Goal: Task Accomplishment & Management: Use online tool/utility

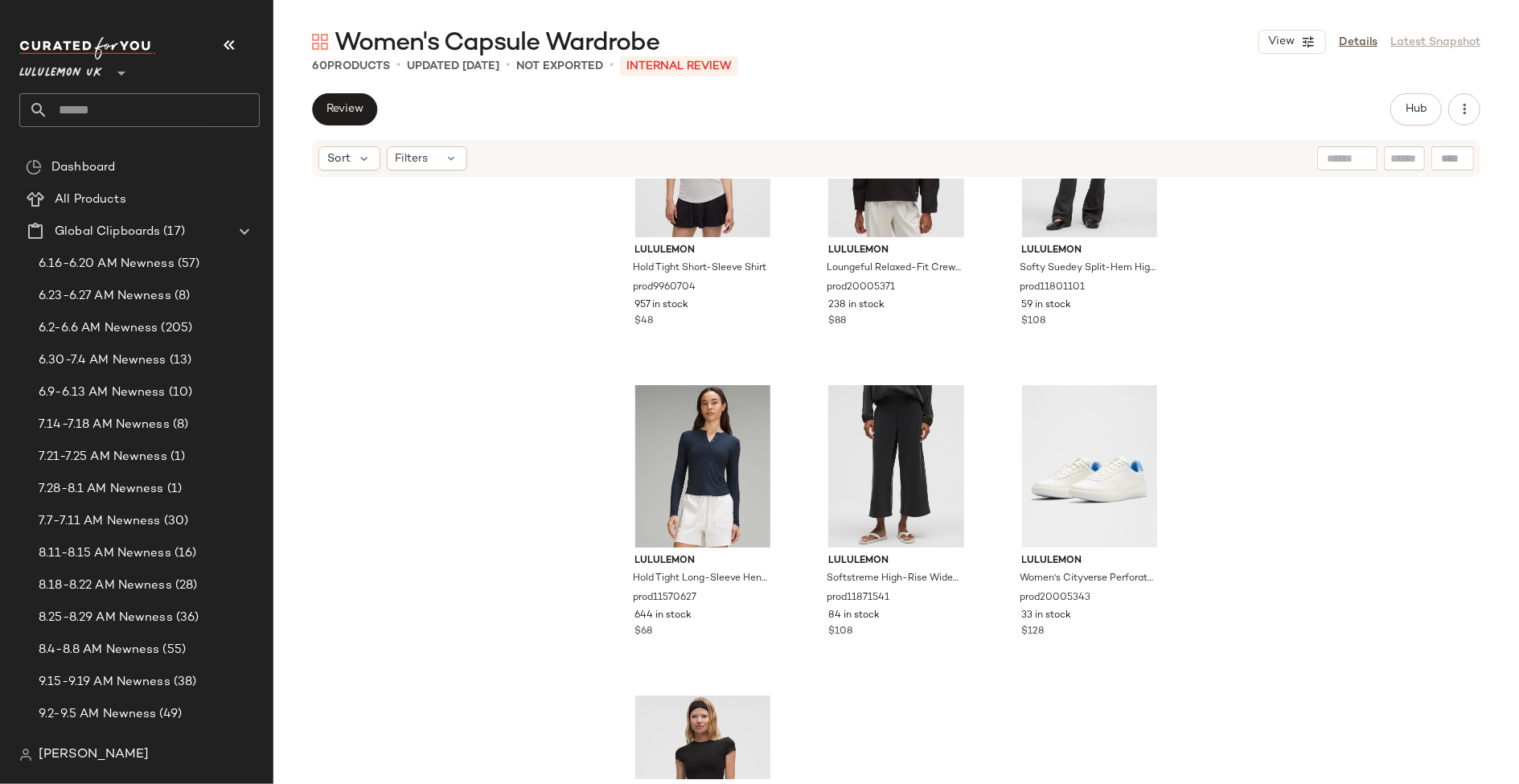
scroll to position [5609, 0]
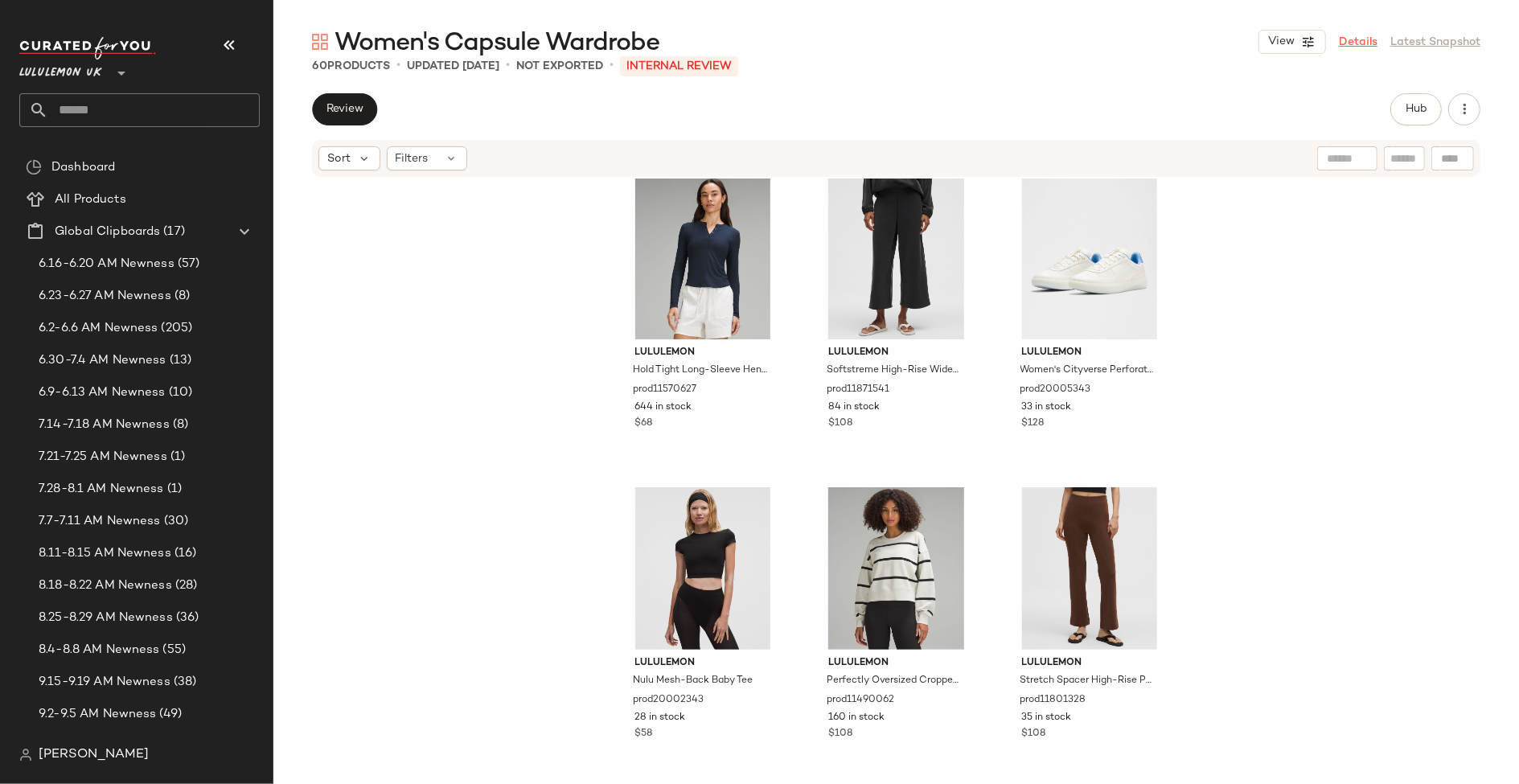
click at [1358, 45] on link "Details" at bounding box center [1359, 42] width 39 height 17
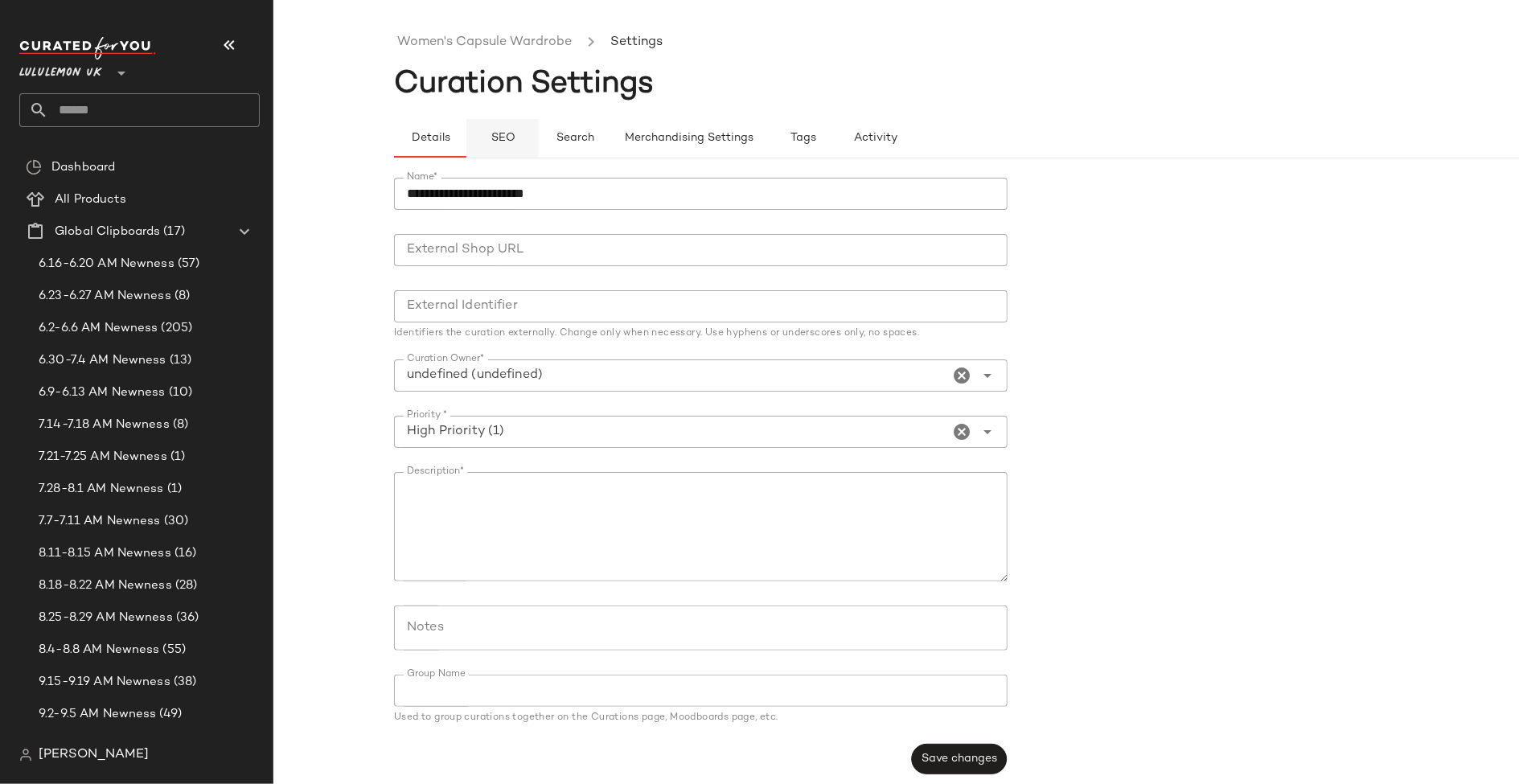
click at [510, 135] on span "SEO" at bounding box center [502, 138] width 25 height 13
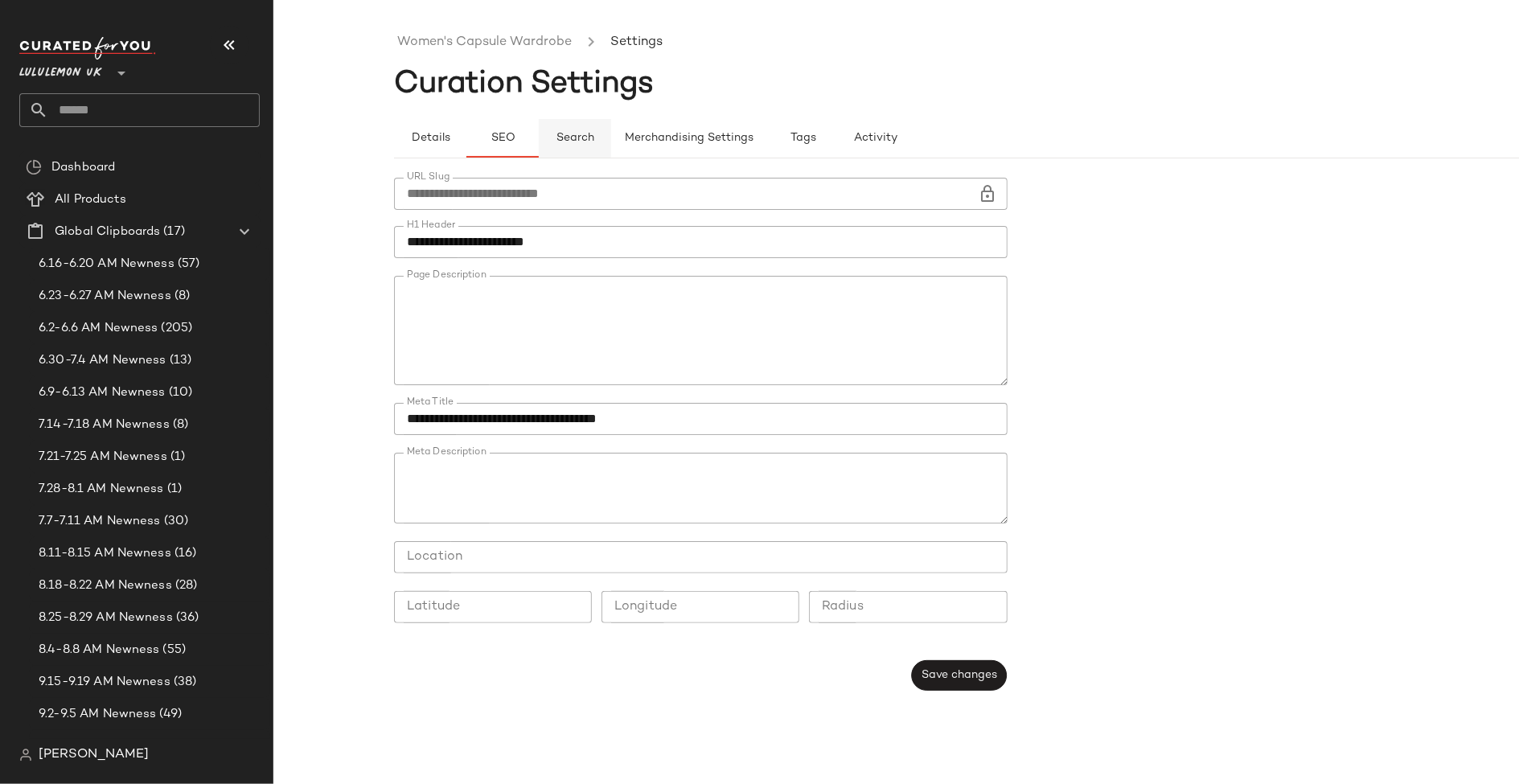
type button "seo"
click at [492, 37] on link "Women's Capsule Wardrobe" at bounding box center [485, 42] width 175 height 21
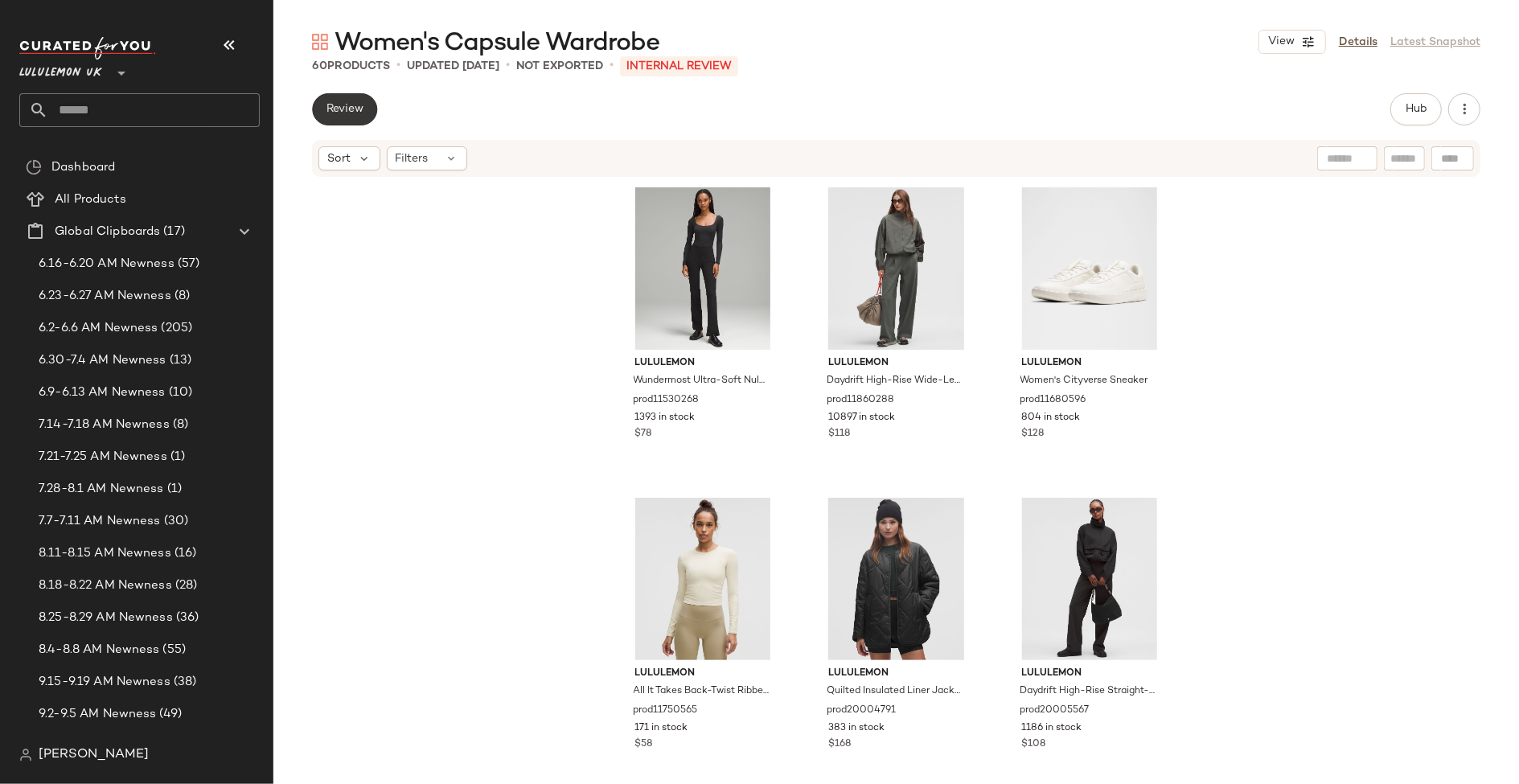
click at [355, 112] on span "Review" at bounding box center [344, 108] width 38 height 13
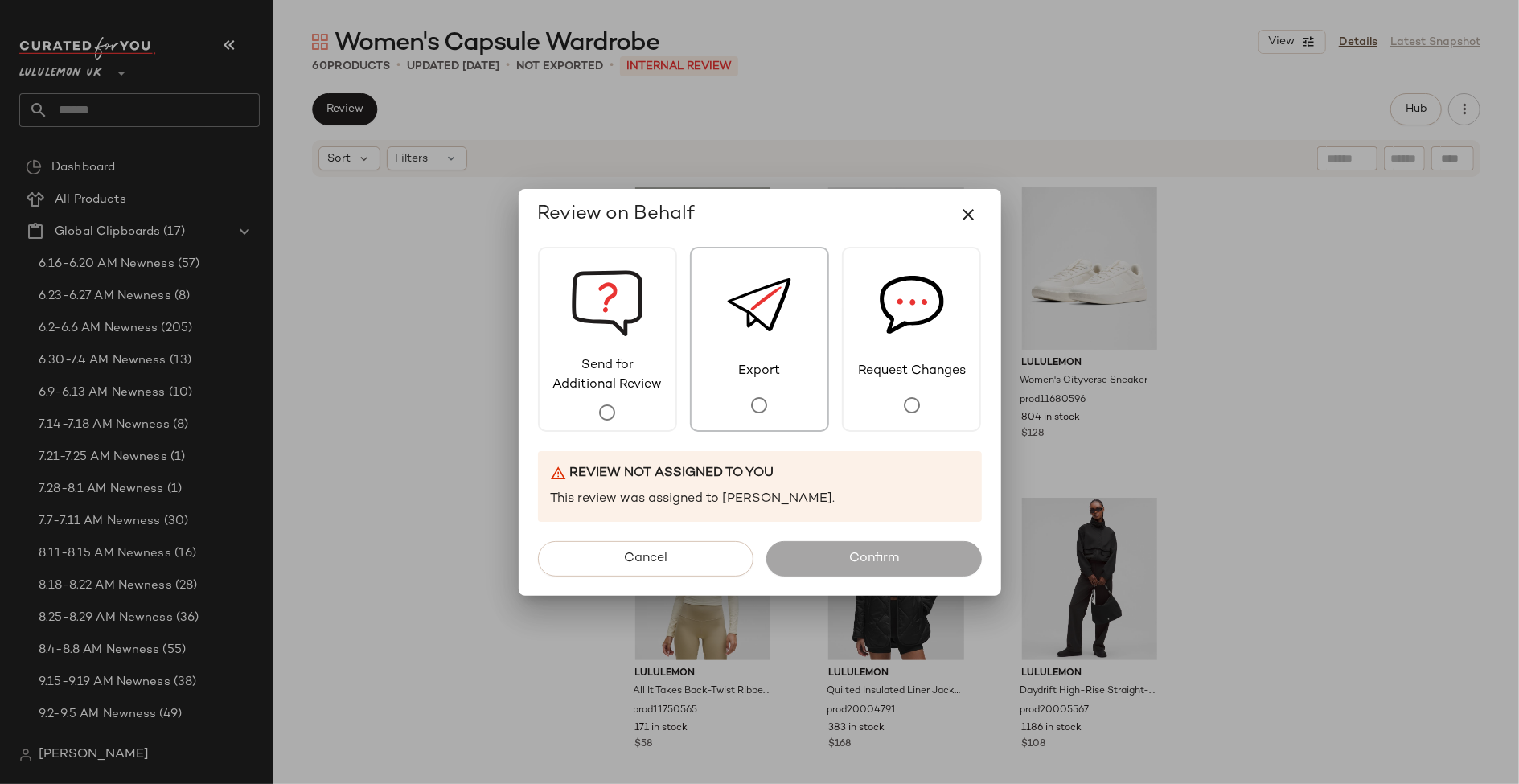
click at [732, 388] on div "Export" at bounding box center [759, 339] width 139 height 185
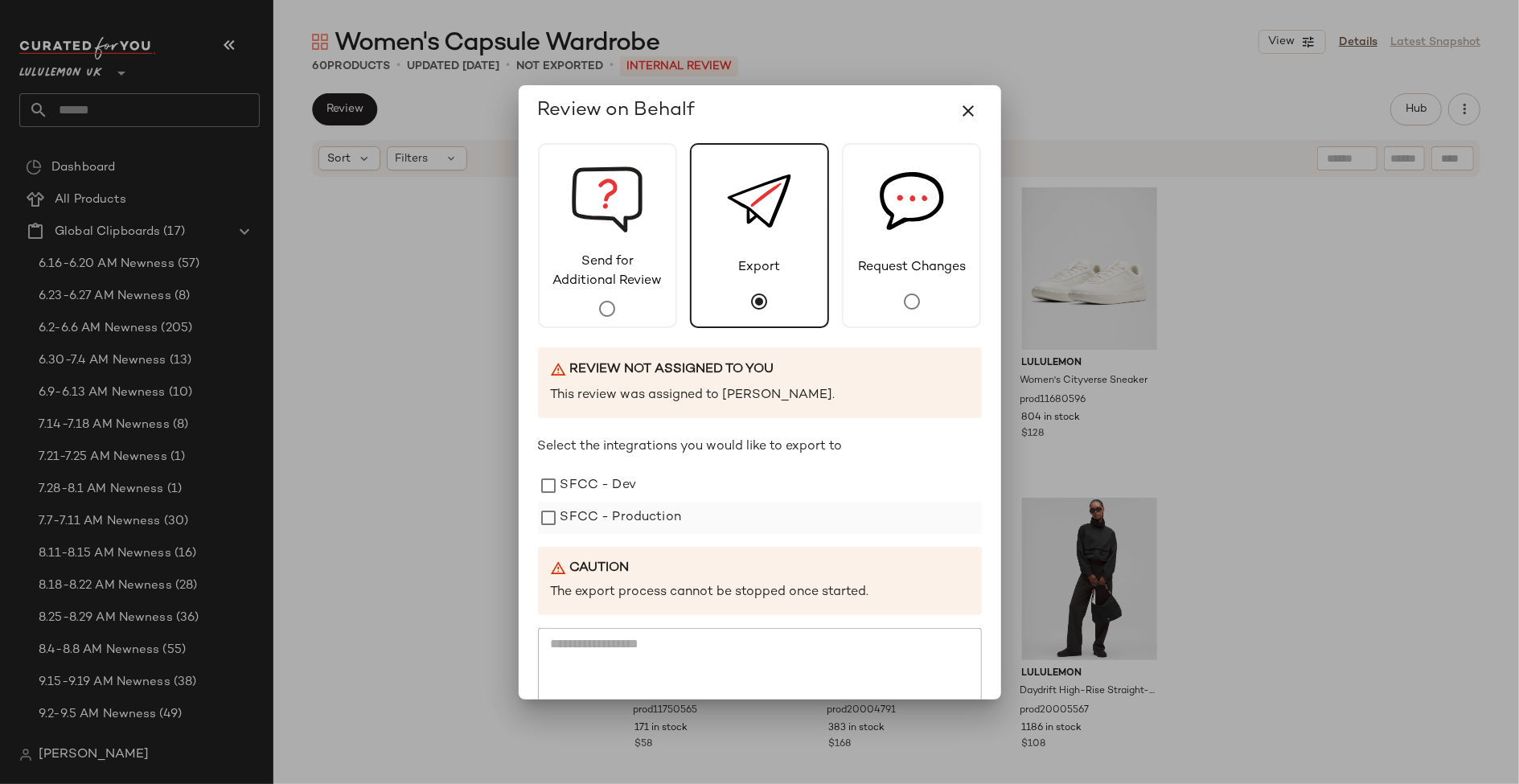
click at [681, 516] on div "SFCC - Production" at bounding box center [760, 517] width 444 height 32
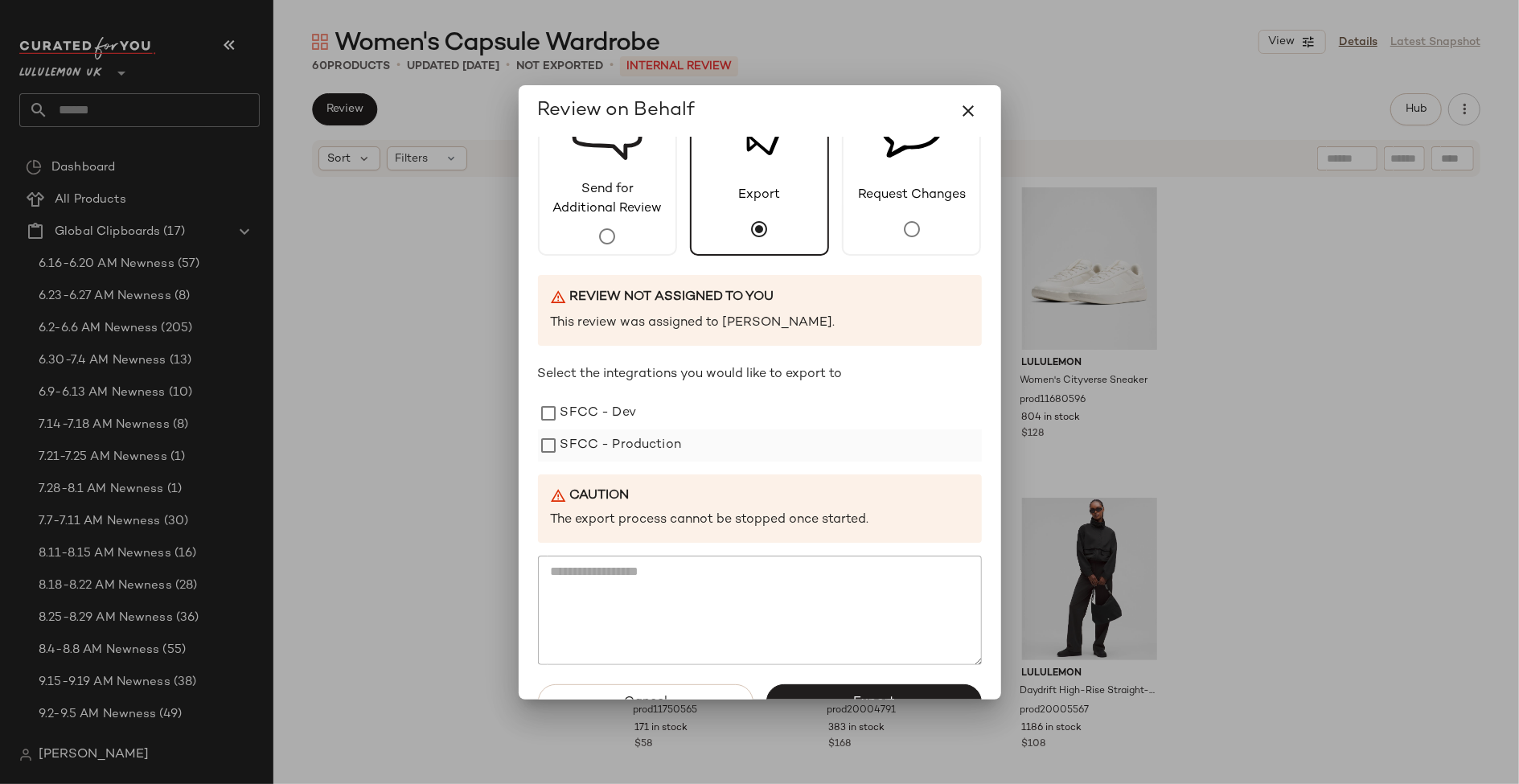
scroll to position [111, 0]
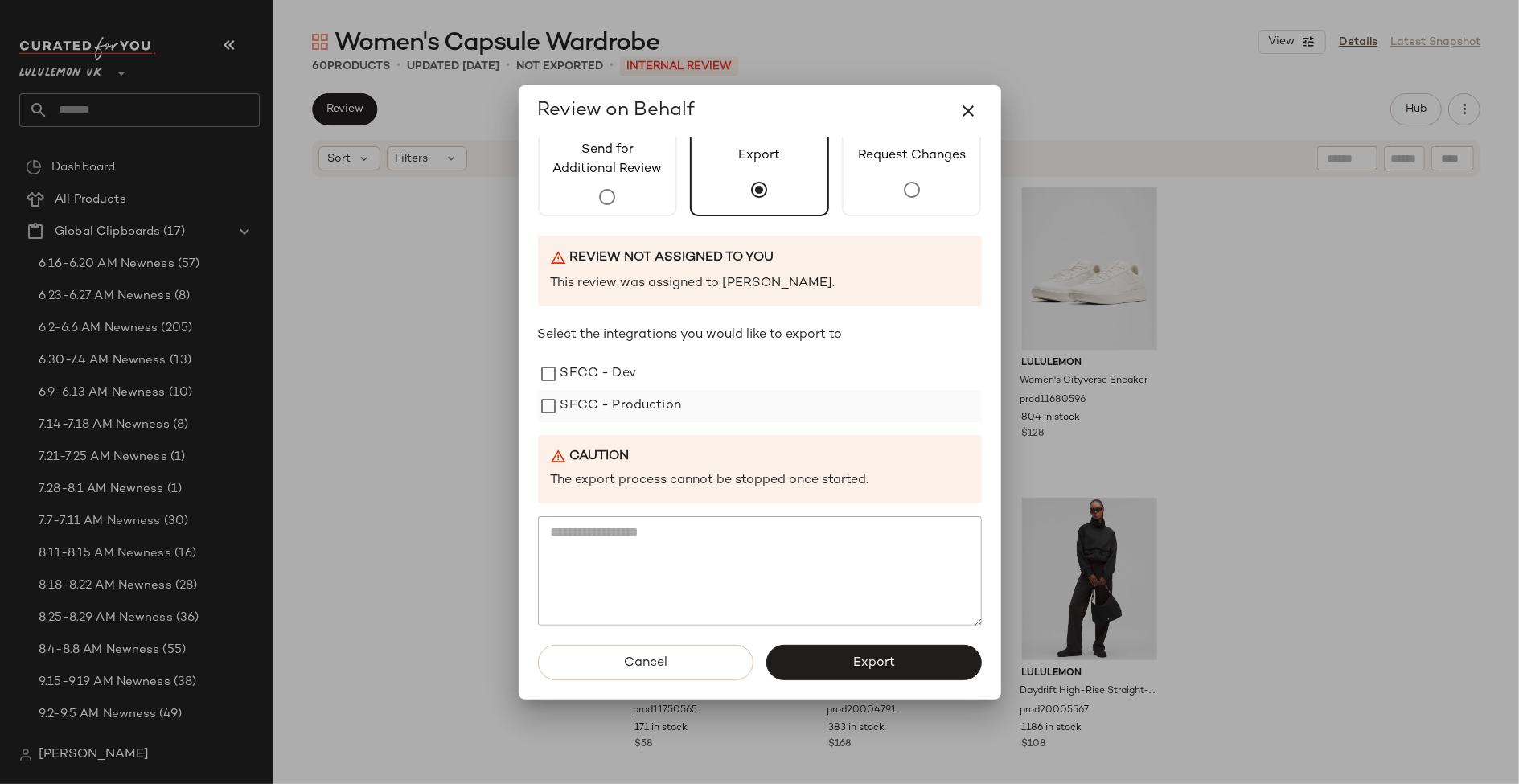
click at [620, 398] on label "SFCC - Production" at bounding box center [621, 405] width 121 height 32
click at [836, 664] on button "Export" at bounding box center [874, 662] width 216 height 35
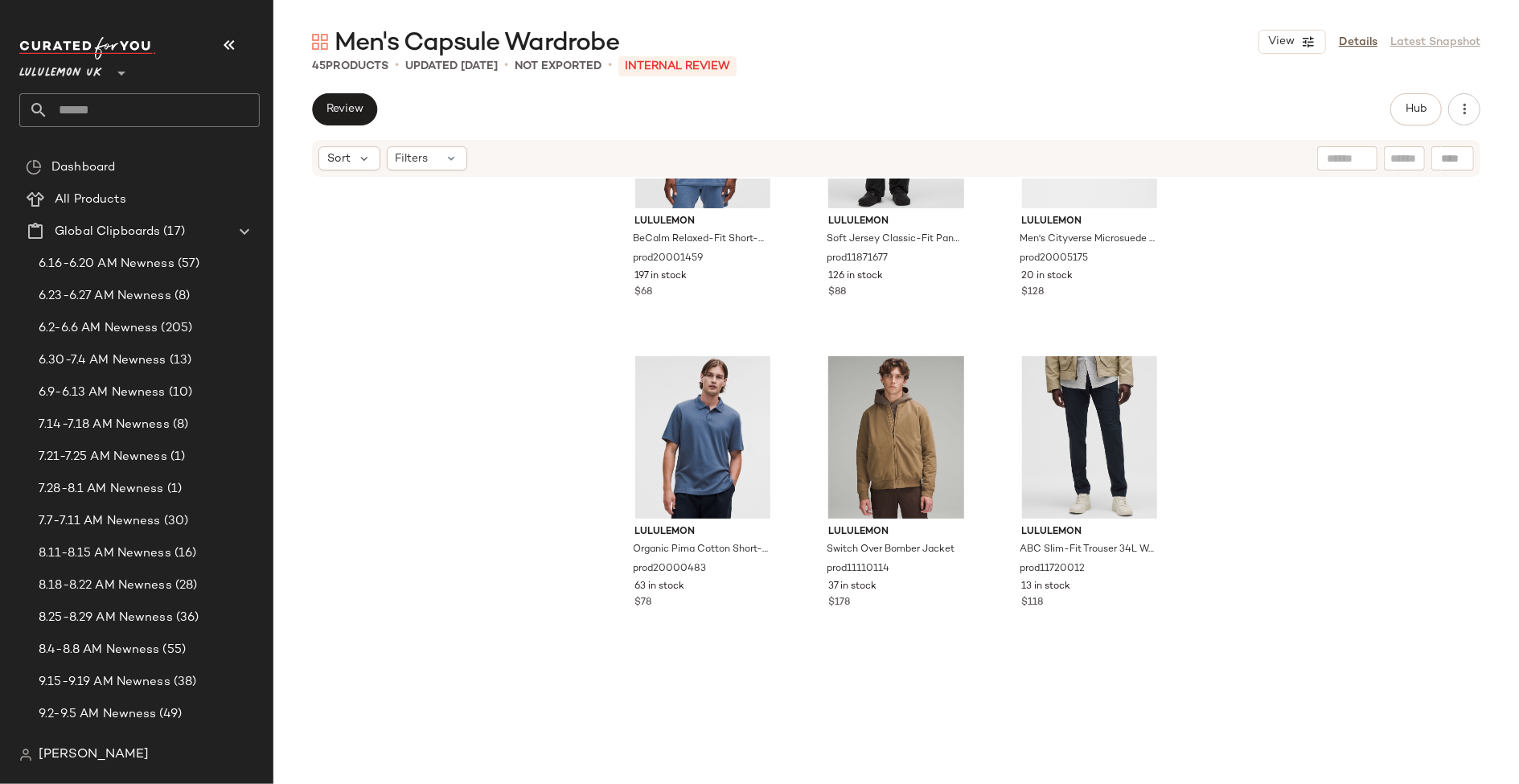
scroll to position [4058, 0]
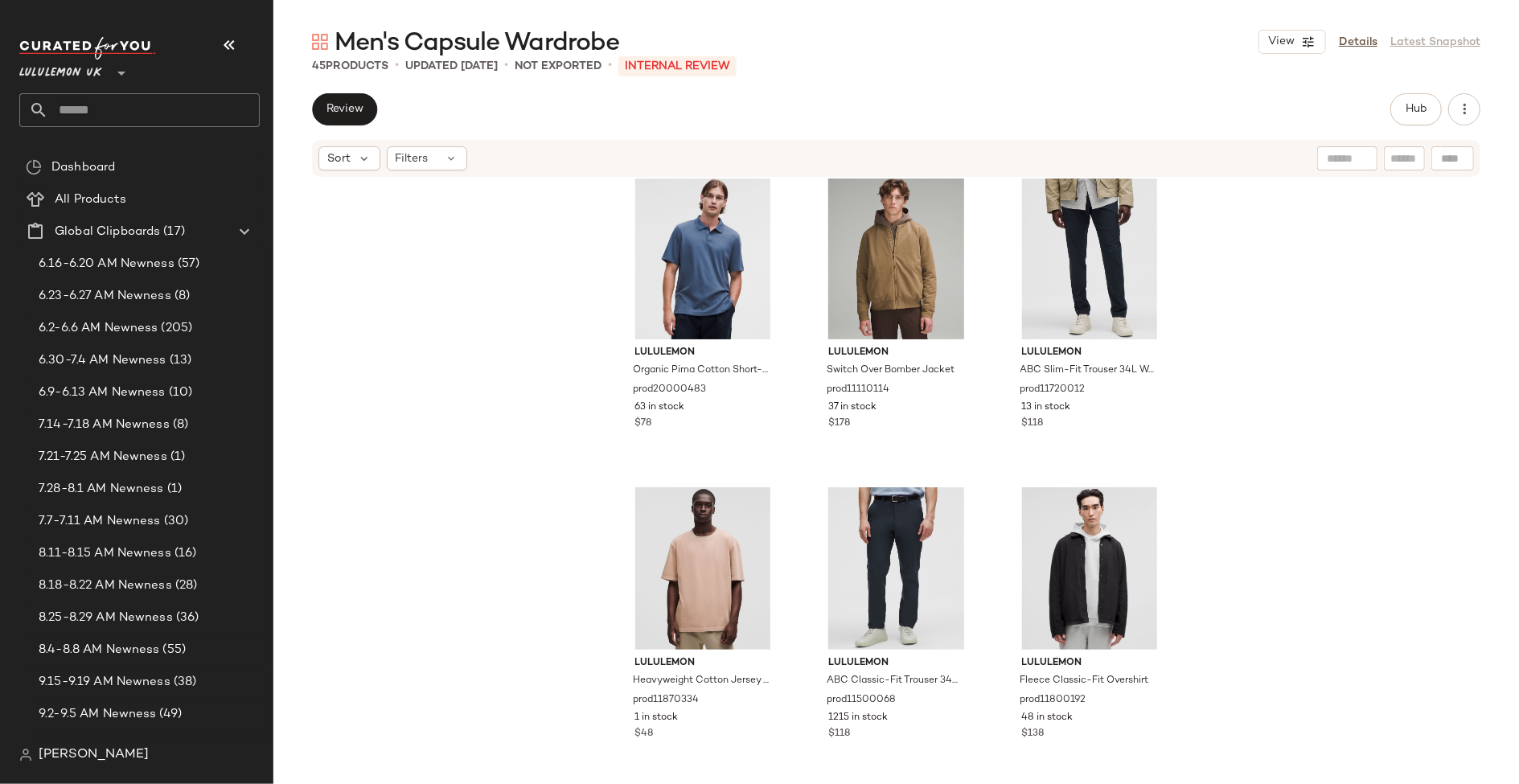
click at [1383, 39] on div "View Details Latest Snapshot" at bounding box center [1370, 41] width 222 height 24
click at [1367, 39] on link "Details" at bounding box center [1359, 42] width 39 height 17
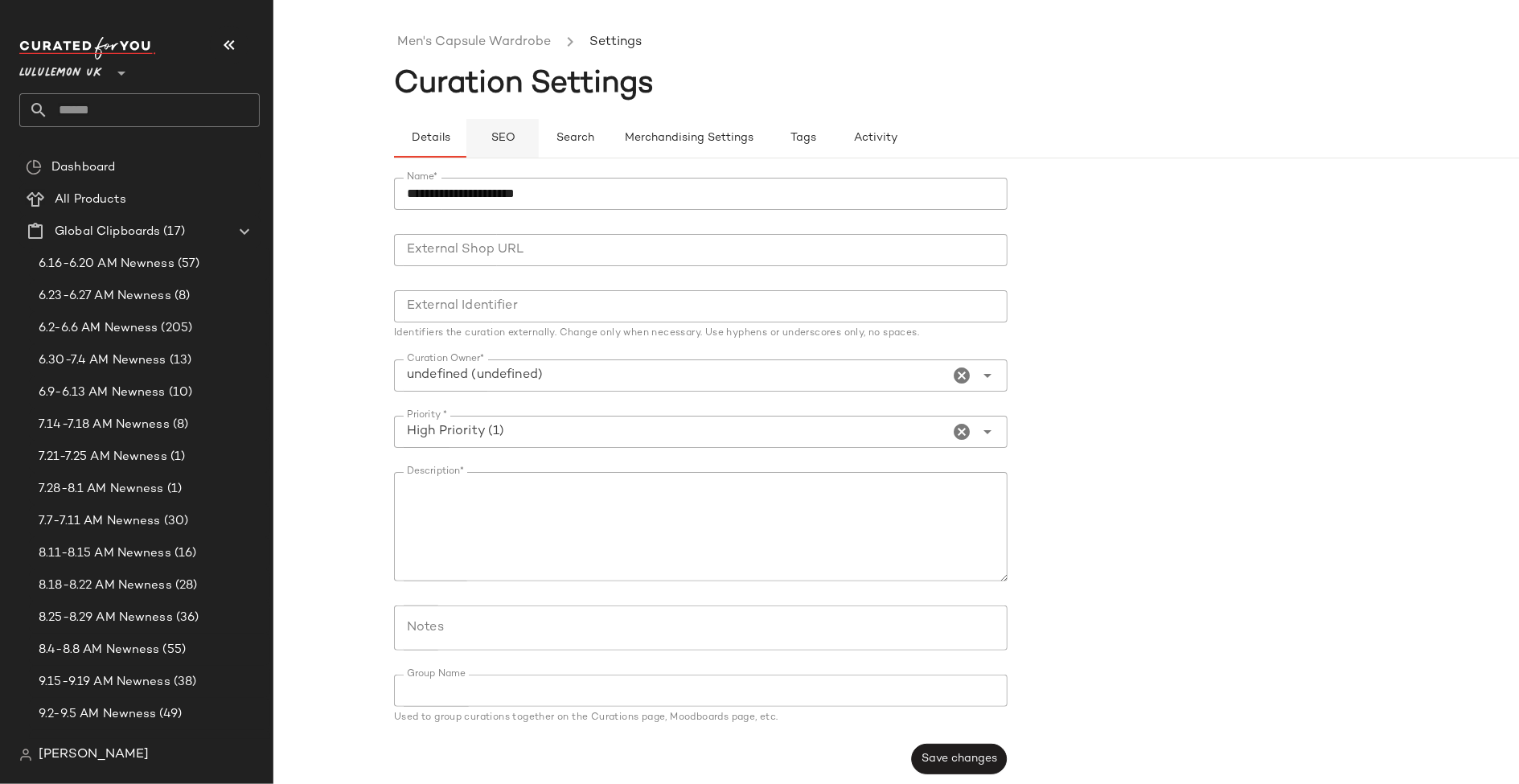
click at [486, 148] on button "SEO" at bounding box center [503, 139] width 72 height 39
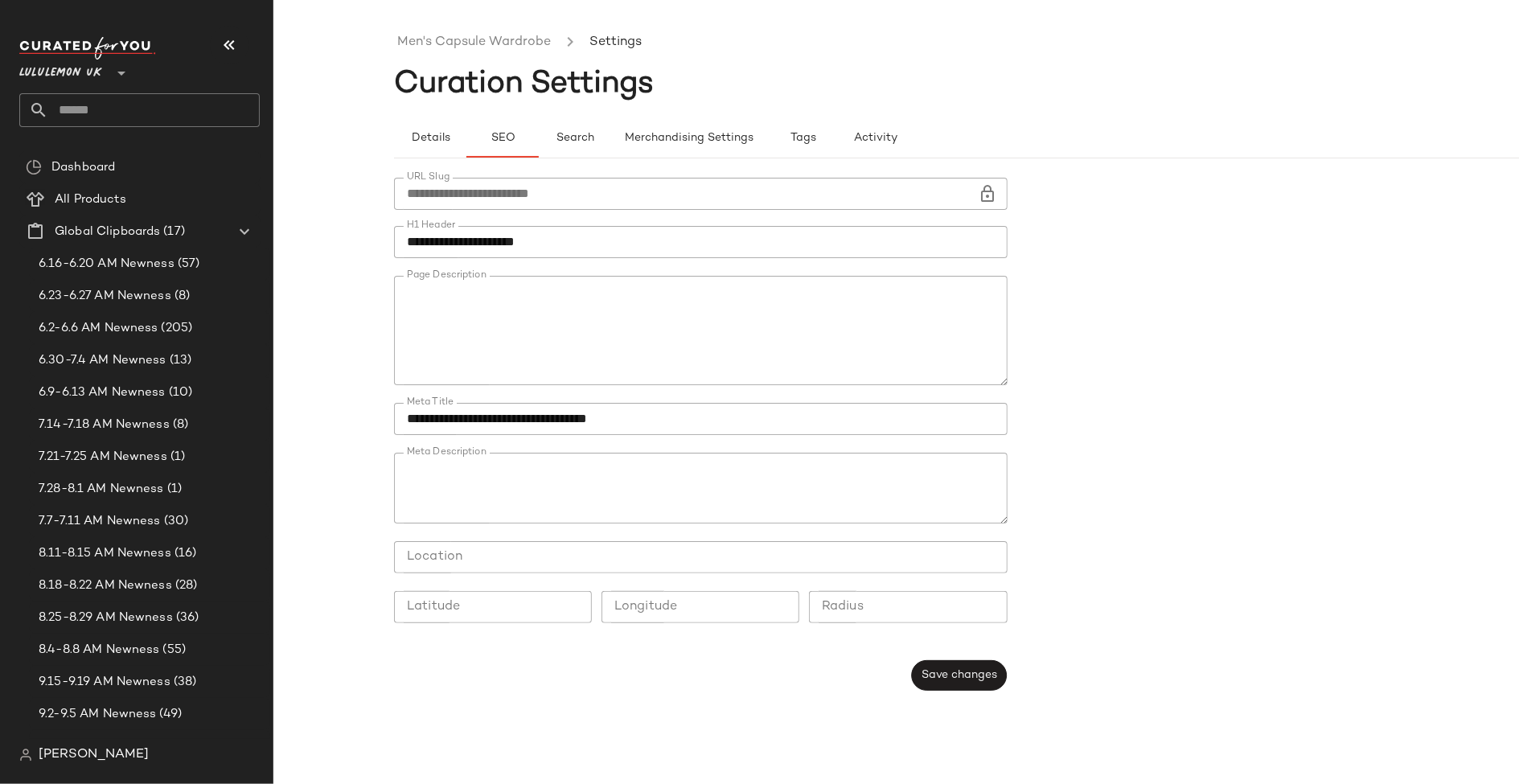
type button "seo"
click at [463, 45] on link "Men's Capsule Wardrobe" at bounding box center [474, 42] width 153 height 21
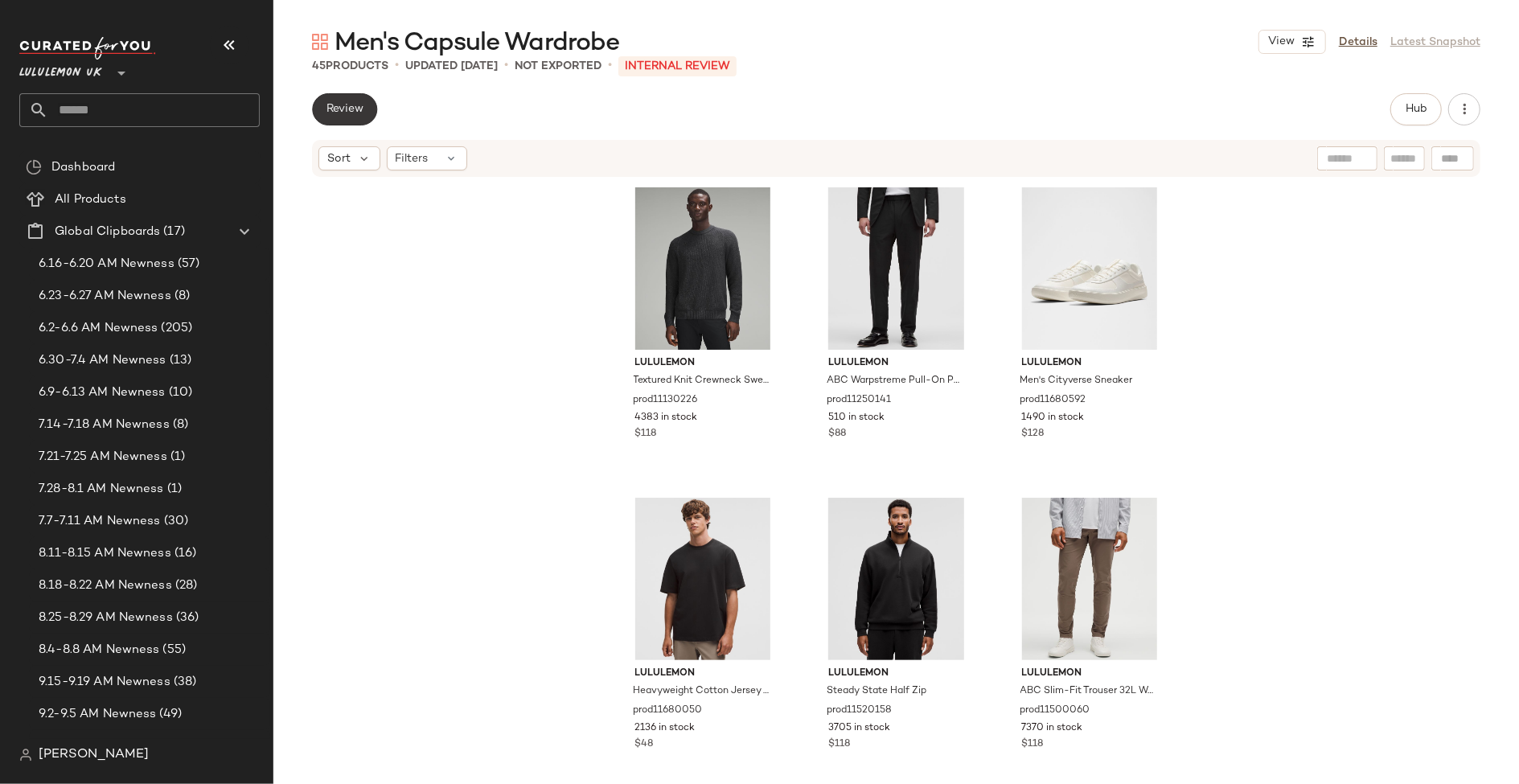
click at [339, 111] on span "Review" at bounding box center [344, 108] width 38 height 13
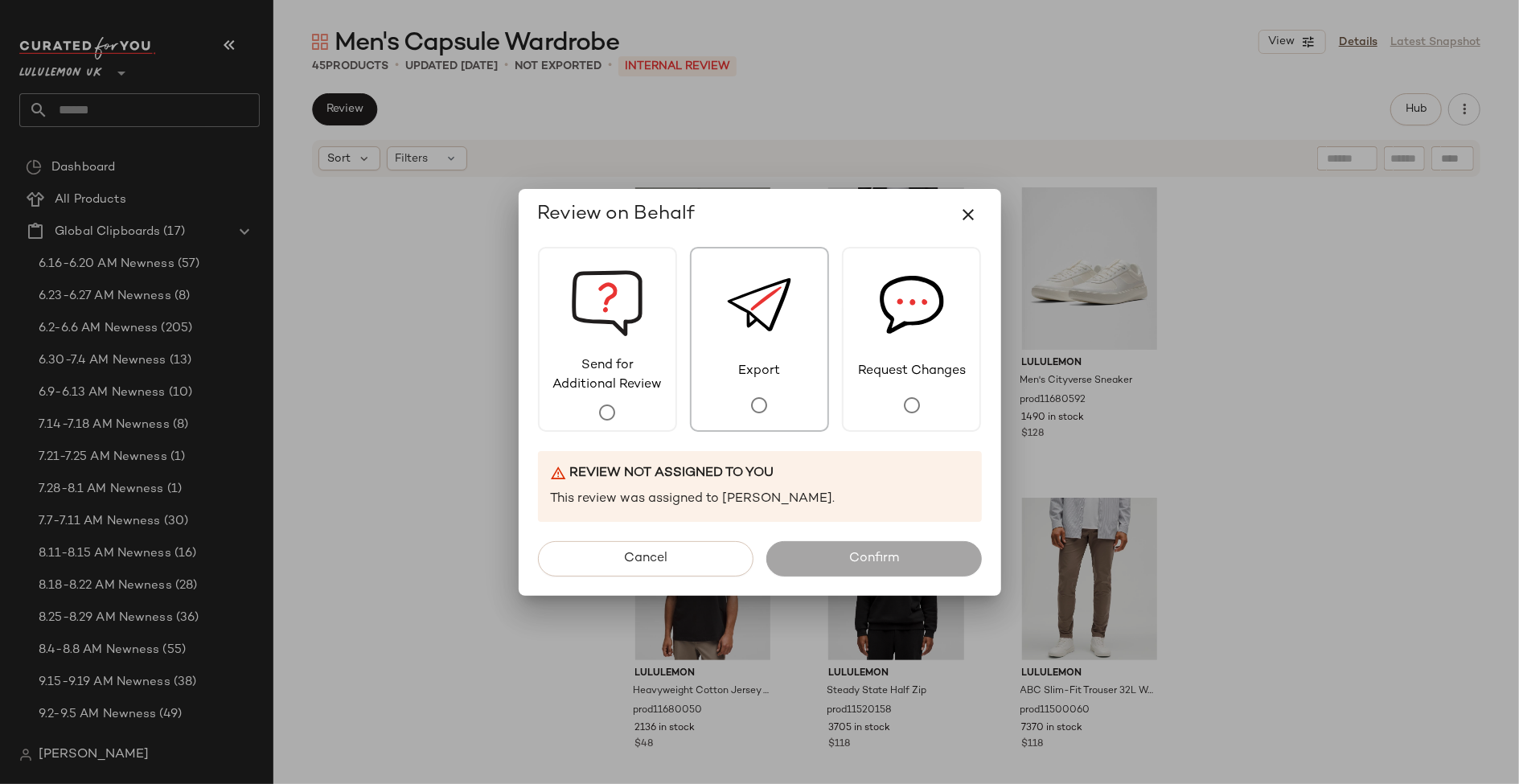
click at [727, 385] on div "Export" at bounding box center [759, 339] width 139 height 185
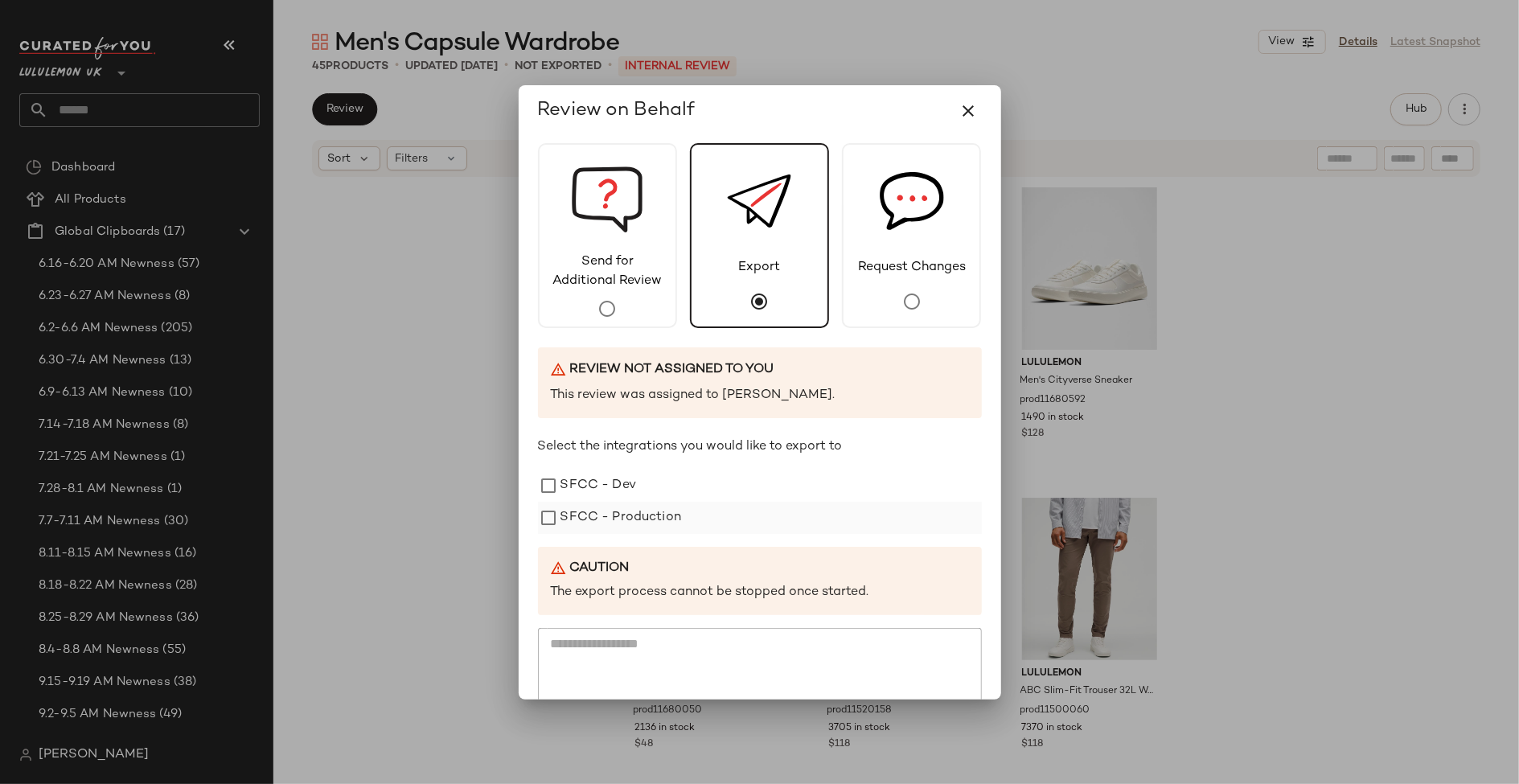
click at [666, 523] on label "SFCC - Production" at bounding box center [621, 517] width 121 height 32
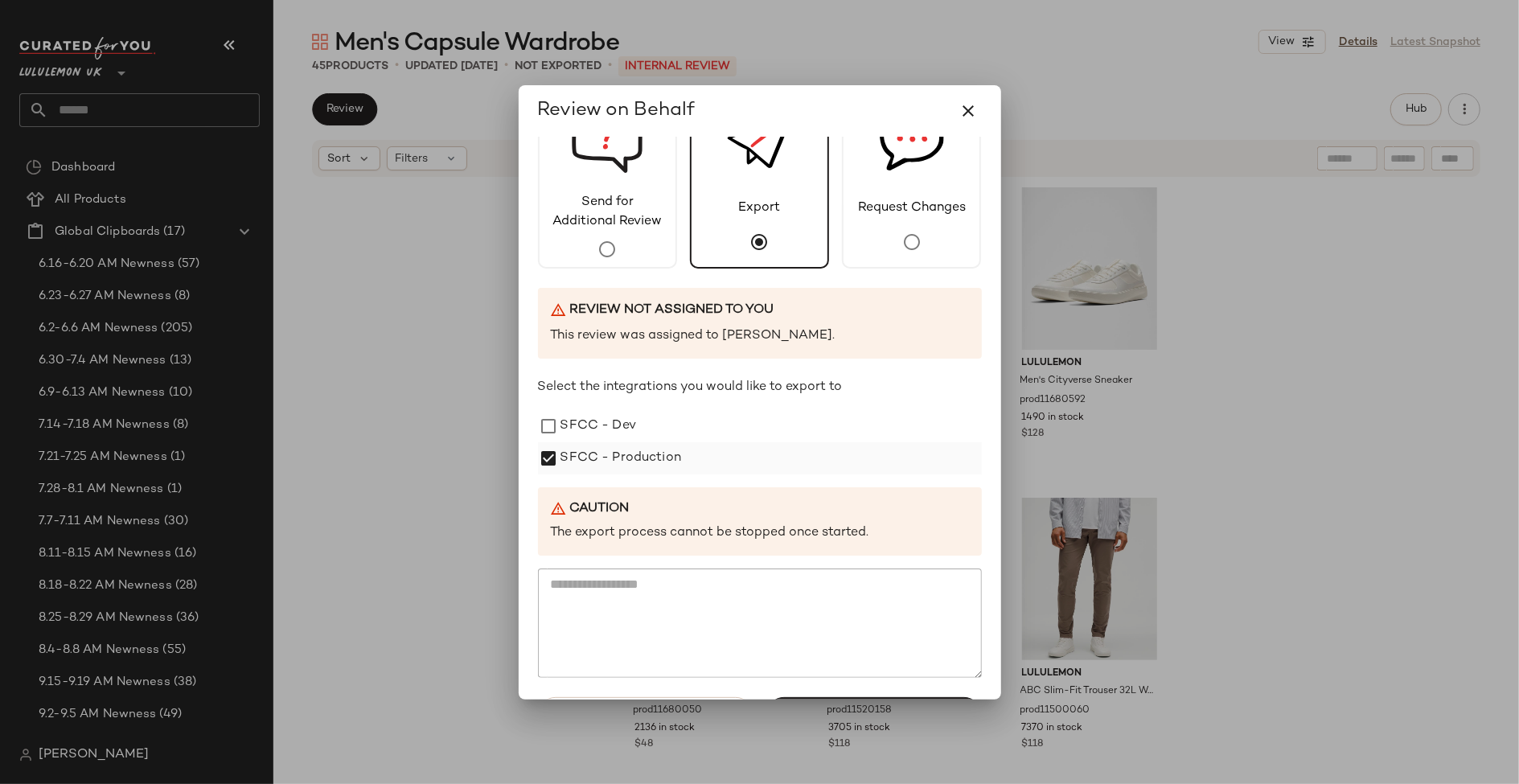
scroll to position [111, 0]
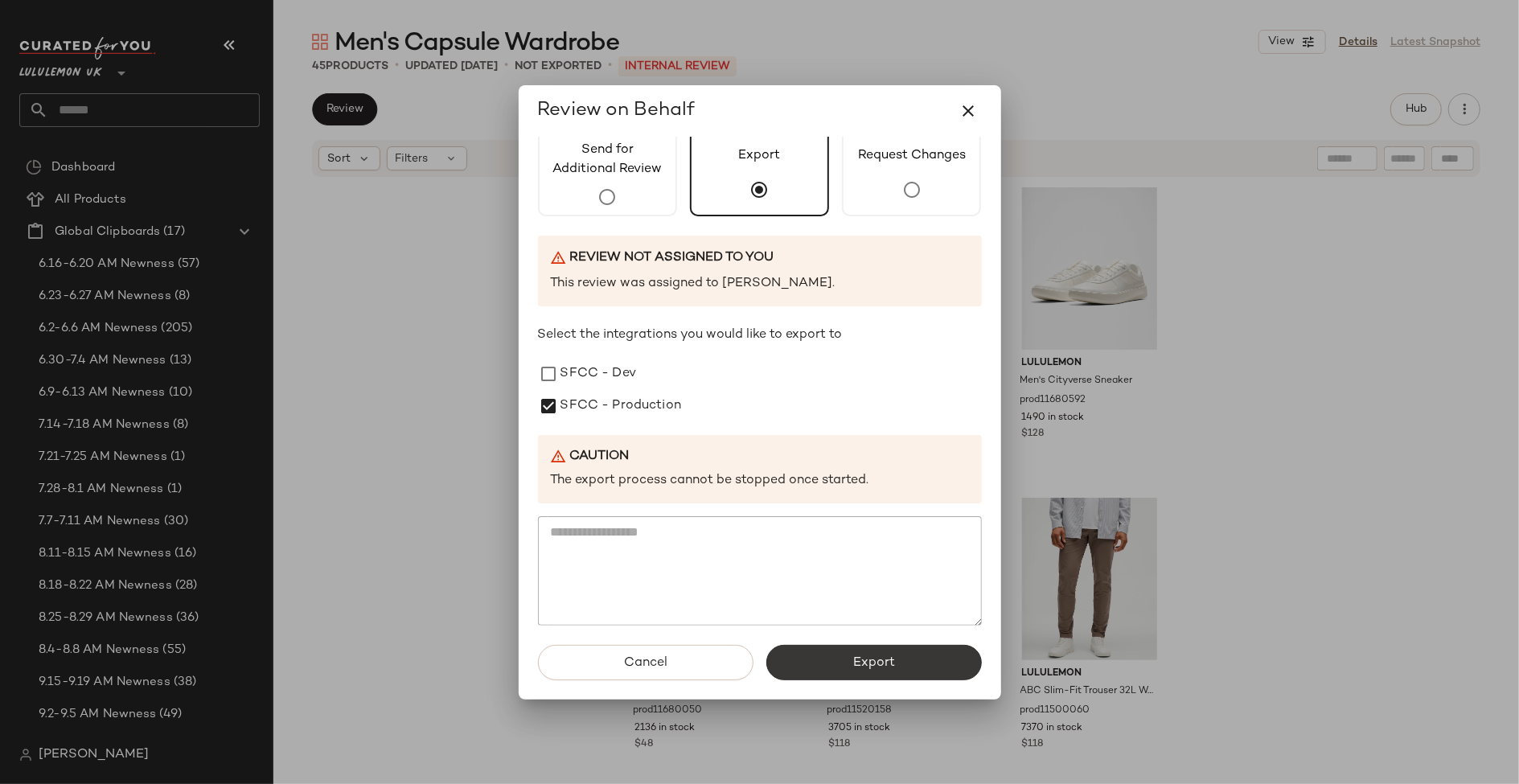
click at [853, 662] on span "Export" at bounding box center [874, 663] width 43 height 16
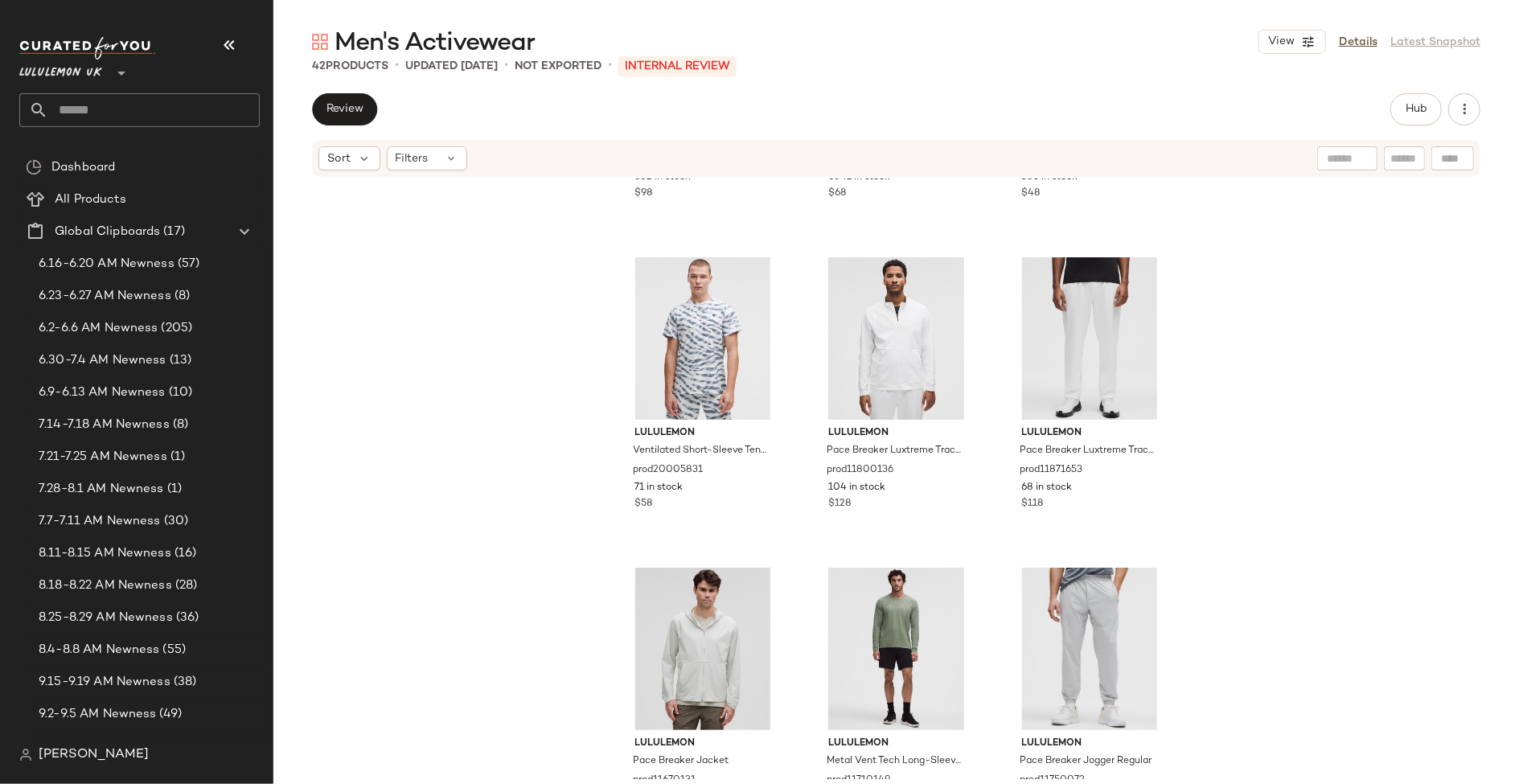
scroll to position [3088, 0]
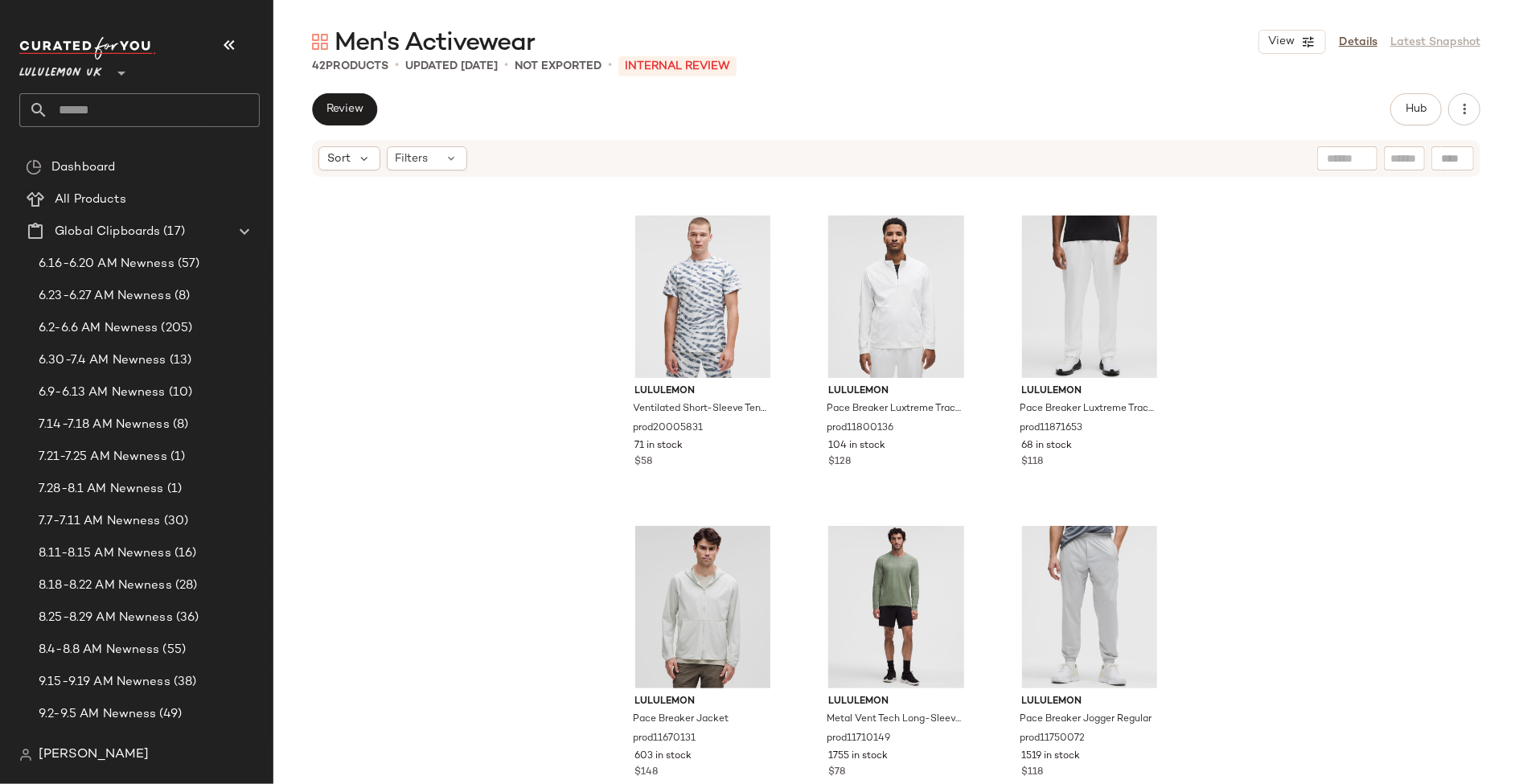
click at [1357, 51] on div "View Details Latest Snapshot" at bounding box center [1370, 41] width 222 height 24
click at [1355, 44] on link "Details" at bounding box center [1359, 42] width 39 height 17
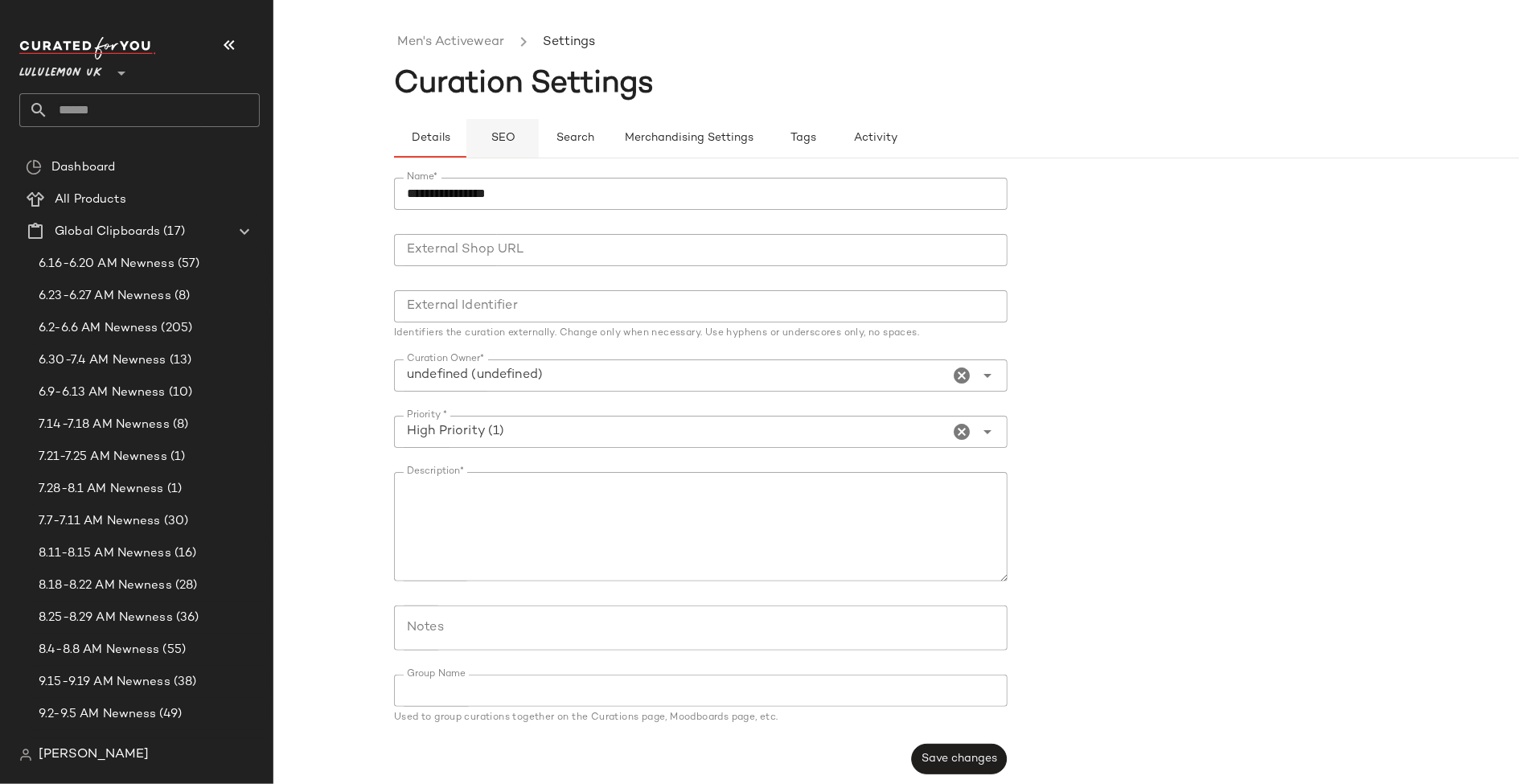
click at [513, 135] on span "SEO" at bounding box center [502, 138] width 25 height 13
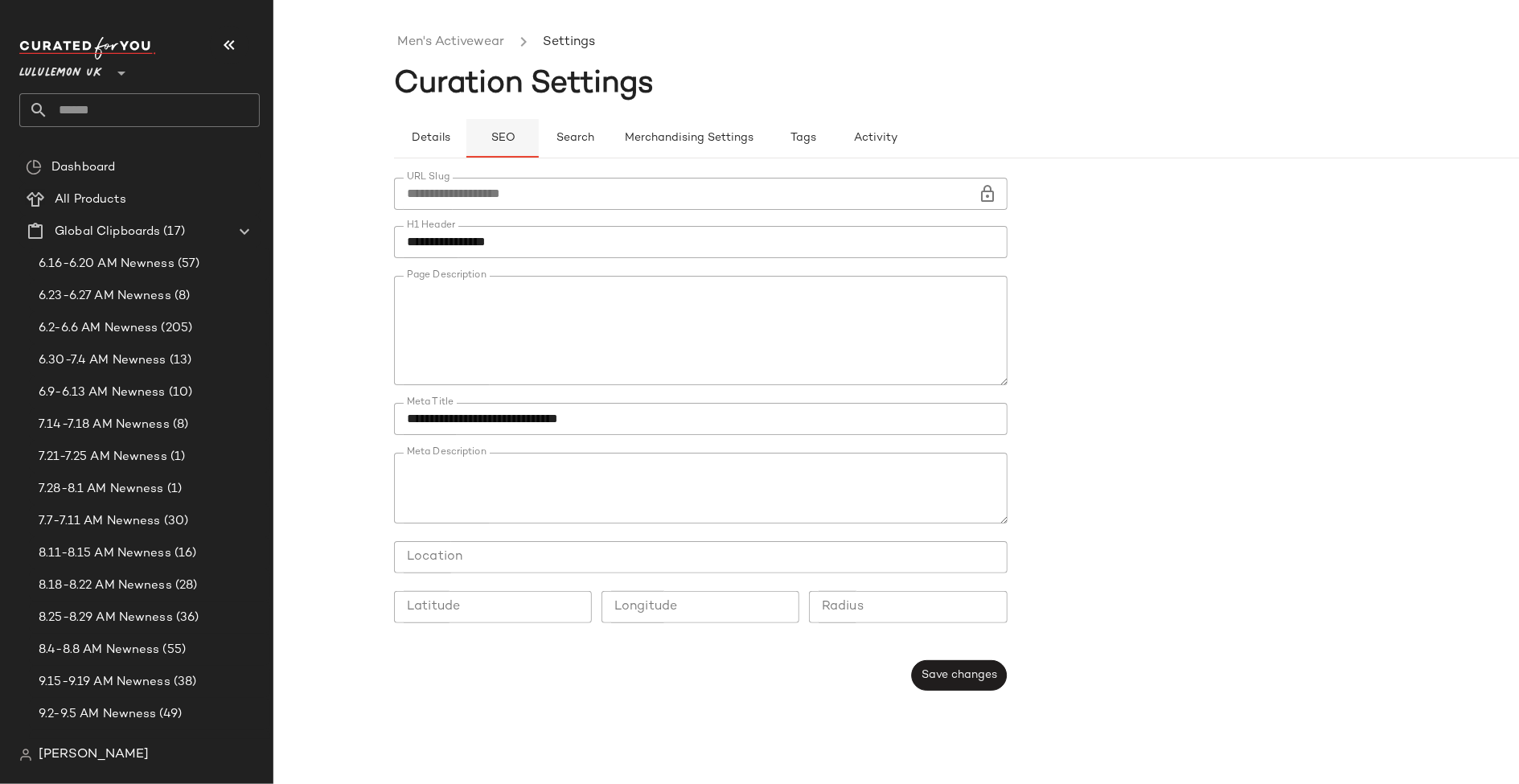
type button "seo"
click at [490, 43] on link "Men's Activewear" at bounding box center [451, 42] width 107 height 21
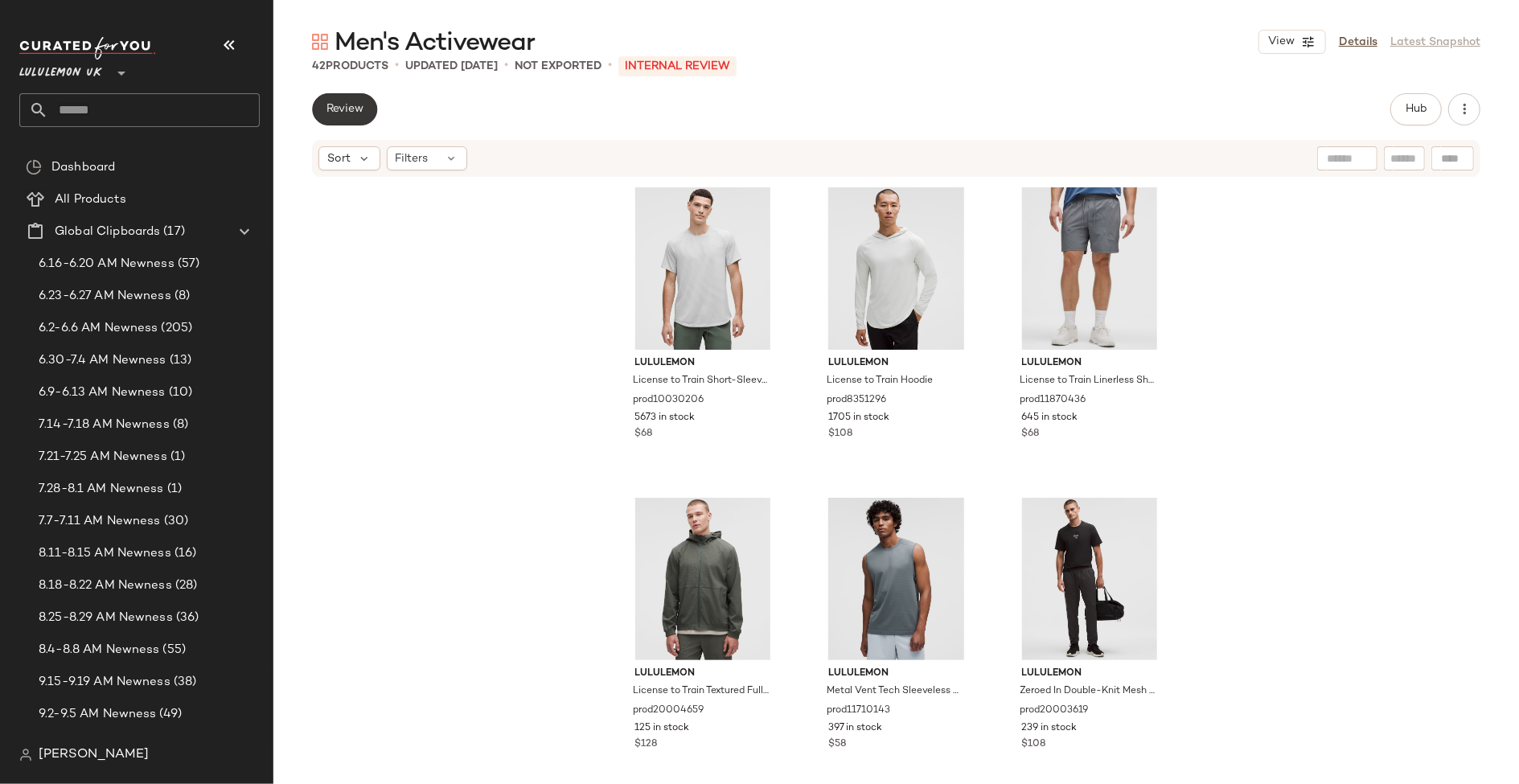
click at [363, 107] on span "Review" at bounding box center [344, 108] width 38 height 13
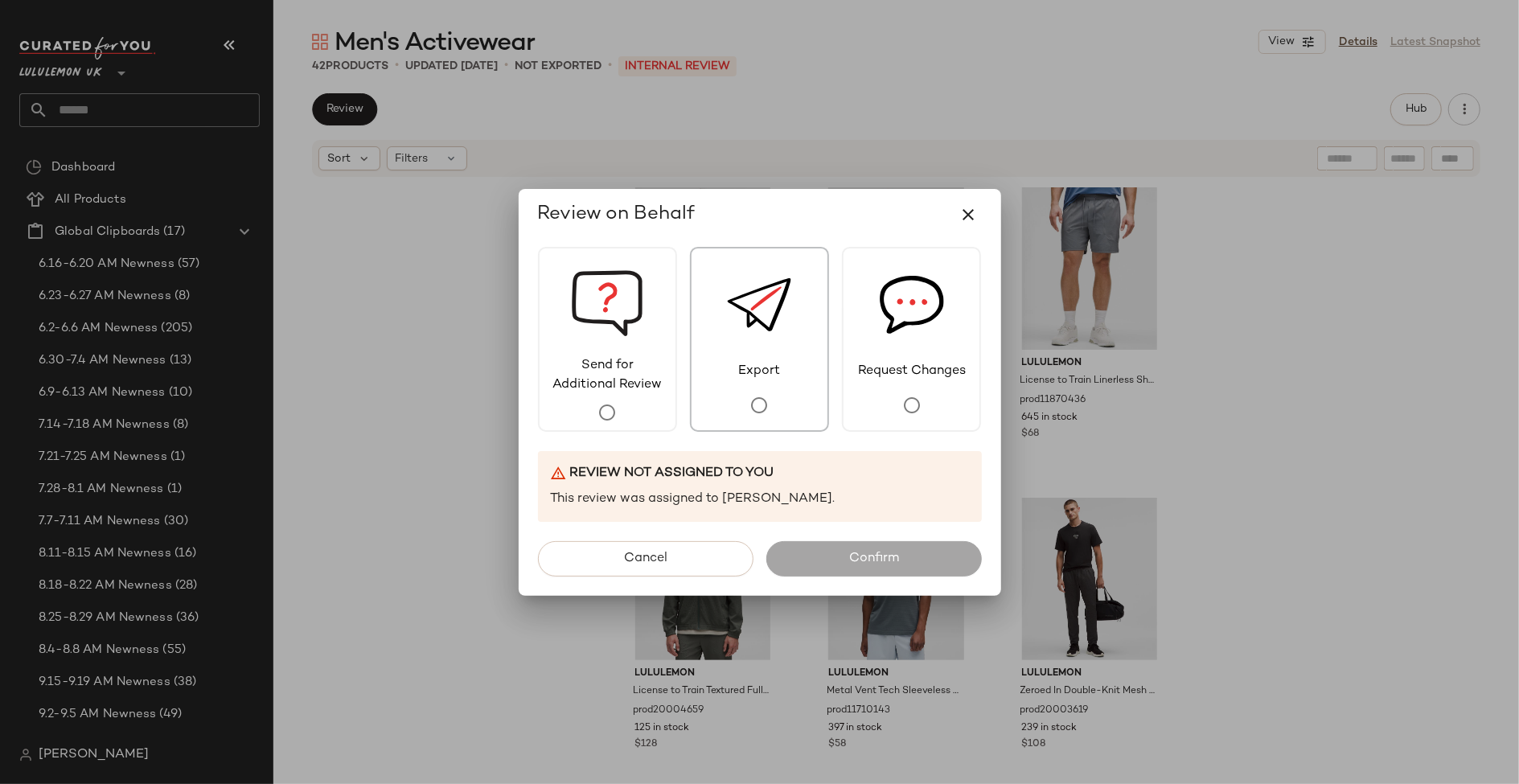
click at [758, 362] on span "Export" at bounding box center [759, 372] width 64 height 20
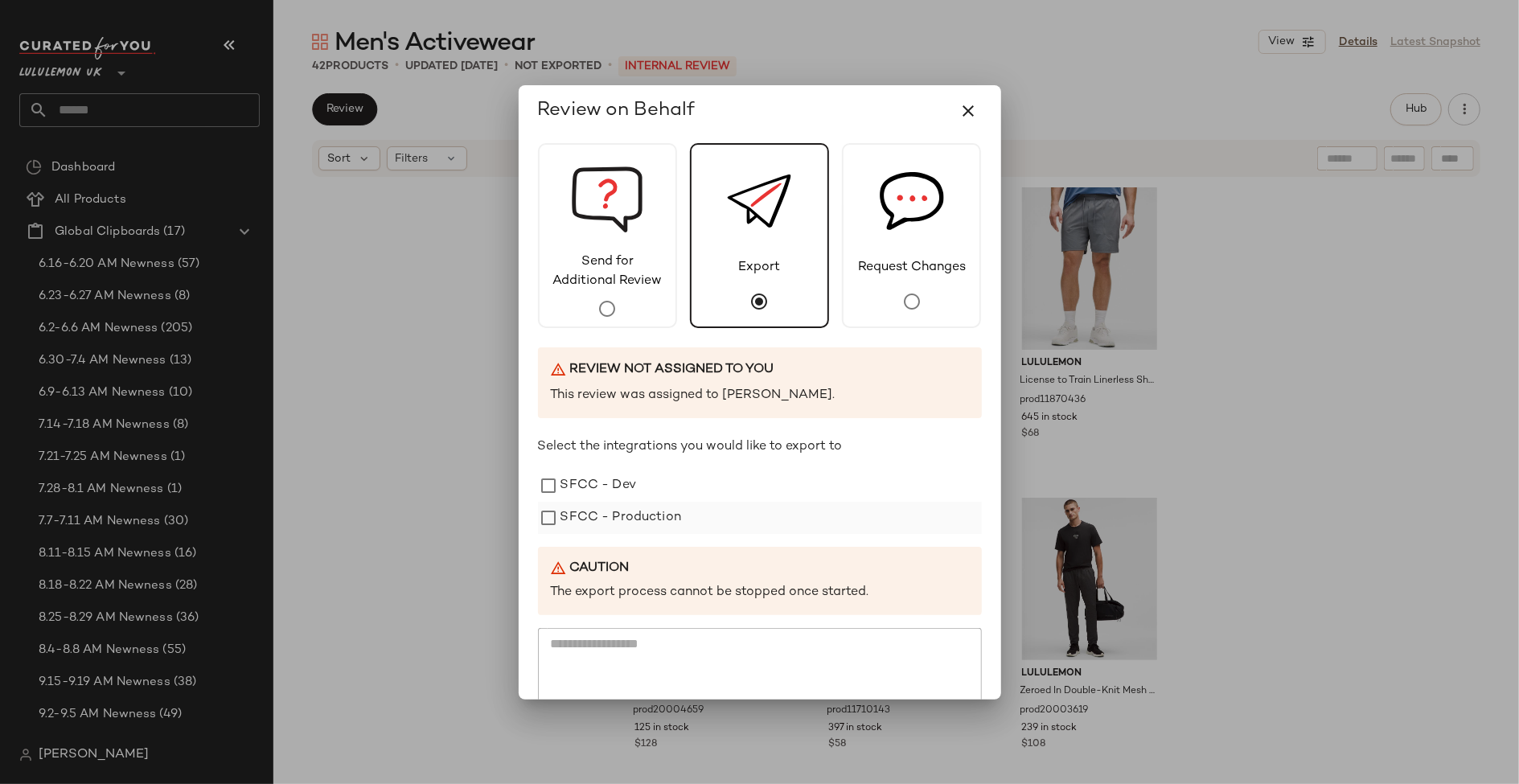
click at [664, 520] on label "SFCC - Production" at bounding box center [621, 517] width 121 height 32
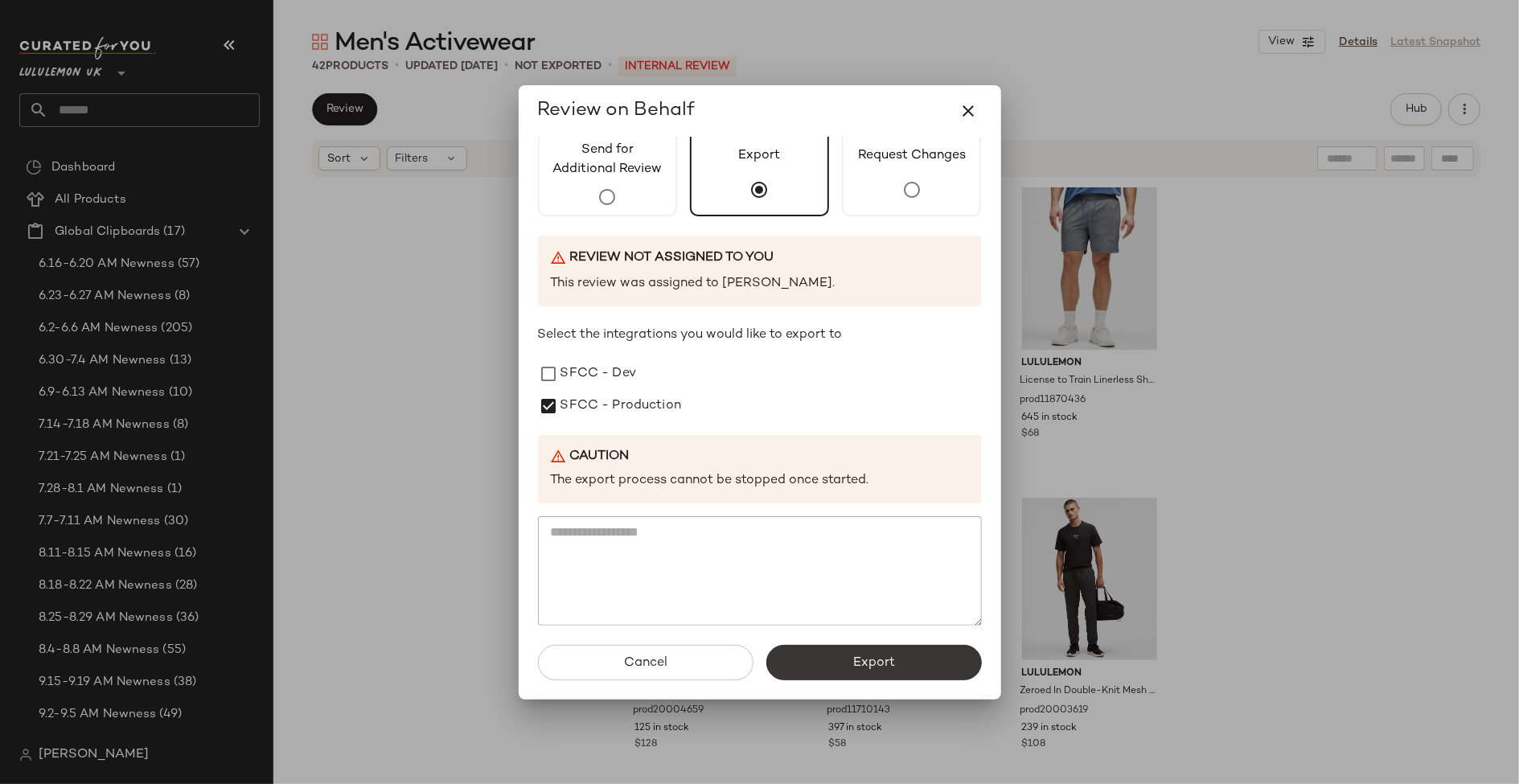
click at [853, 655] on span "Export" at bounding box center [874, 663] width 43 height 16
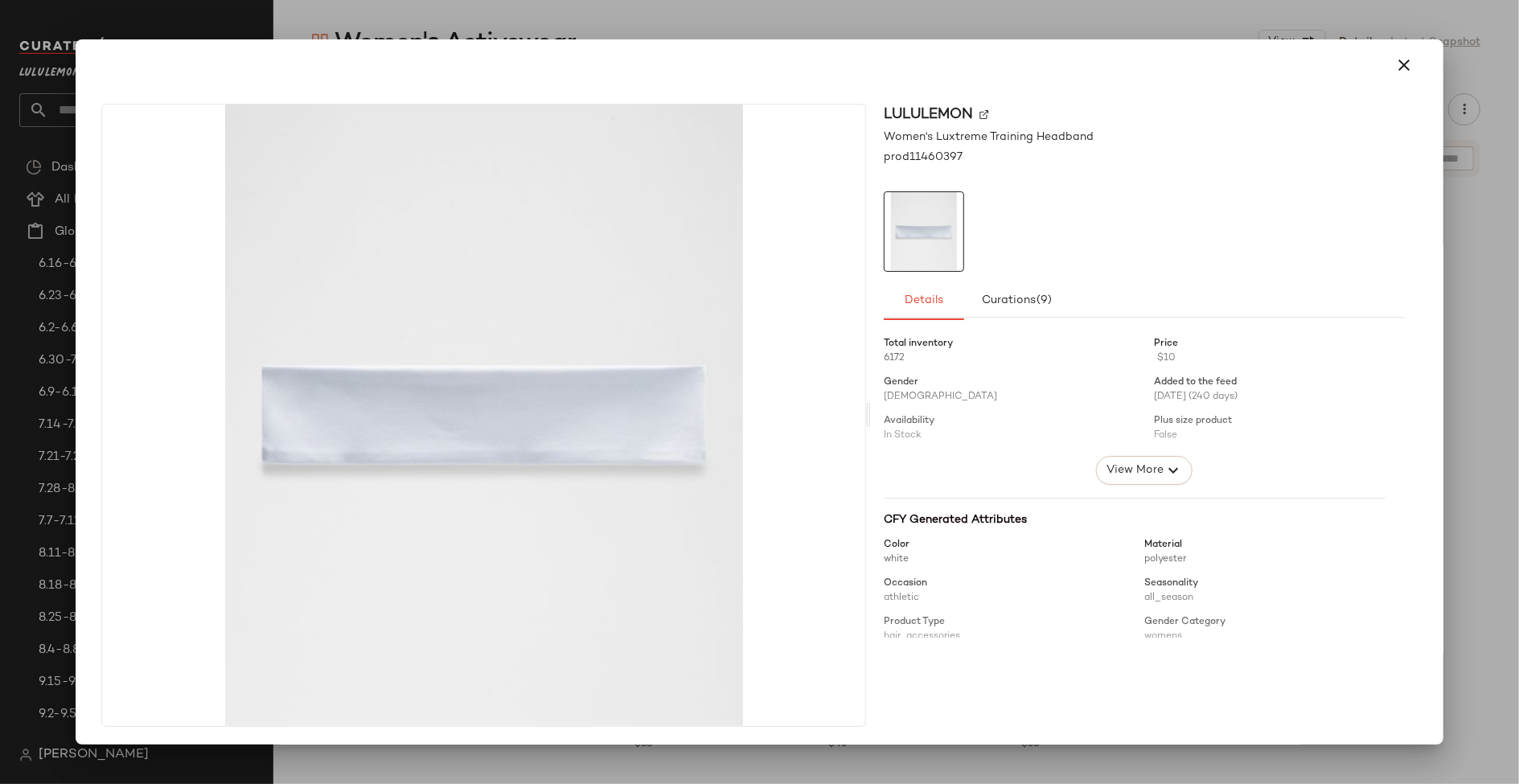
click at [1214, 21] on div at bounding box center [759, 392] width 1519 height 784
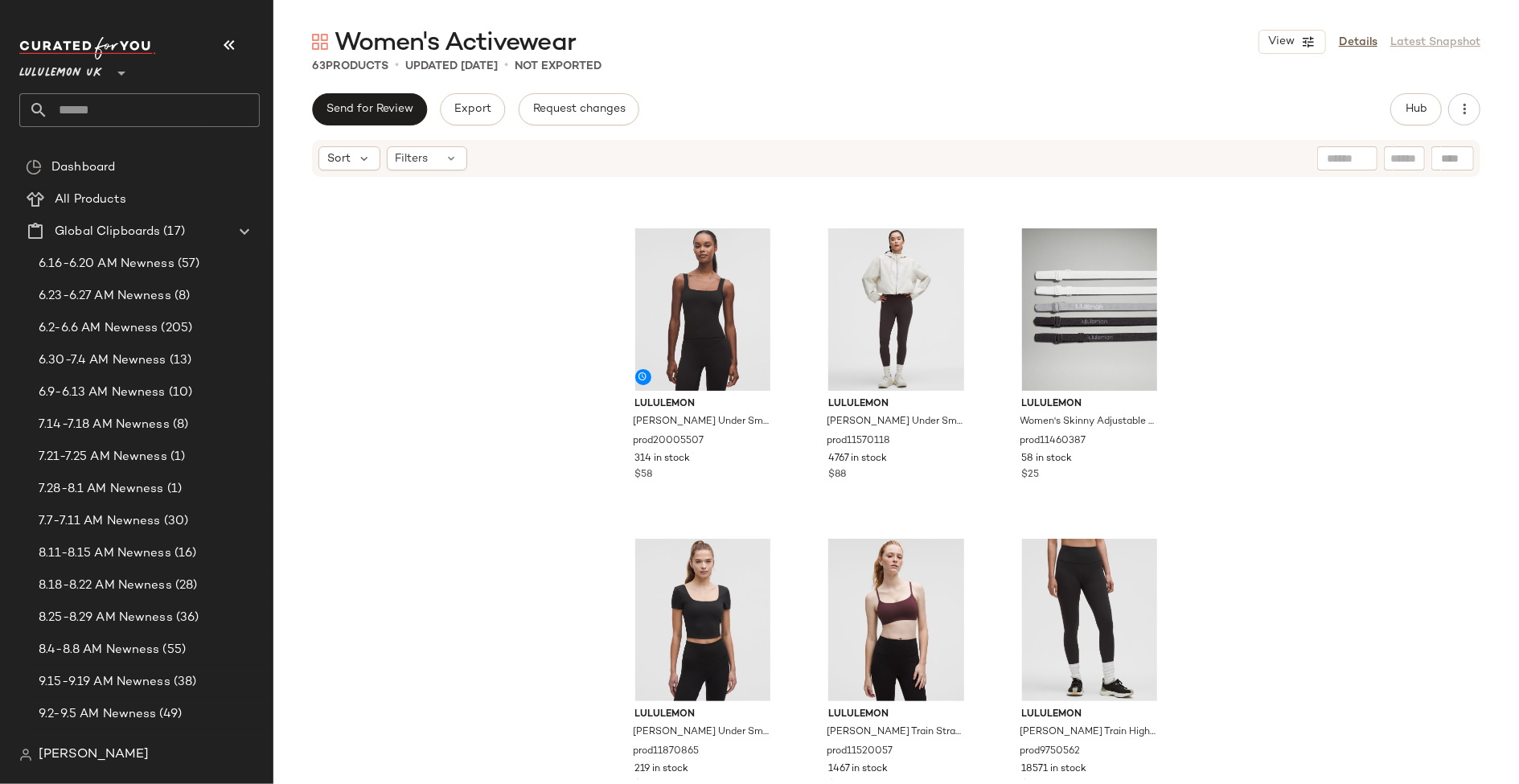
scroll to position [1183, 0]
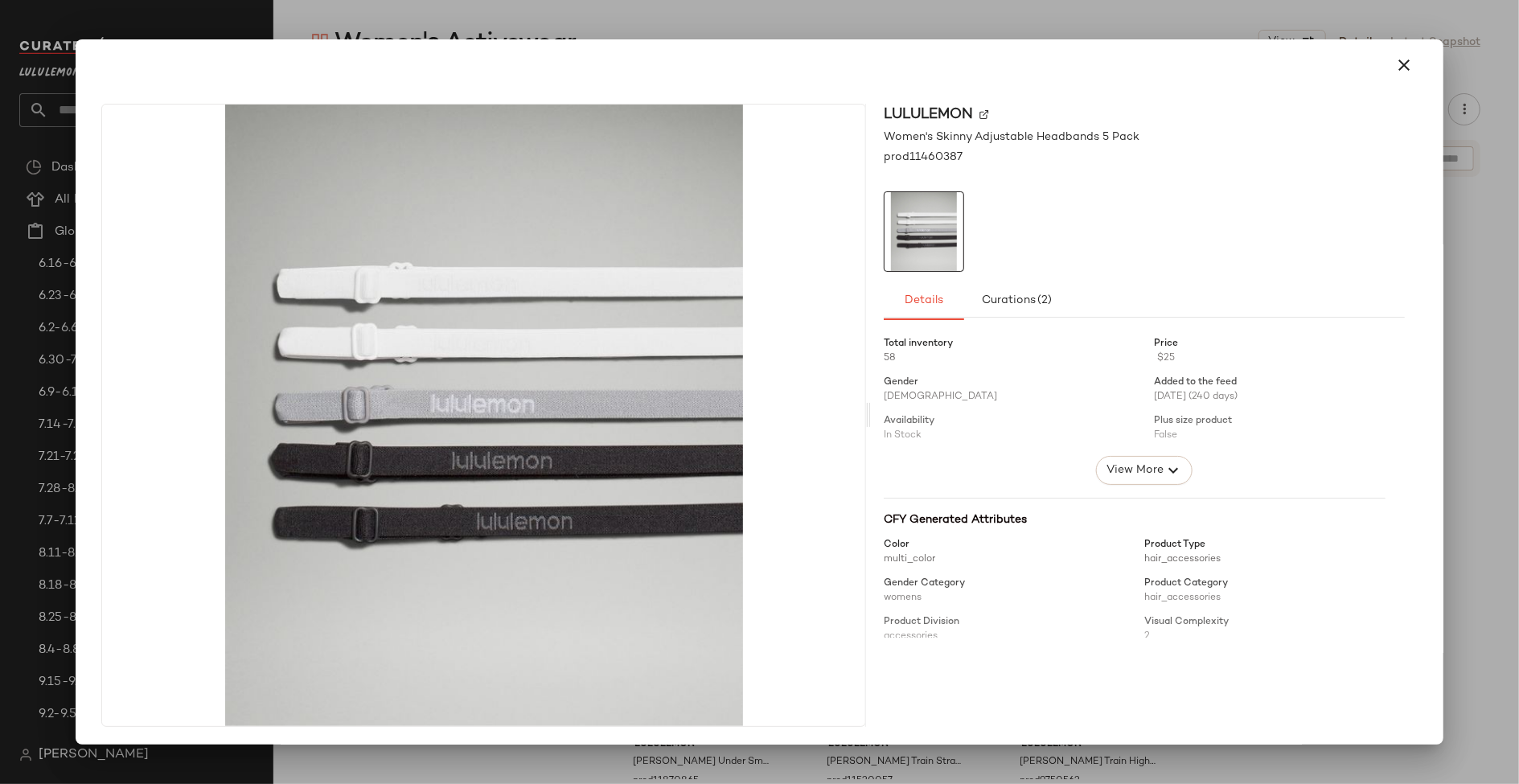
click at [1272, 29] on div at bounding box center [759, 392] width 1519 height 784
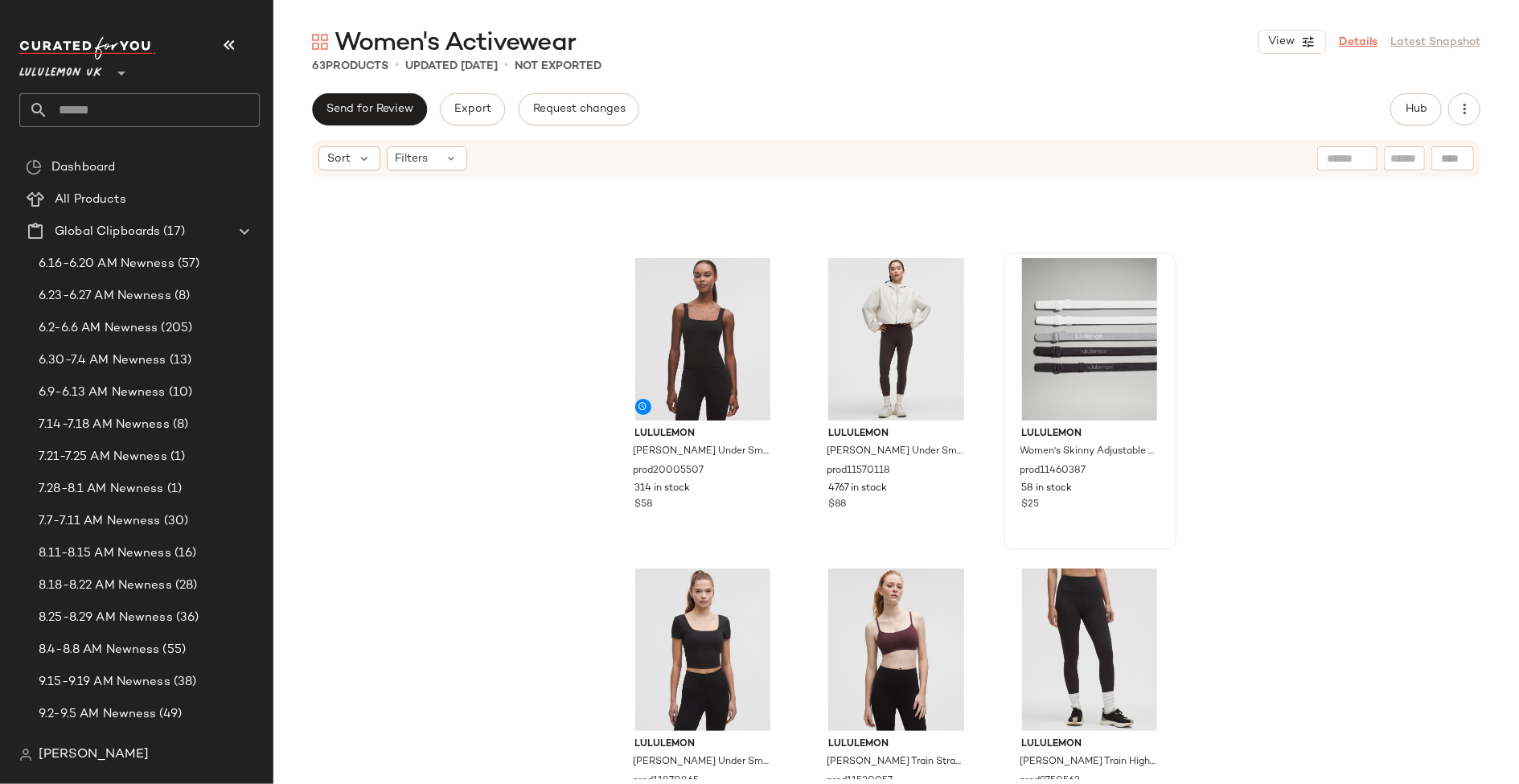
click at [1354, 43] on link "Details" at bounding box center [1359, 42] width 39 height 17
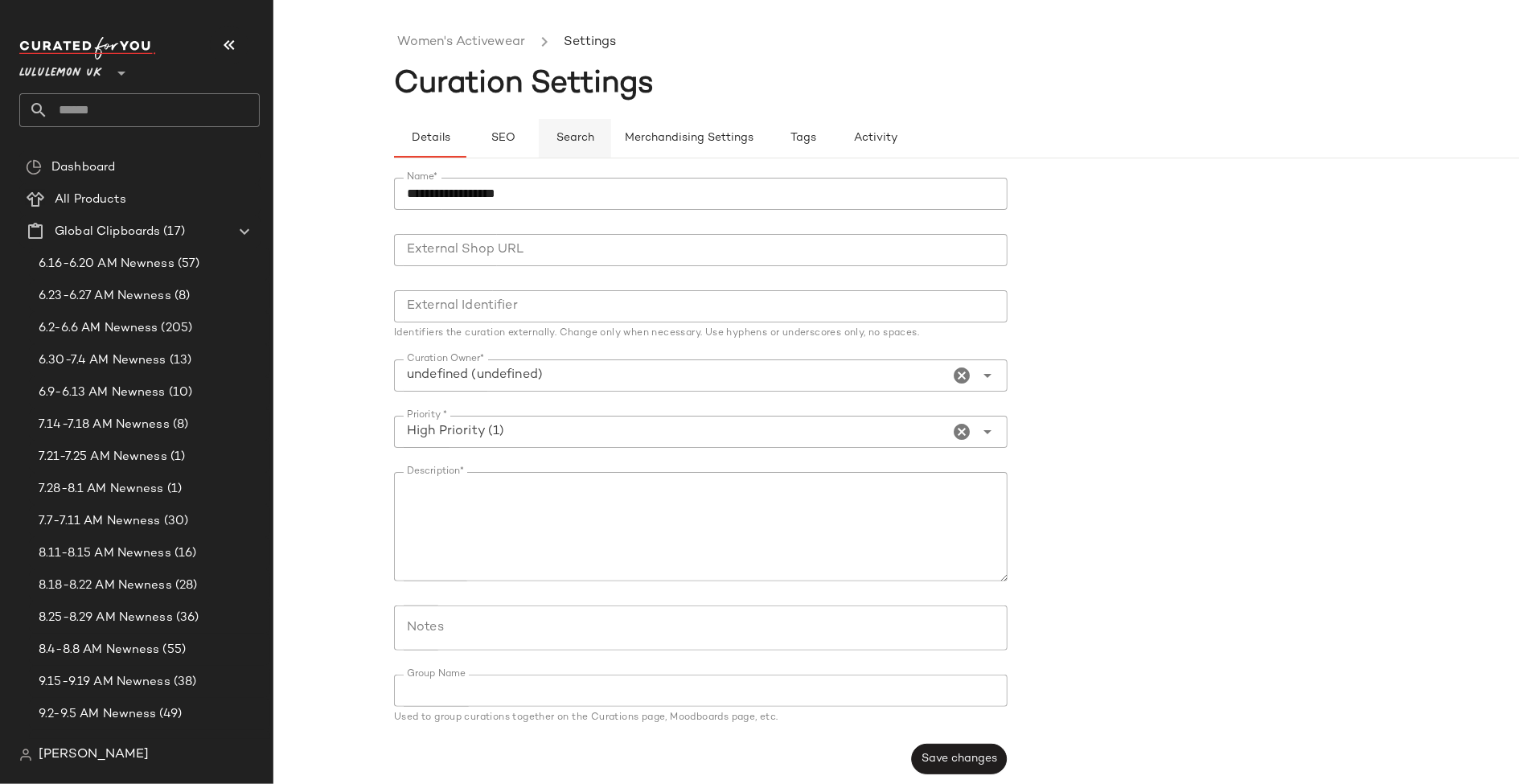
click at [581, 136] on span "Search" at bounding box center [575, 138] width 39 height 13
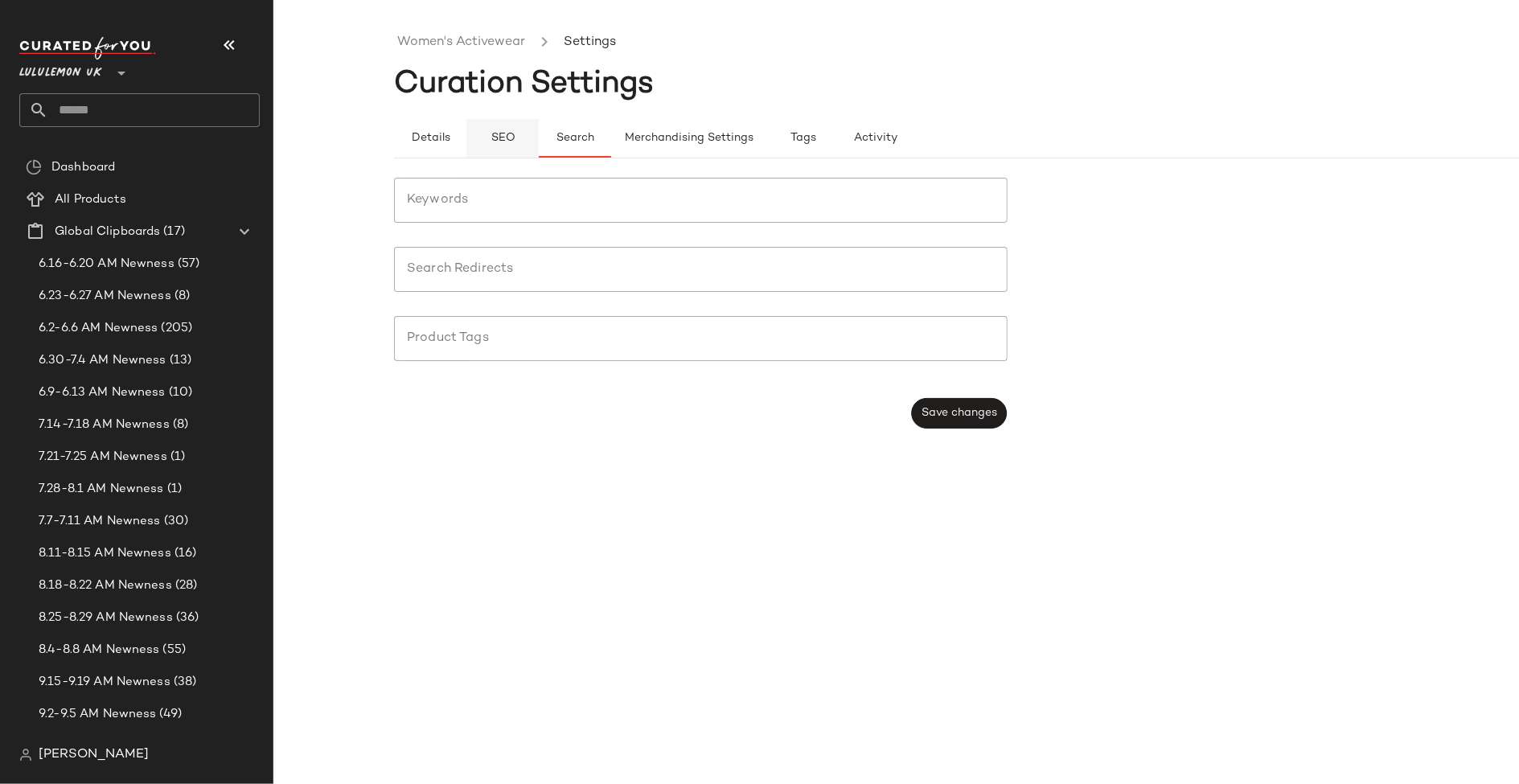
click at [509, 136] on span "SEO" at bounding box center [502, 138] width 25 height 13
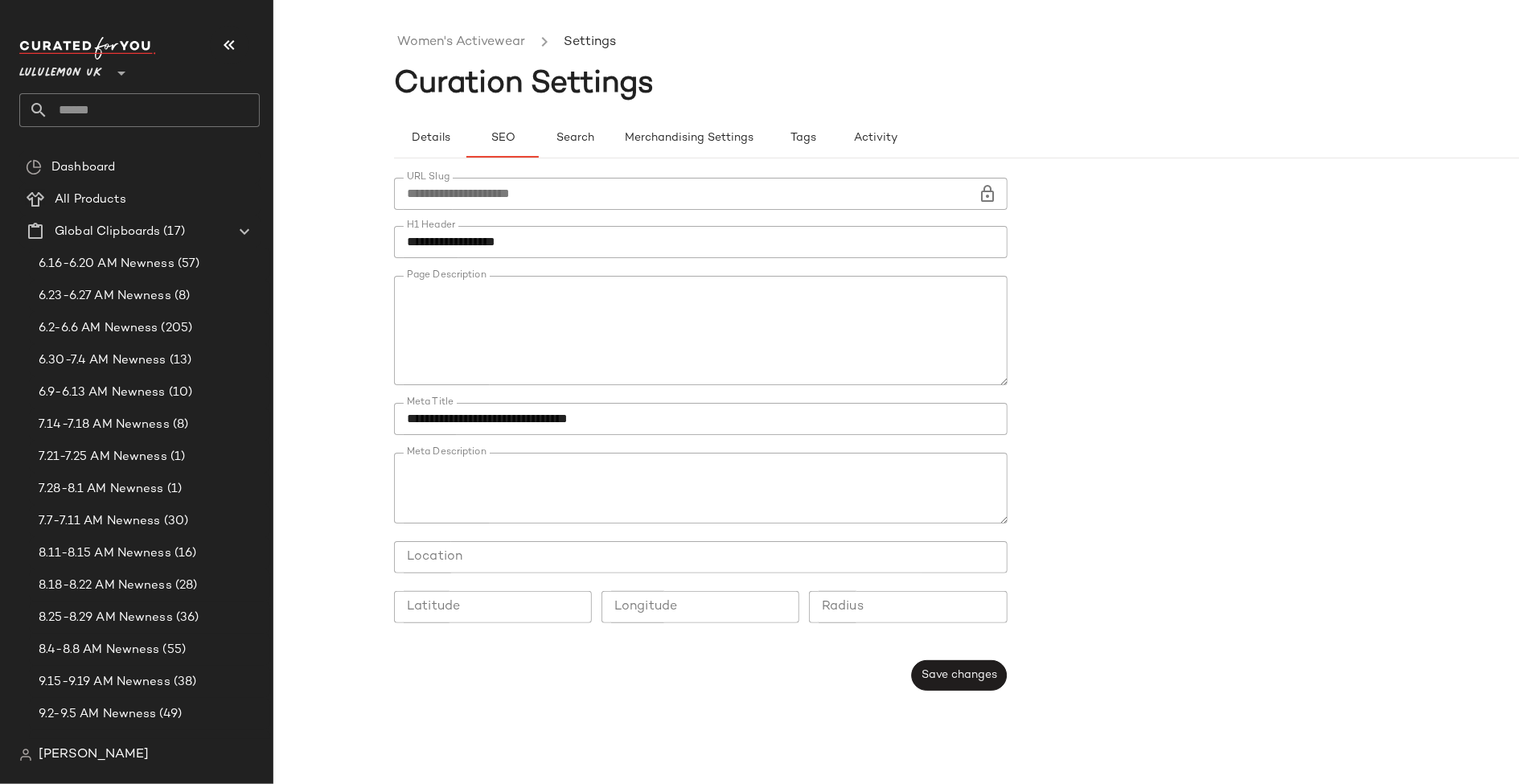
type button "seo"
click at [444, 33] on link "Women's Activewear" at bounding box center [461, 42] width 128 height 21
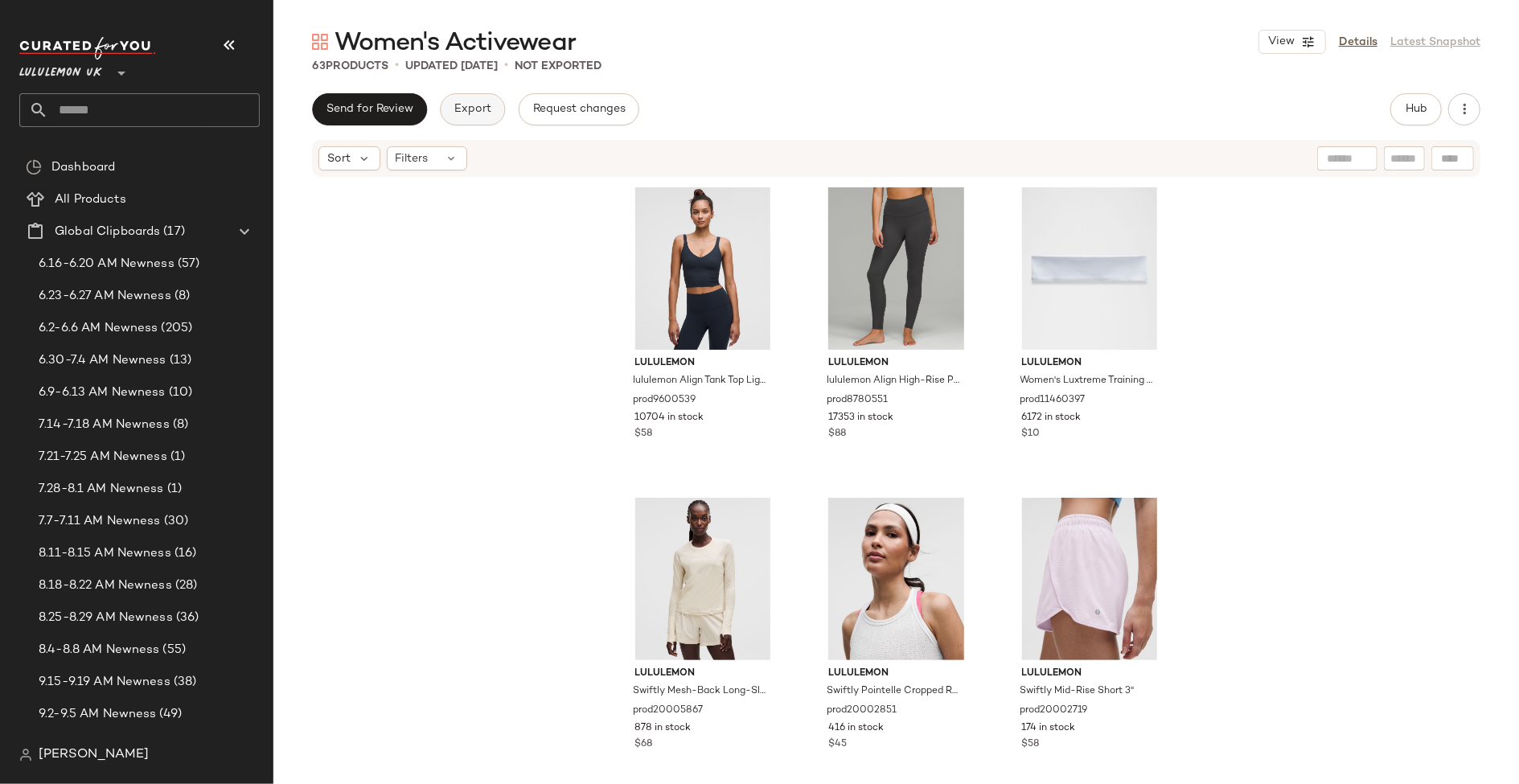
click at [459, 112] on span "Export" at bounding box center [472, 108] width 38 height 13
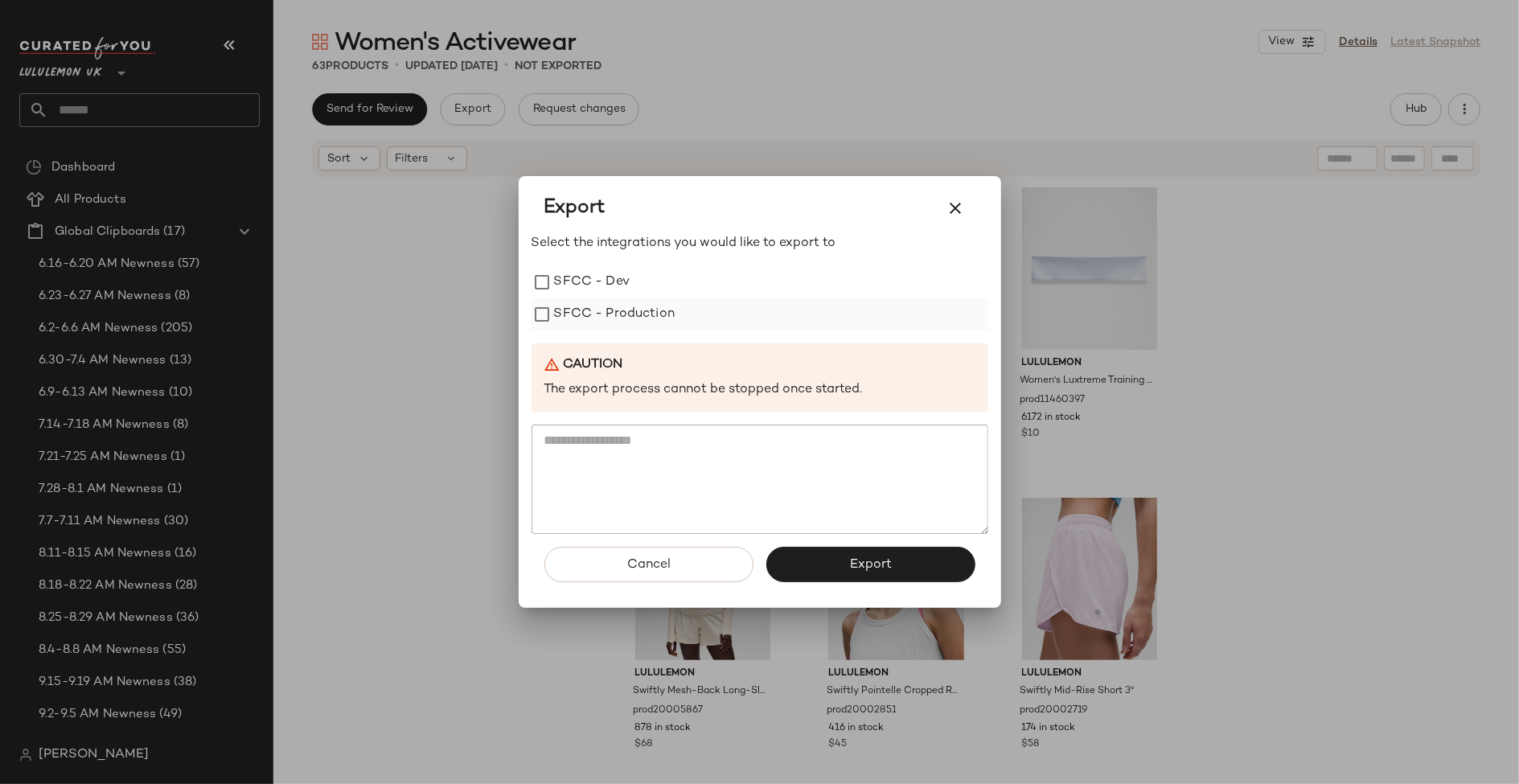
click at [612, 324] on label "SFCC - Production" at bounding box center [614, 313] width 121 height 32
click at [826, 571] on button "Export" at bounding box center [871, 564] width 209 height 35
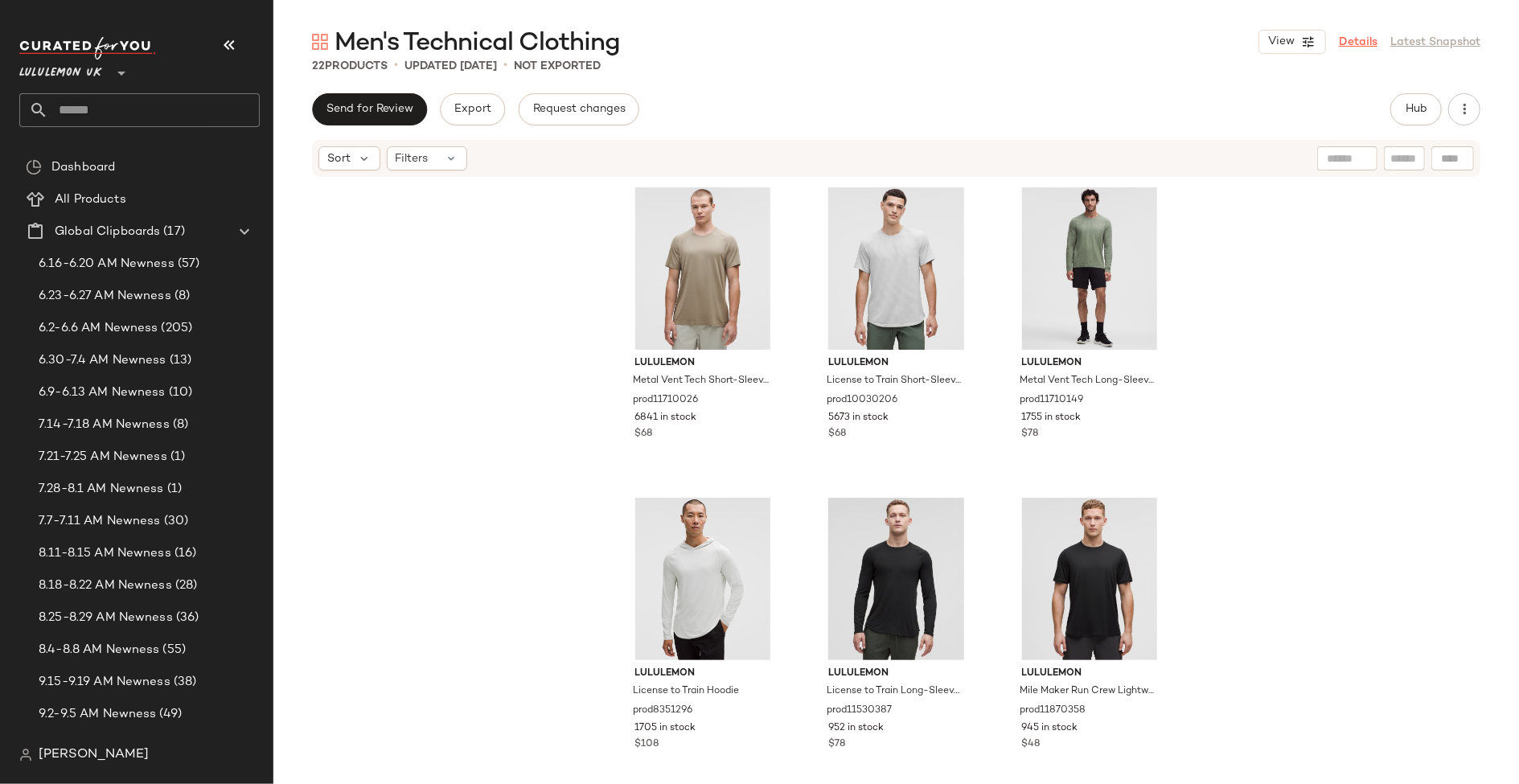
click at [1362, 36] on link "Details" at bounding box center [1359, 42] width 39 height 17
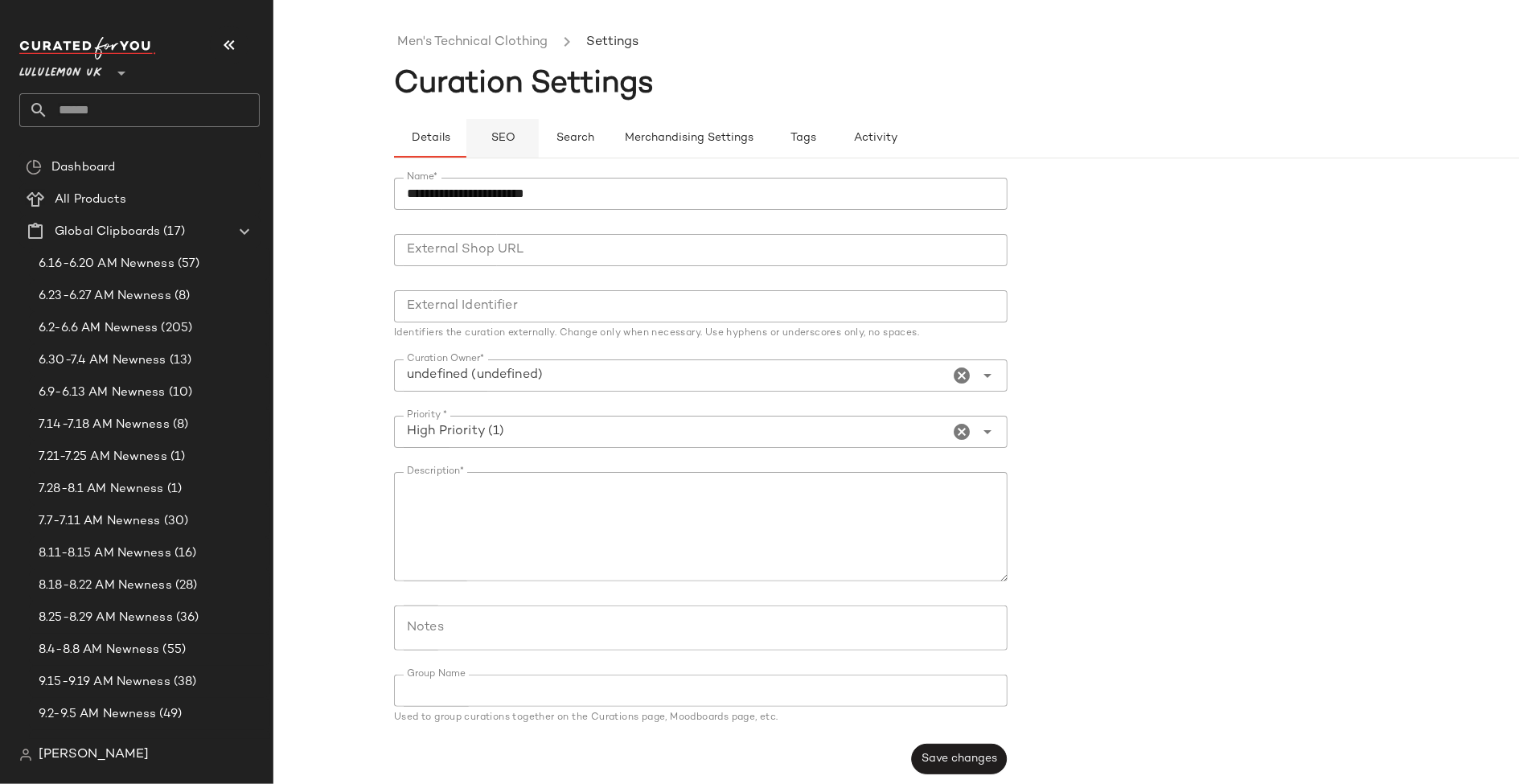
click at [499, 152] on button "SEO" at bounding box center [503, 139] width 72 height 39
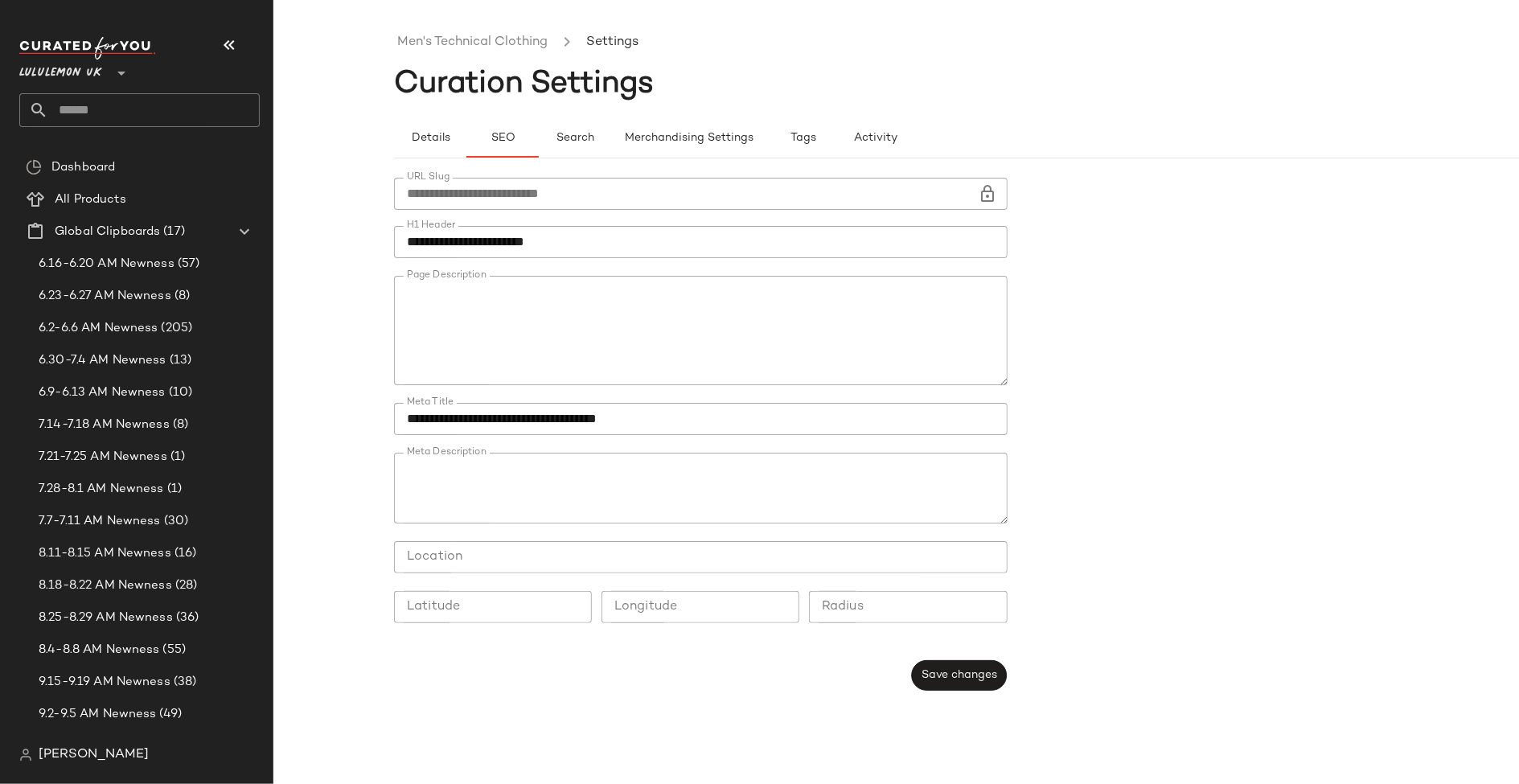
type button "seo"
click at [472, 36] on link "Men's Technical Clothing" at bounding box center [473, 42] width 150 height 21
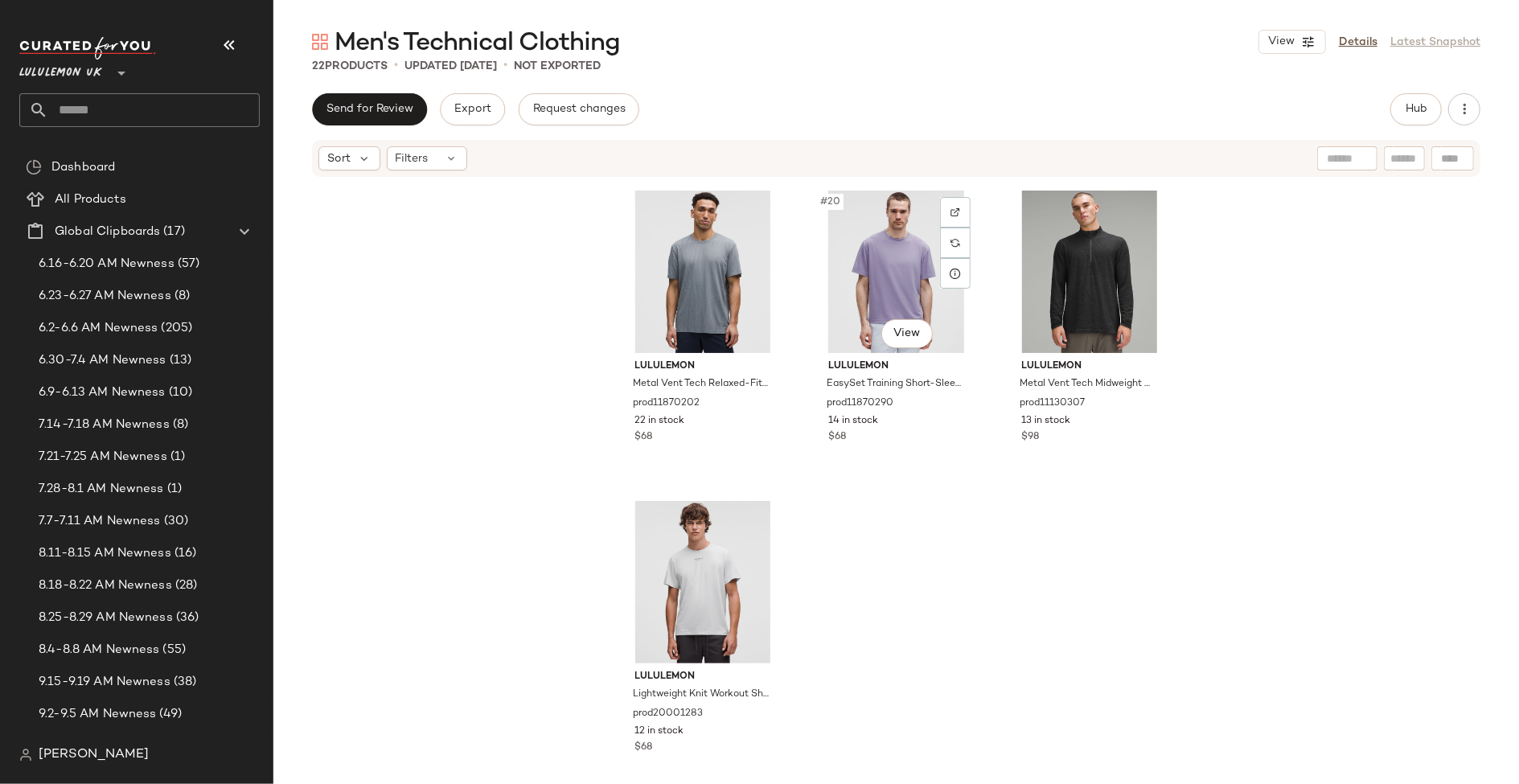
scroll to position [1885, 0]
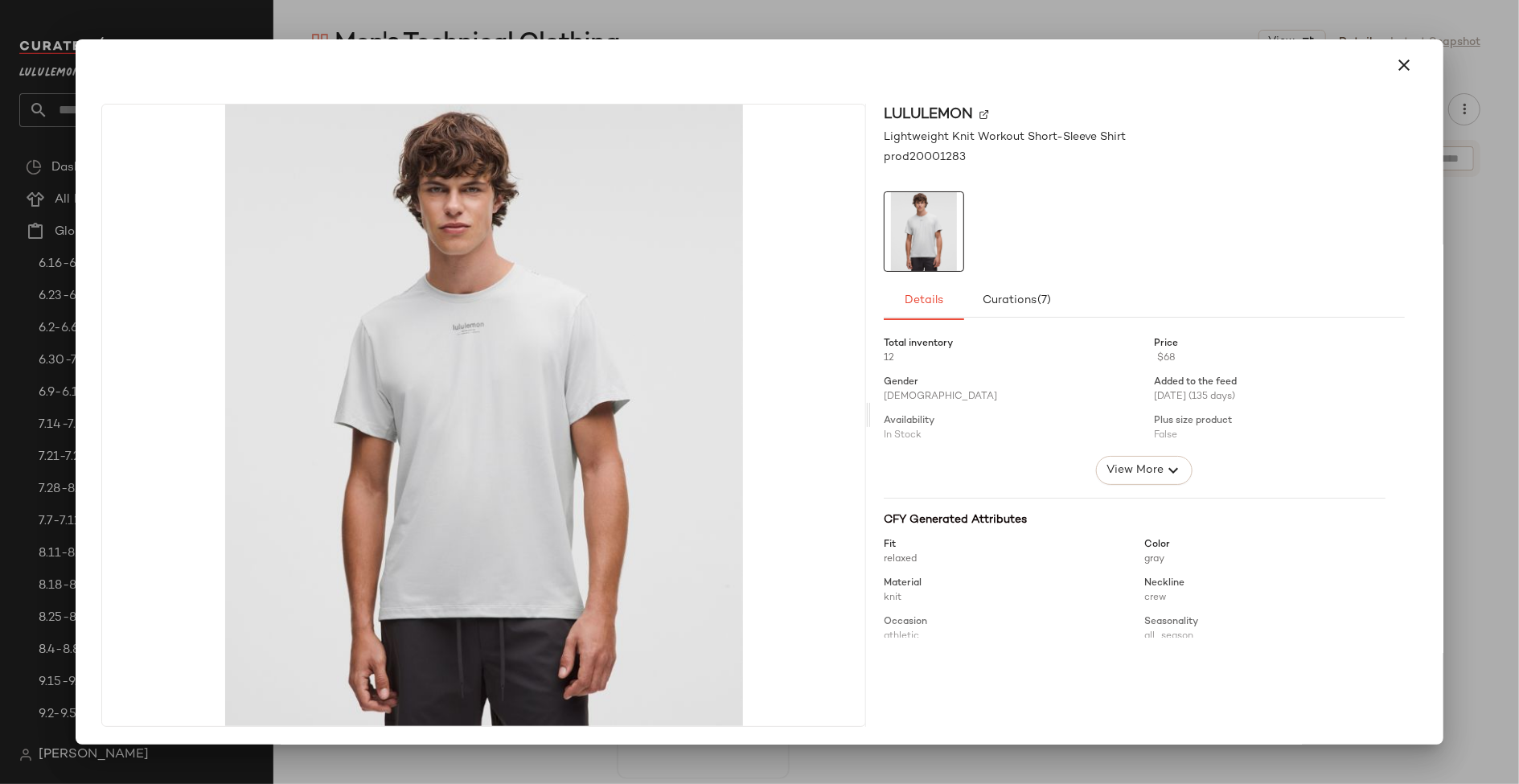
click at [702, 733] on div "lululemon Lightweight Knit Workout Short-Sleeve Shirt prod20001283 Details Cura…" at bounding box center [759, 418] width 1355 height 655
click at [716, 758] on div at bounding box center [759, 392] width 1519 height 784
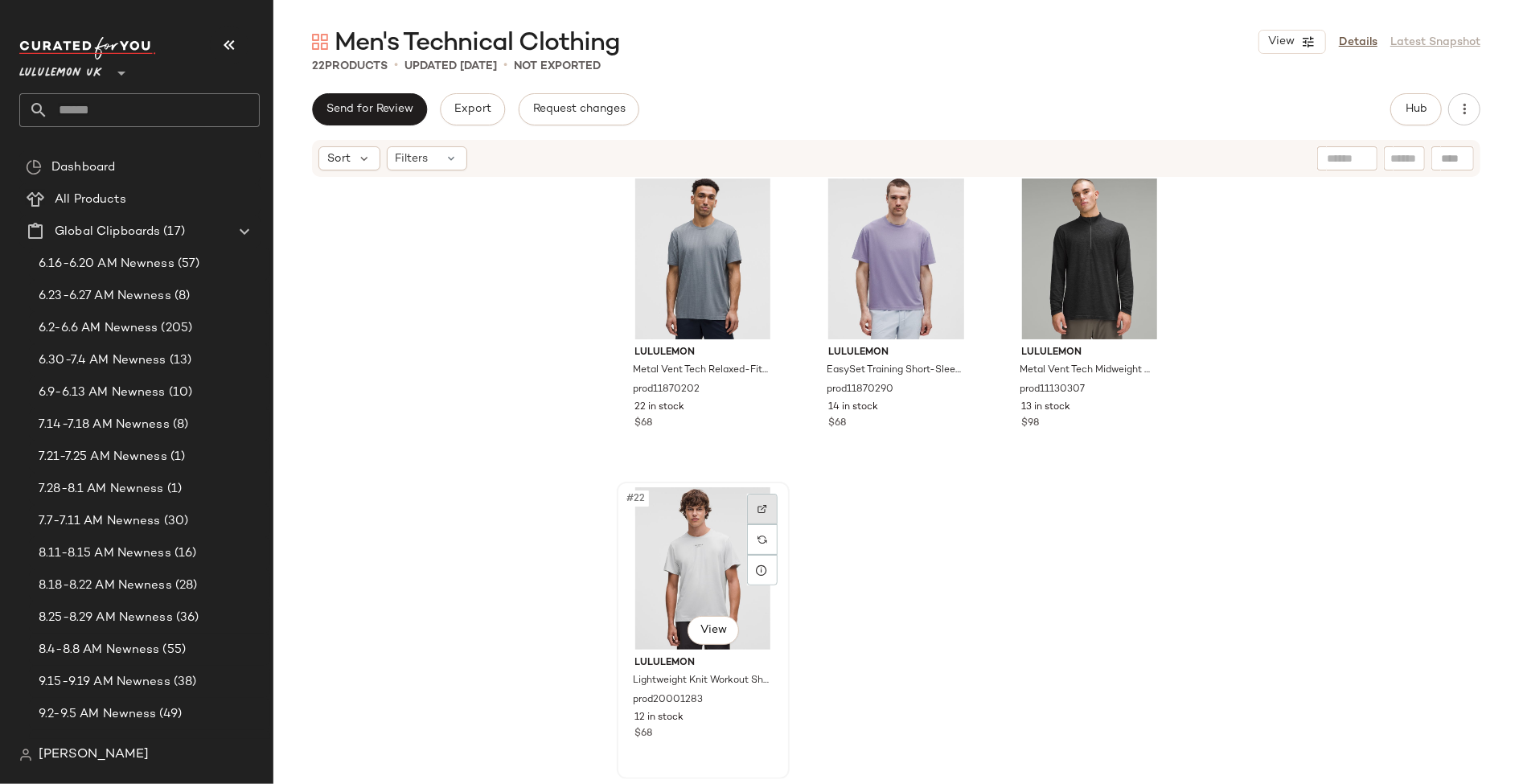
click at [758, 510] on img at bounding box center [763, 509] width 10 height 10
click at [477, 127] on div "Send for Review Export Request changes Hub Sort Filters lululemon EasySet Train…" at bounding box center [896, 473] width 1245 height 758
click at [479, 111] on span "Export" at bounding box center [472, 108] width 38 height 13
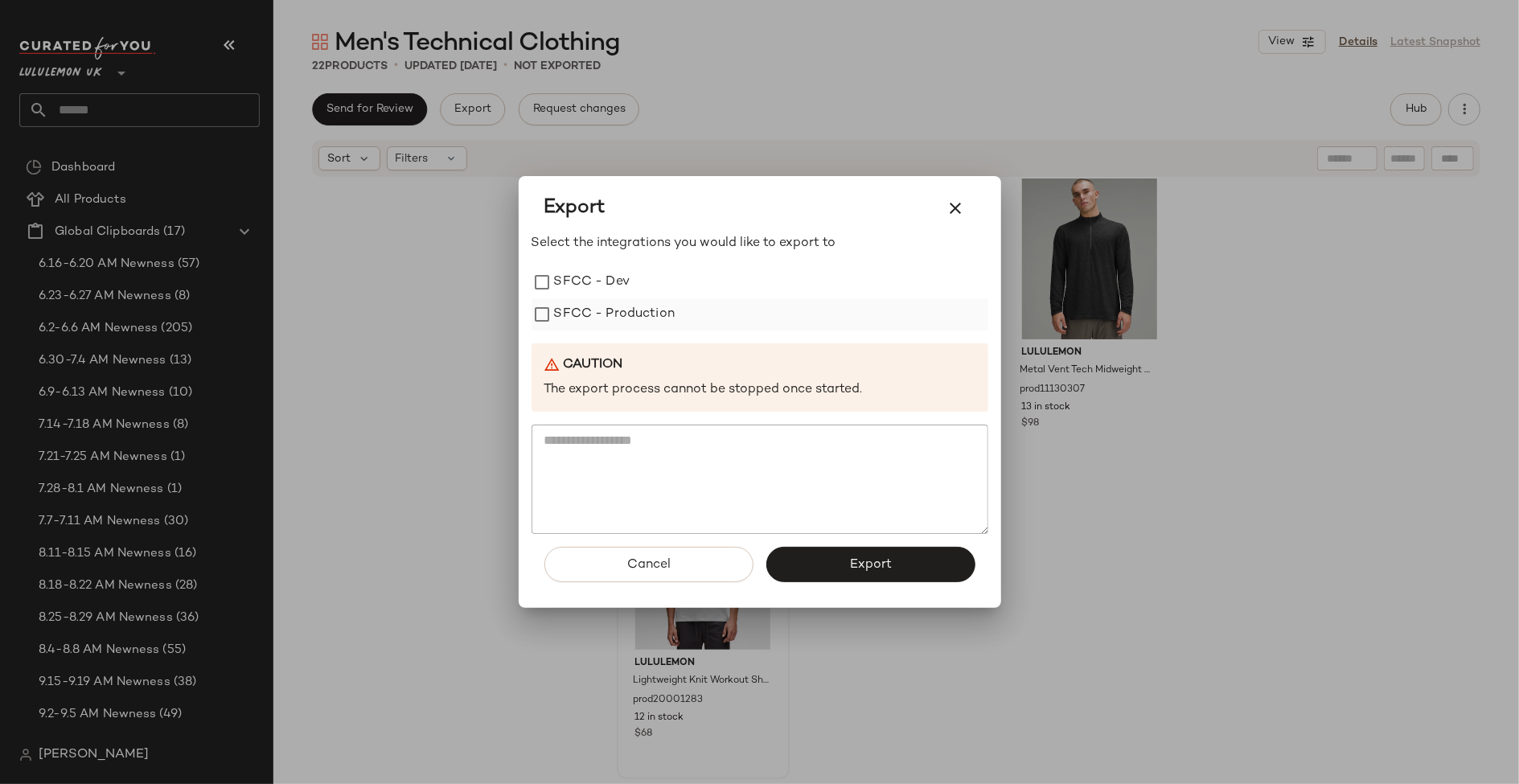
click at [633, 308] on label "SFCC - Production" at bounding box center [614, 313] width 121 height 32
click at [831, 553] on button "Export" at bounding box center [871, 564] width 209 height 35
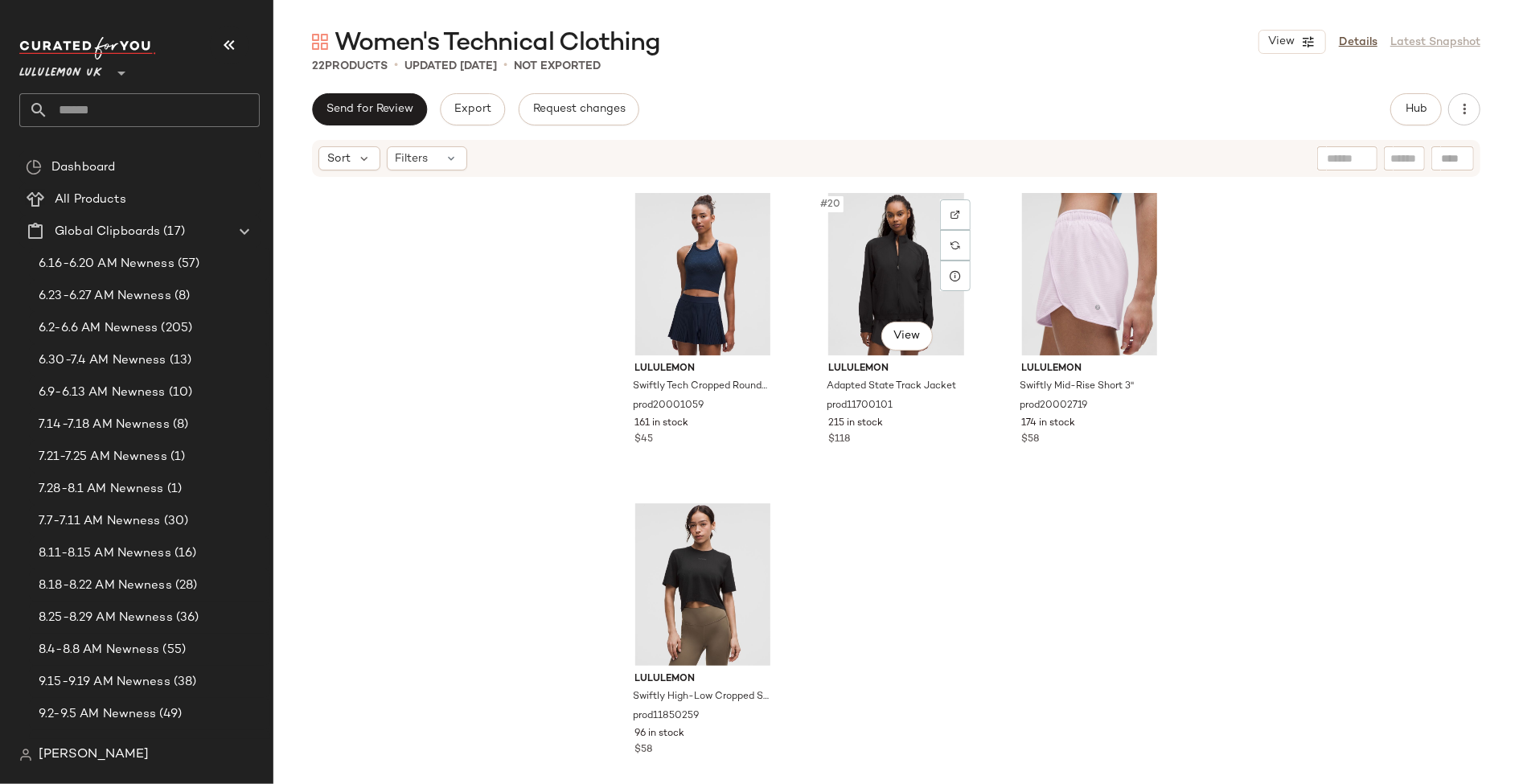
scroll to position [1885, 0]
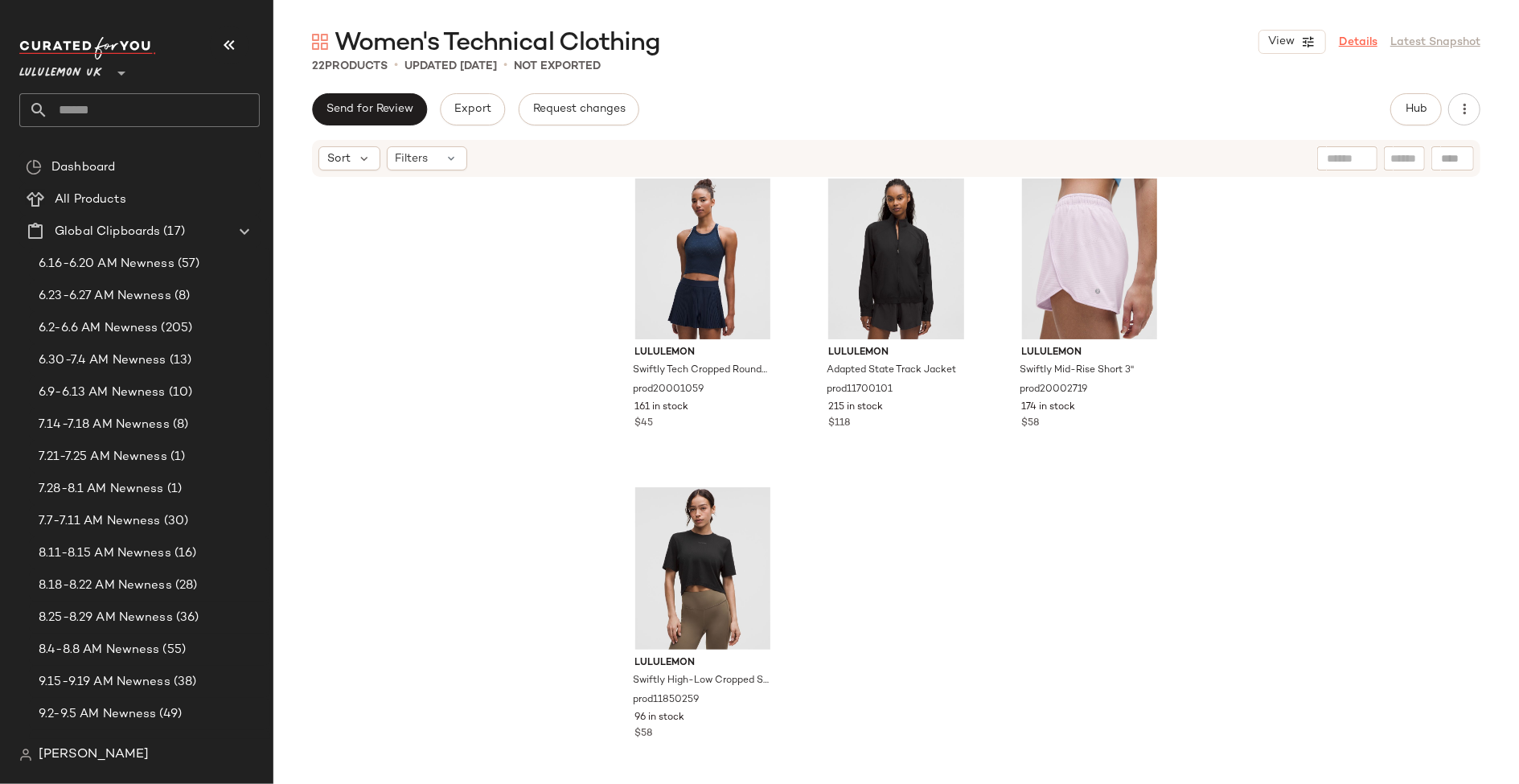
click at [1365, 47] on link "Details" at bounding box center [1359, 42] width 39 height 17
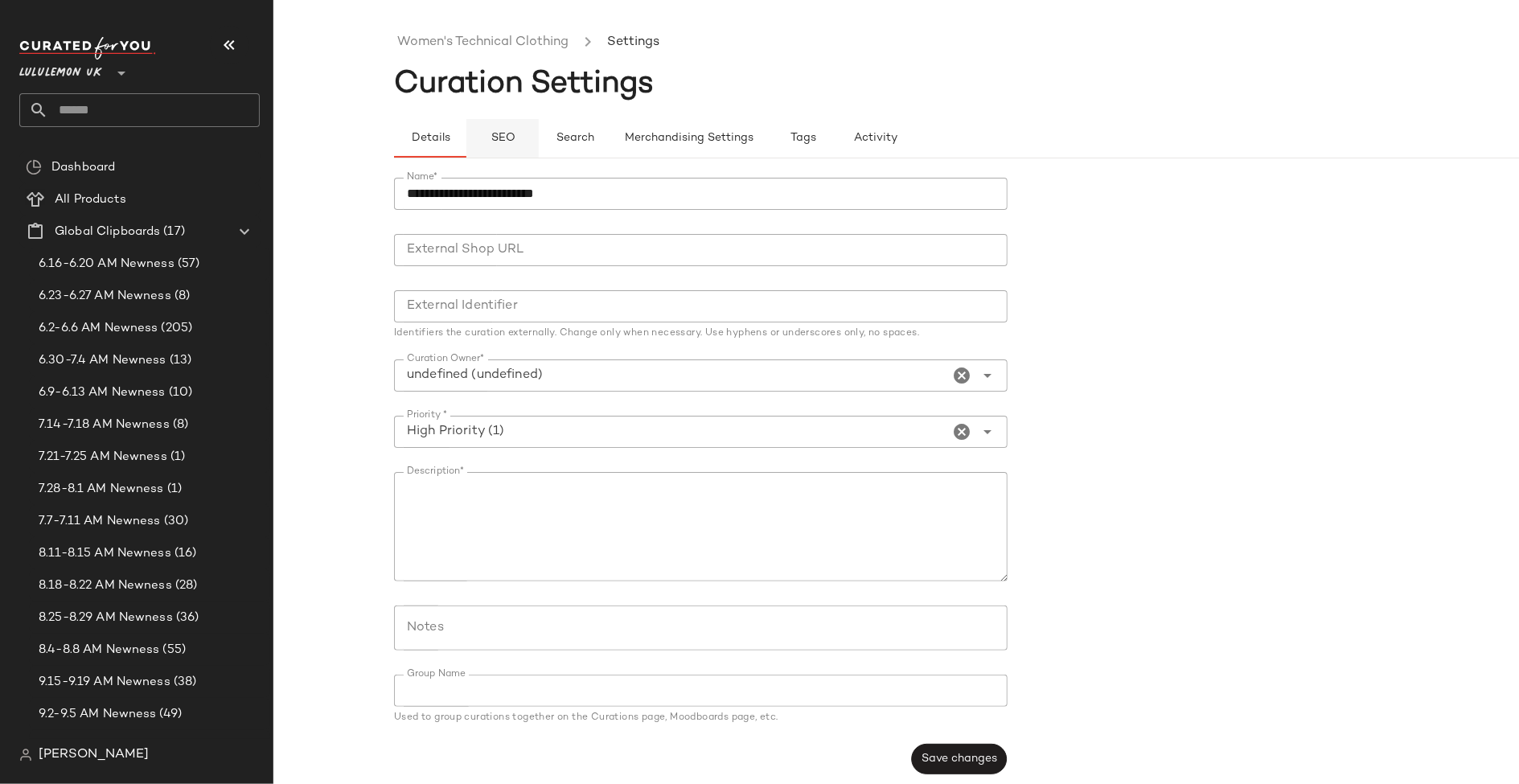
click at [491, 138] on span "SEO" at bounding box center [502, 138] width 25 height 13
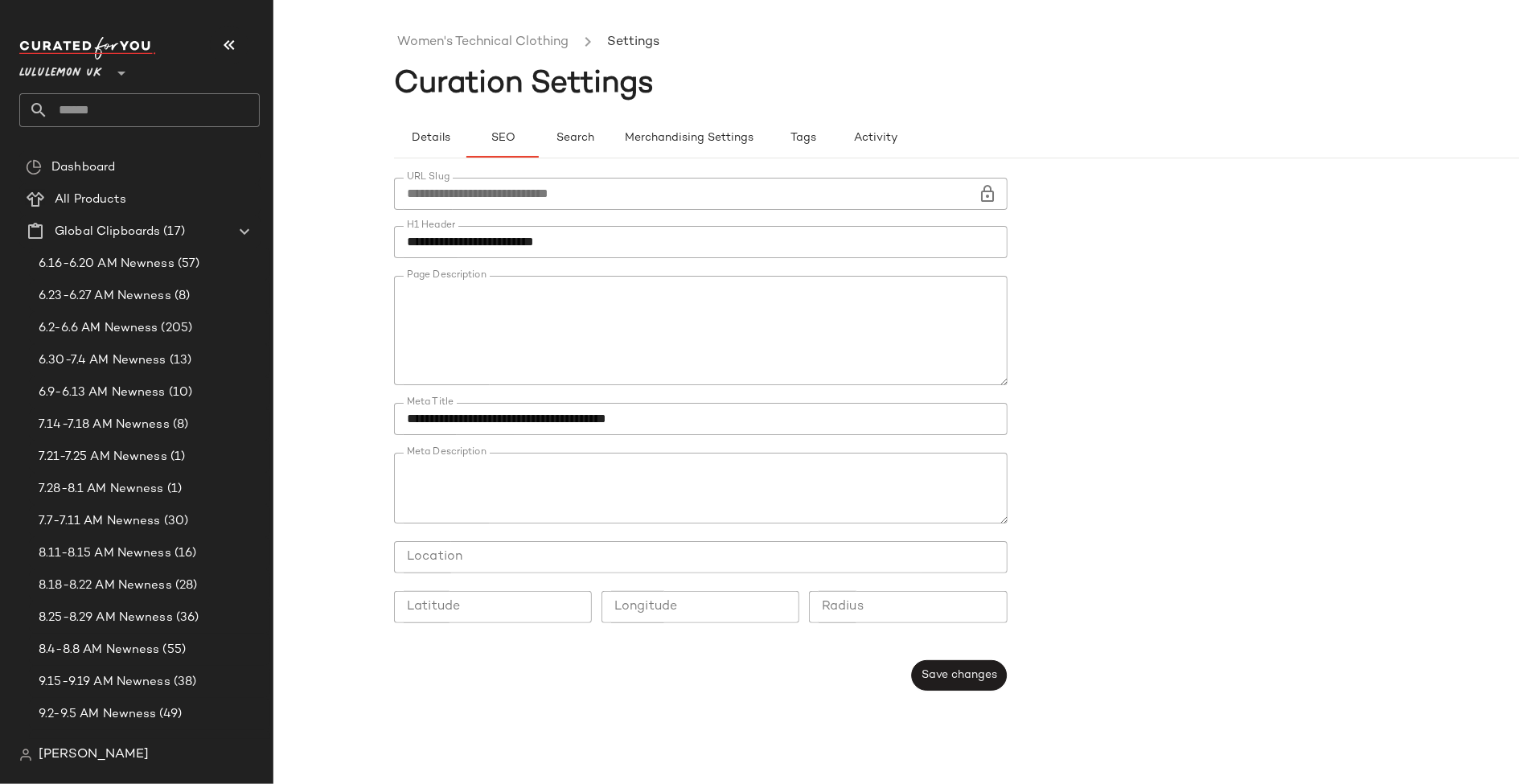
type button "seo"
click at [499, 42] on link "Women's Technical Clothing" at bounding box center [483, 42] width 171 height 21
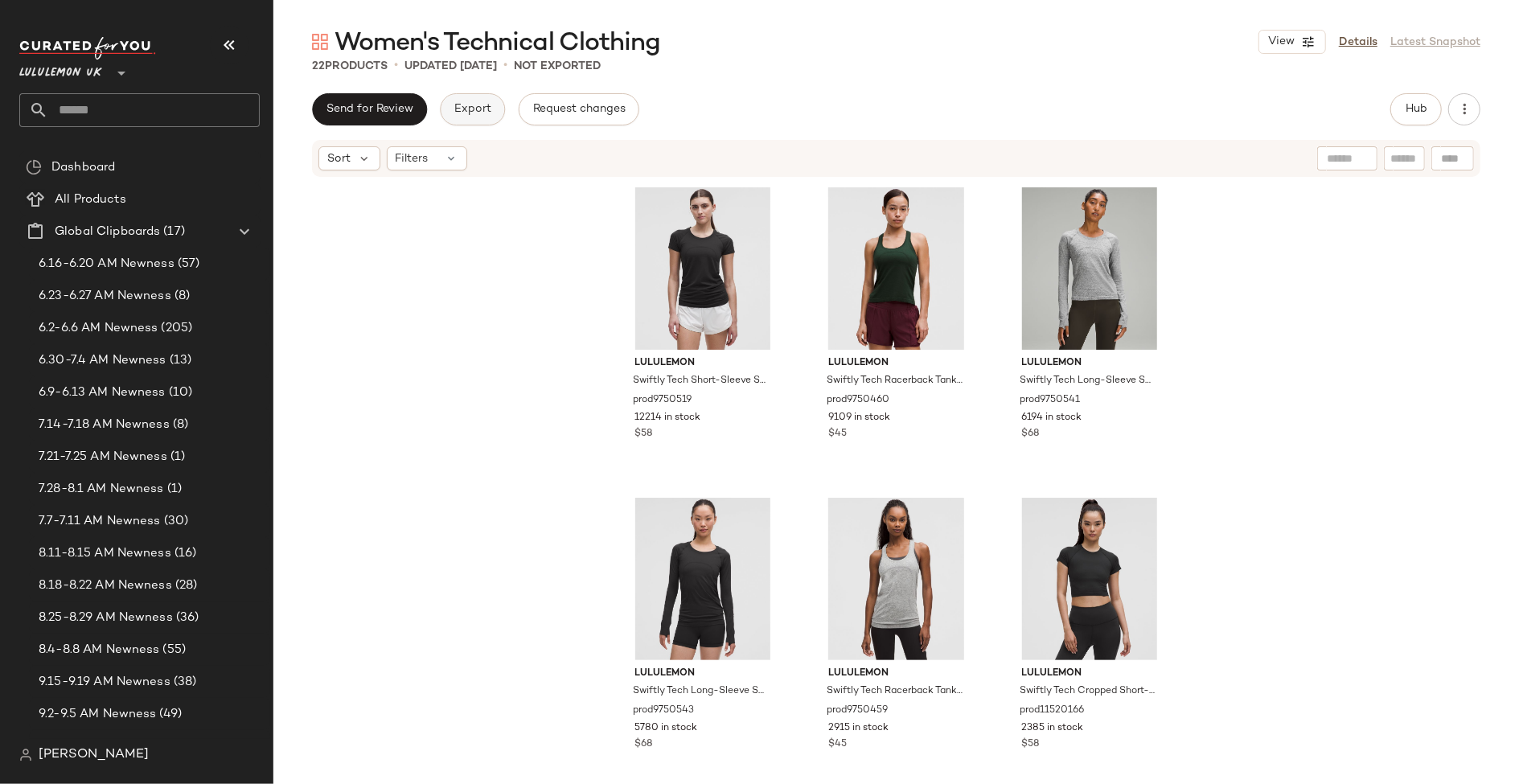
click at [490, 103] on button "Export" at bounding box center [472, 109] width 65 height 32
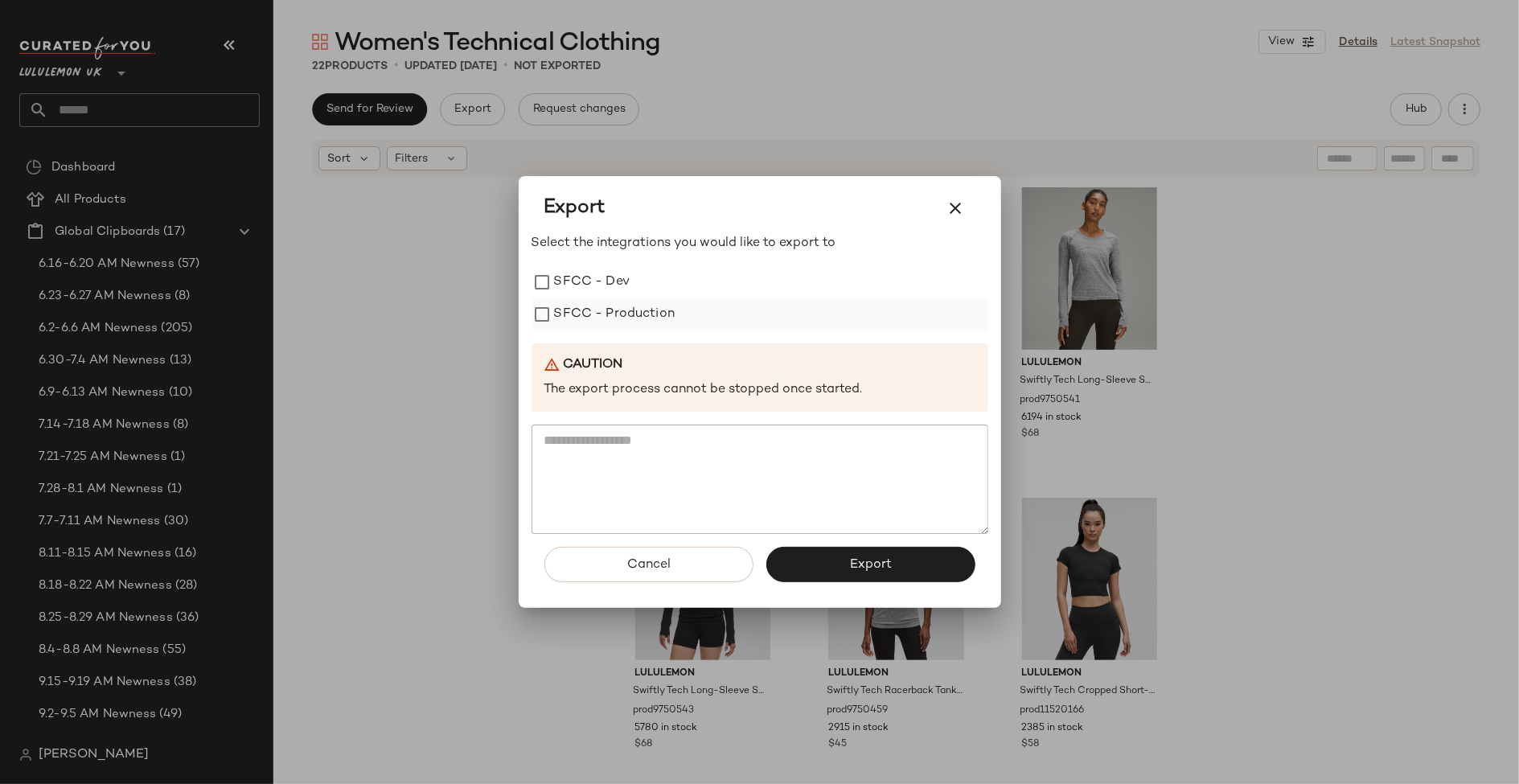
click at [587, 312] on label "SFCC - Production" at bounding box center [614, 313] width 121 height 32
click at [851, 556] on button "Export" at bounding box center [871, 564] width 209 height 35
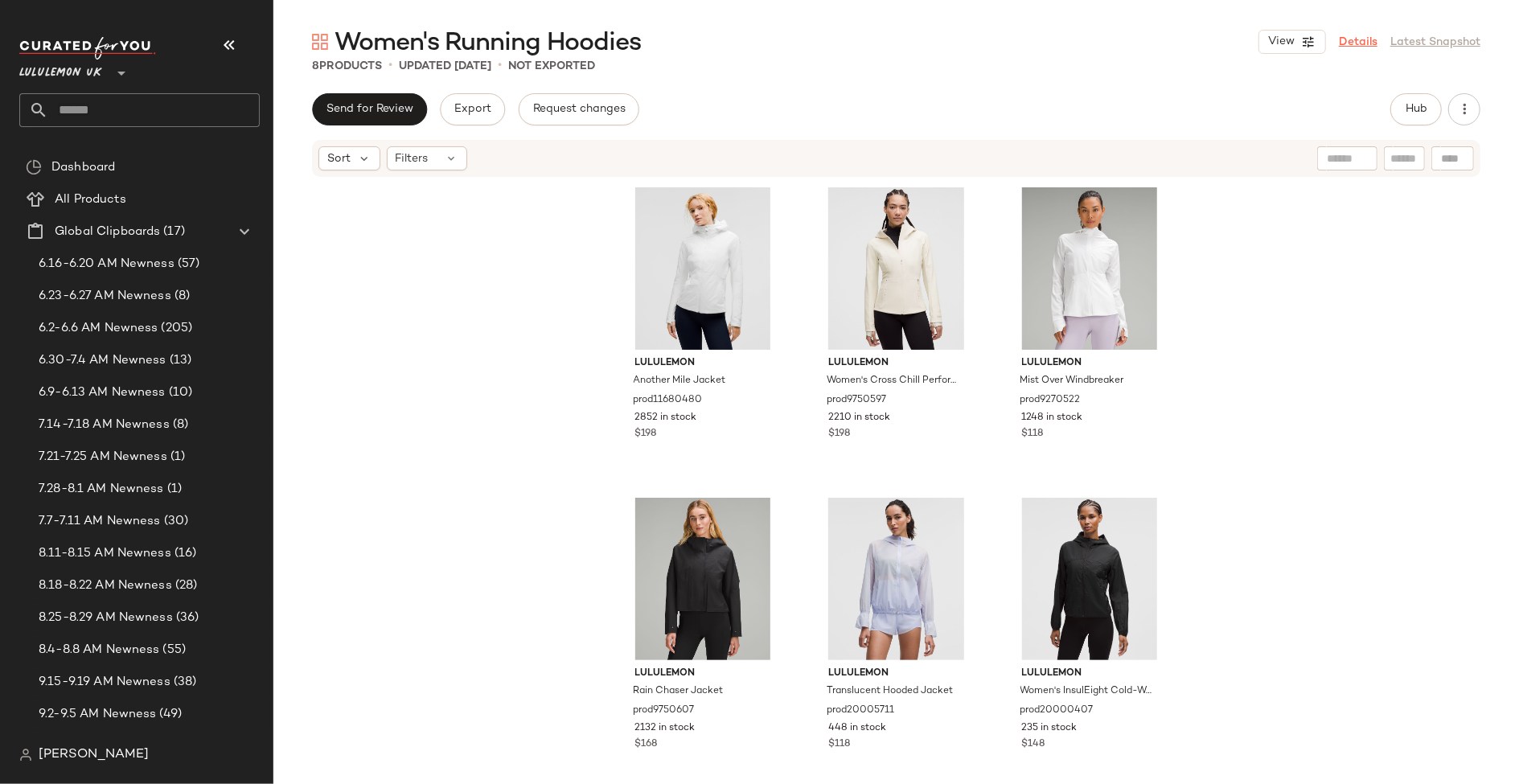
click at [1360, 41] on link "Details" at bounding box center [1359, 42] width 39 height 17
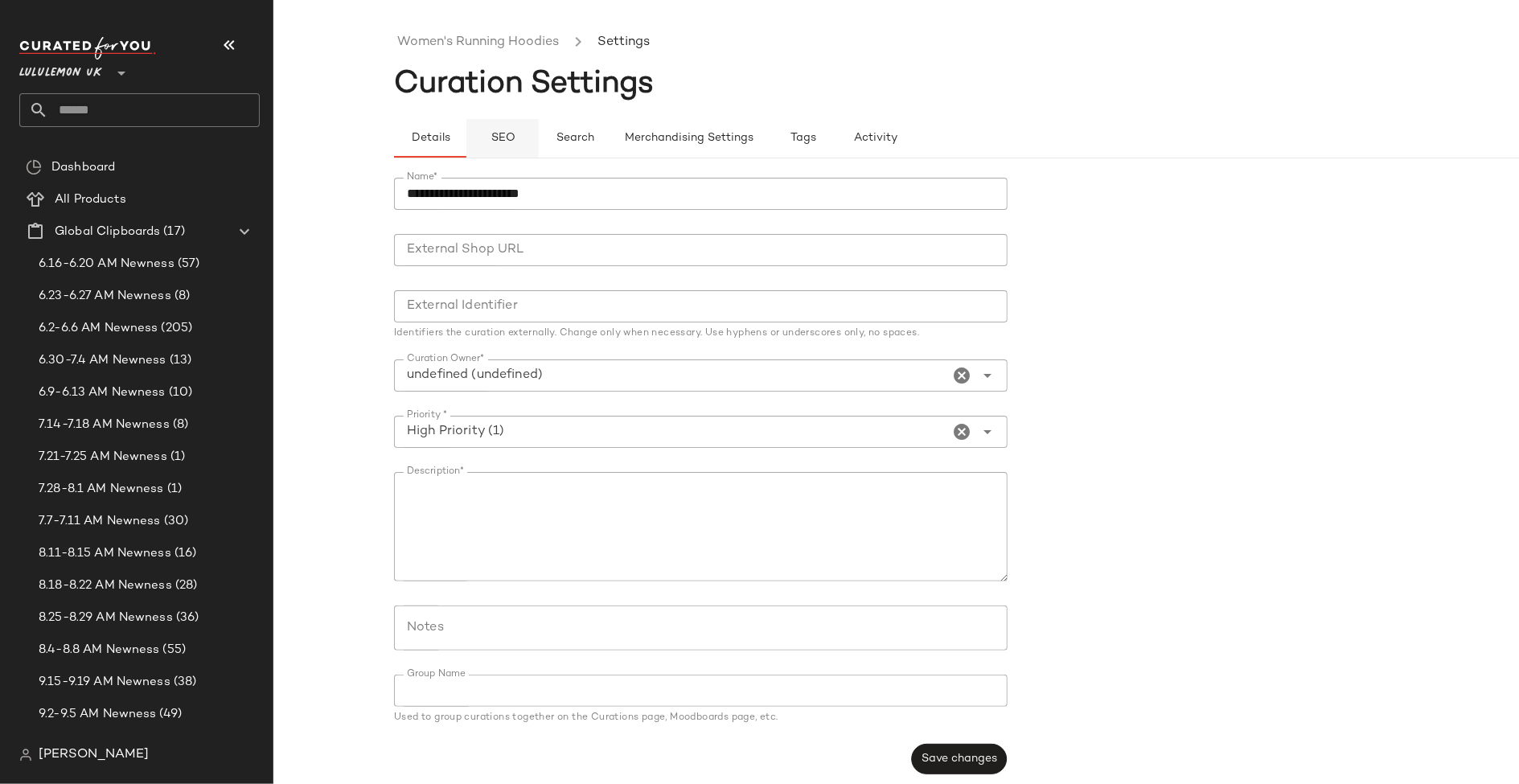
click at [503, 132] on span "SEO" at bounding box center [502, 138] width 25 height 13
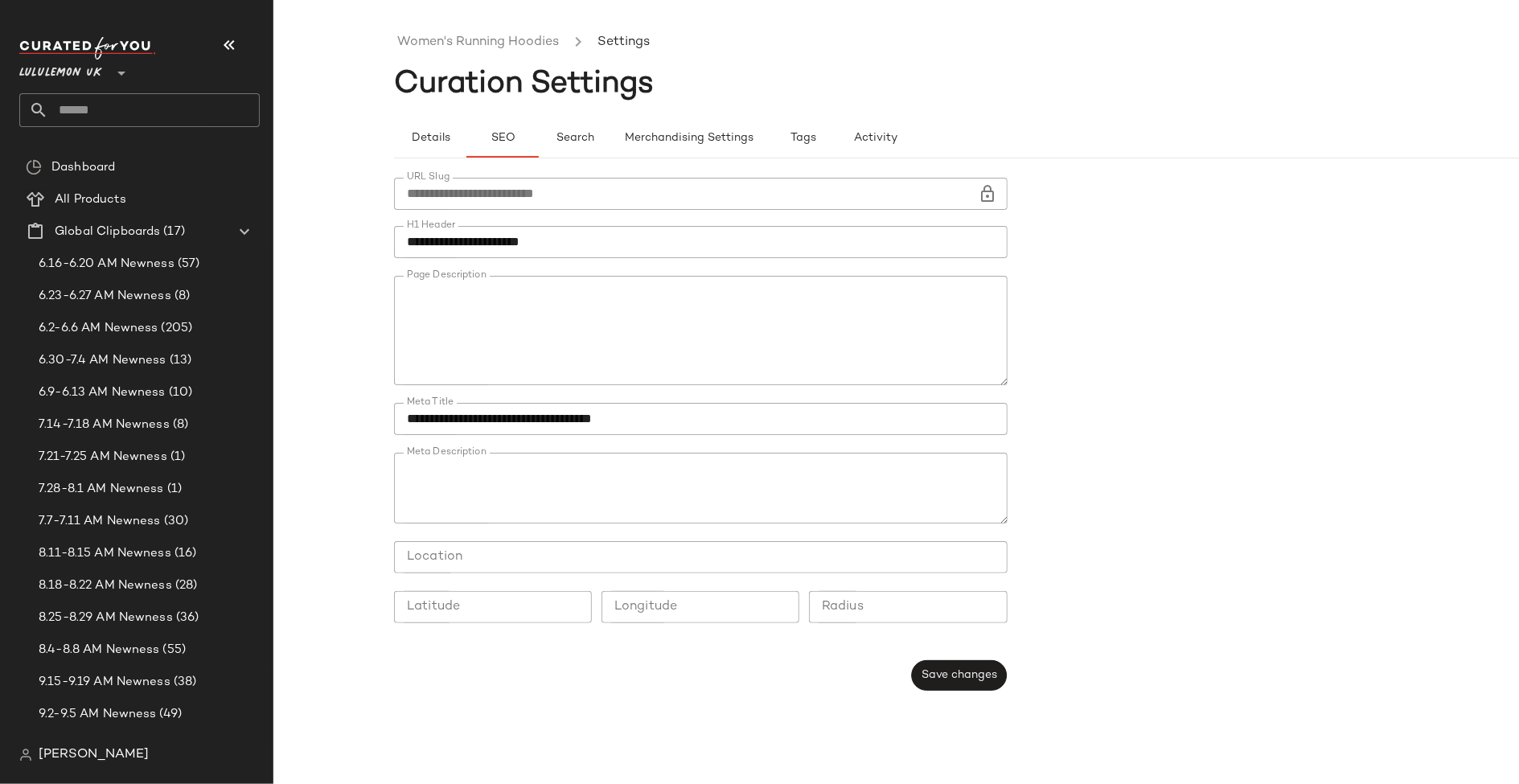
type button "seo"
click at [494, 48] on link "Women's Running Hoodies" at bounding box center [479, 42] width 162 height 21
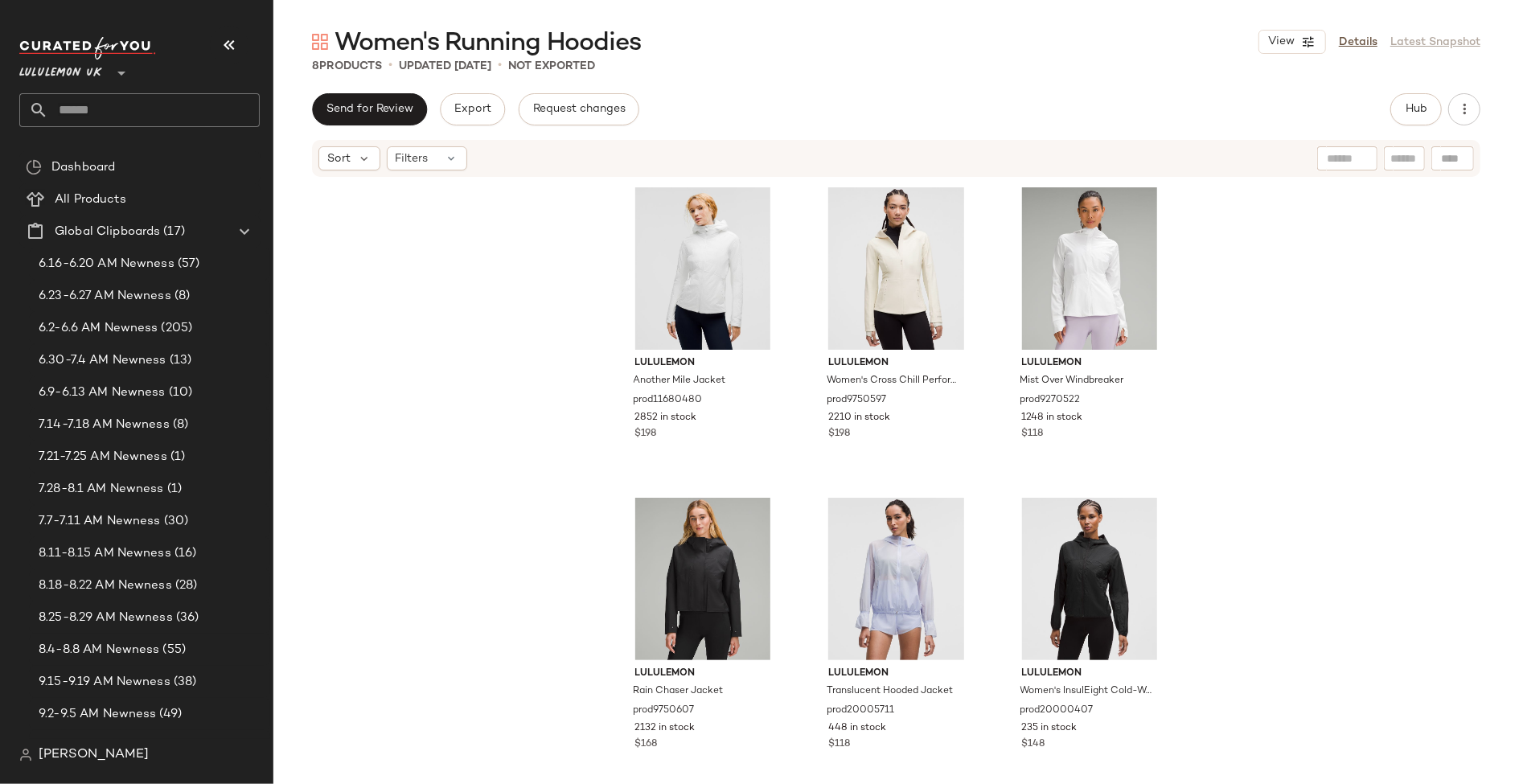
click at [468, 92] on div "Women's Running Hoodies View Details Latest Snapshot 8 Products • updated Sep 1…" at bounding box center [896, 404] width 1245 height 758
click at [468, 105] on span "Export" at bounding box center [472, 108] width 38 height 13
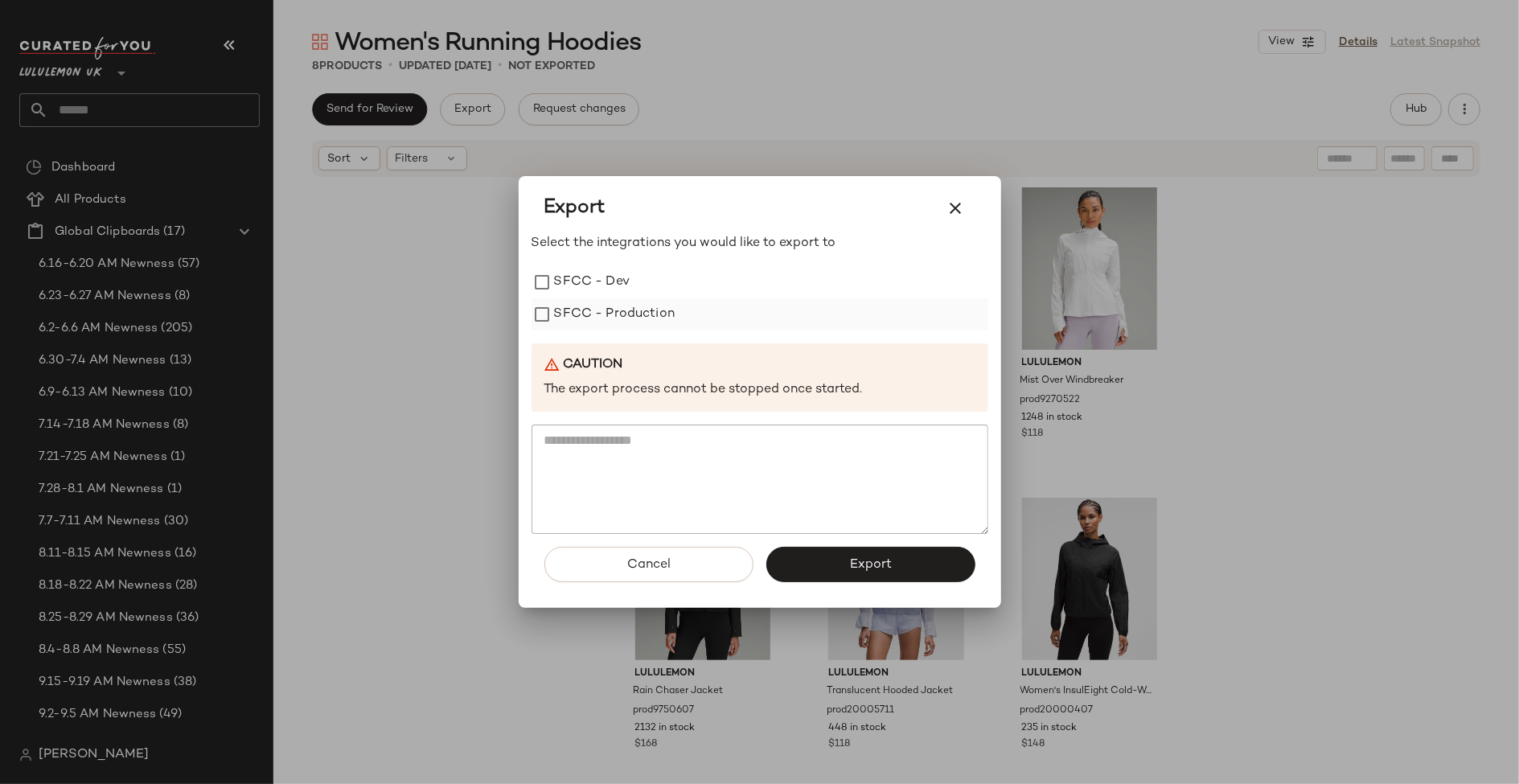
click at [628, 303] on label "SFCC - Production" at bounding box center [614, 313] width 121 height 32
click at [843, 555] on button "Export" at bounding box center [871, 564] width 209 height 35
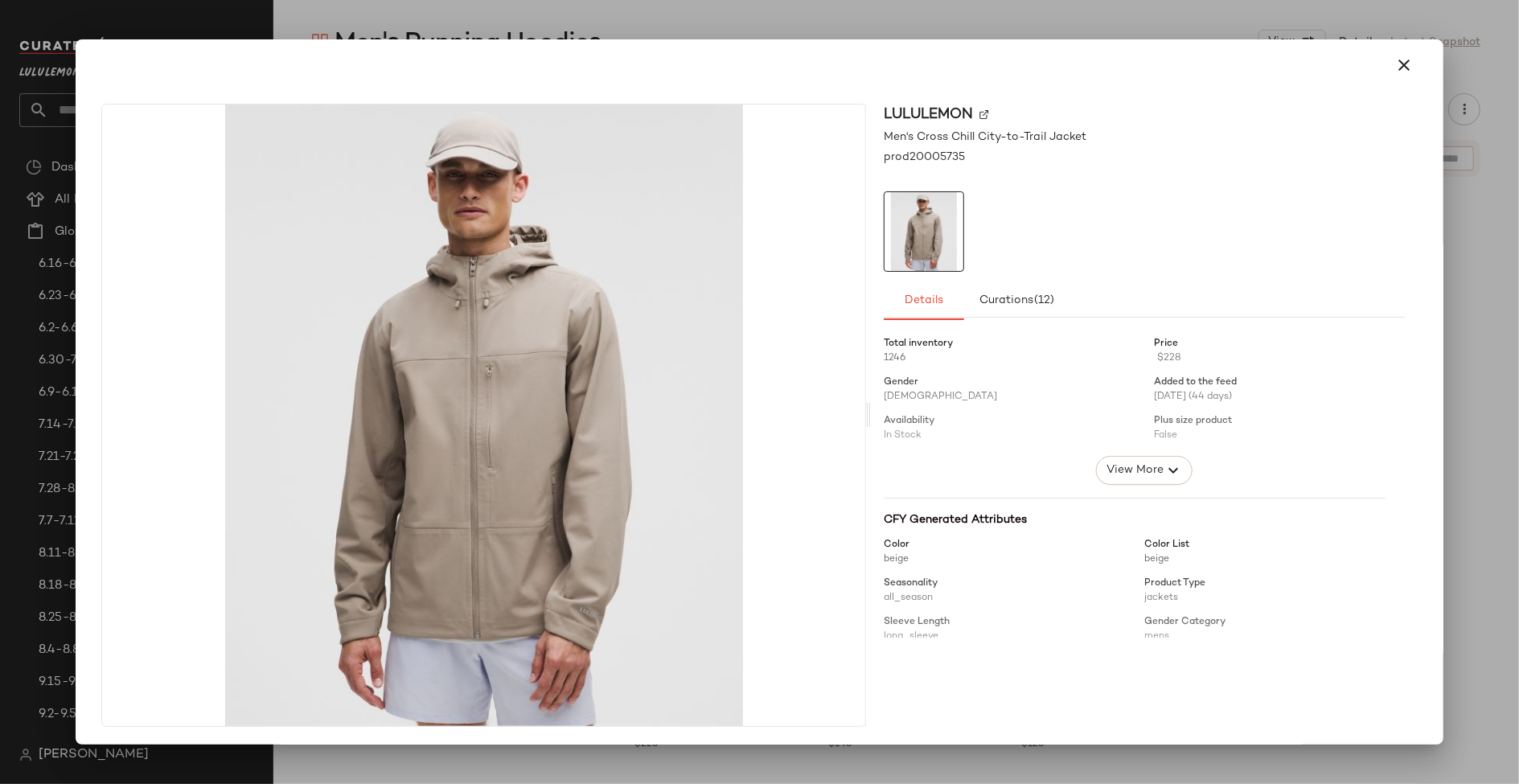
click at [942, 31] on div at bounding box center [759, 392] width 1519 height 784
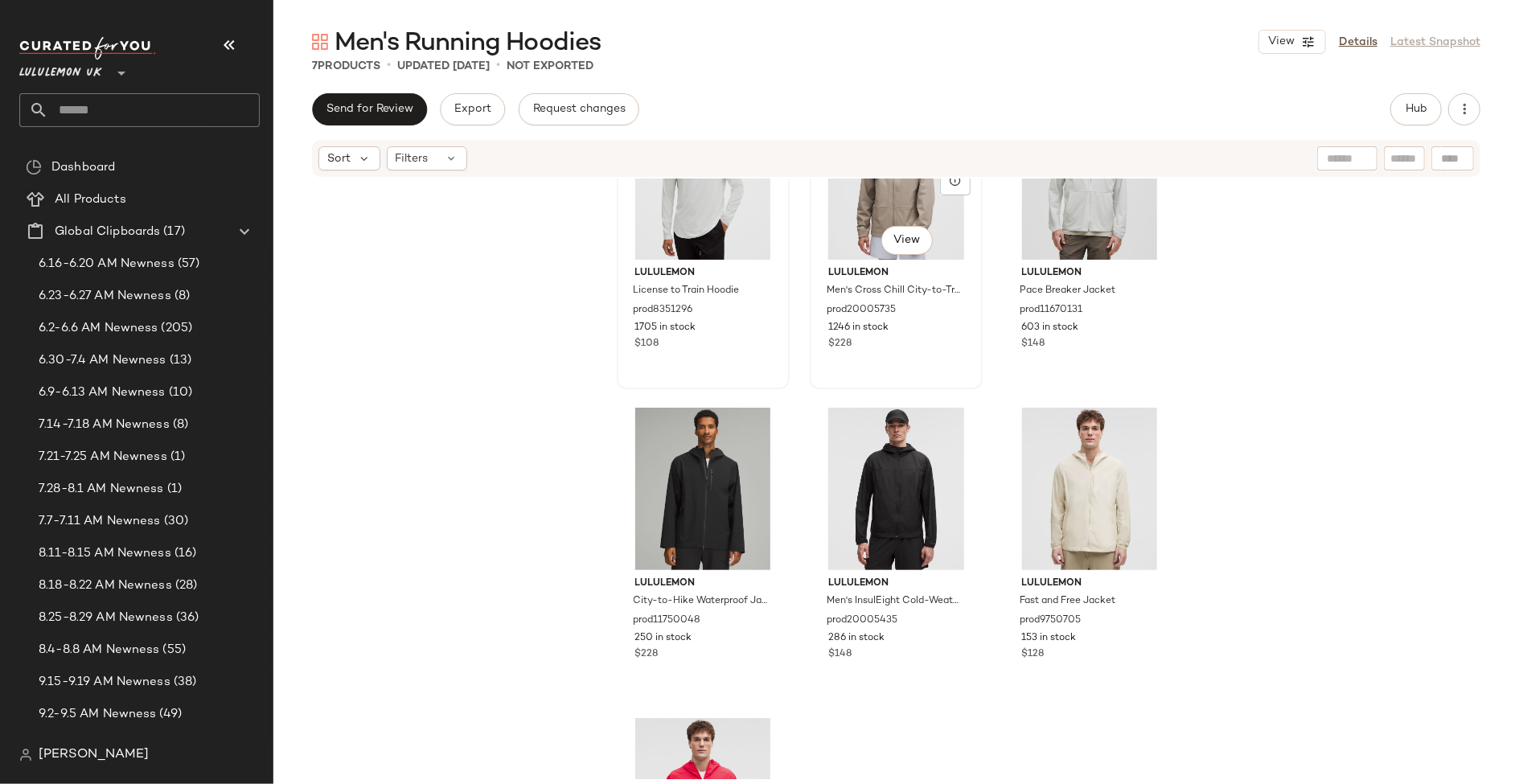
scroll to position [113, 0]
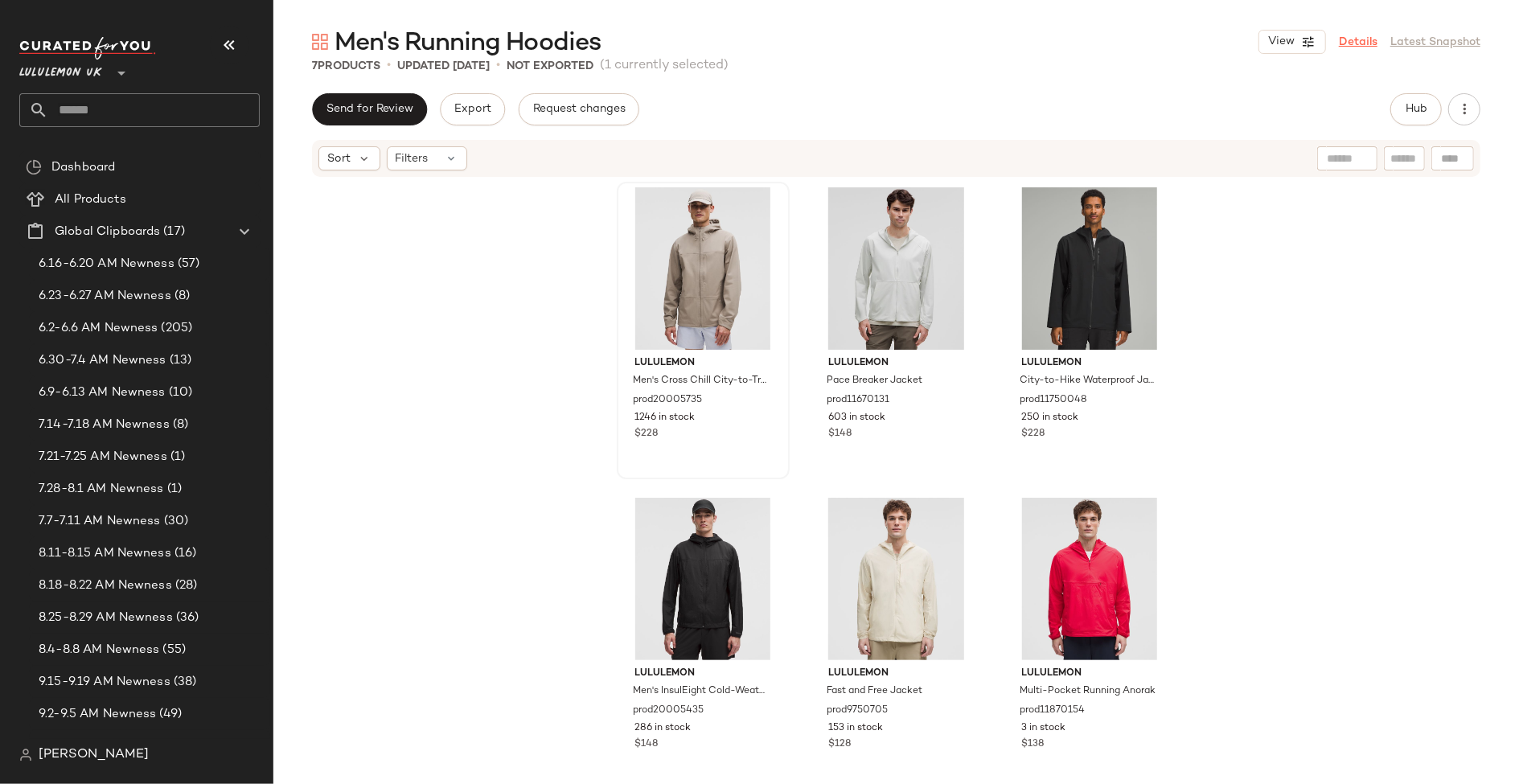
click at [1353, 43] on link "Details" at bounding box center [1359, 42] width 39 height 17
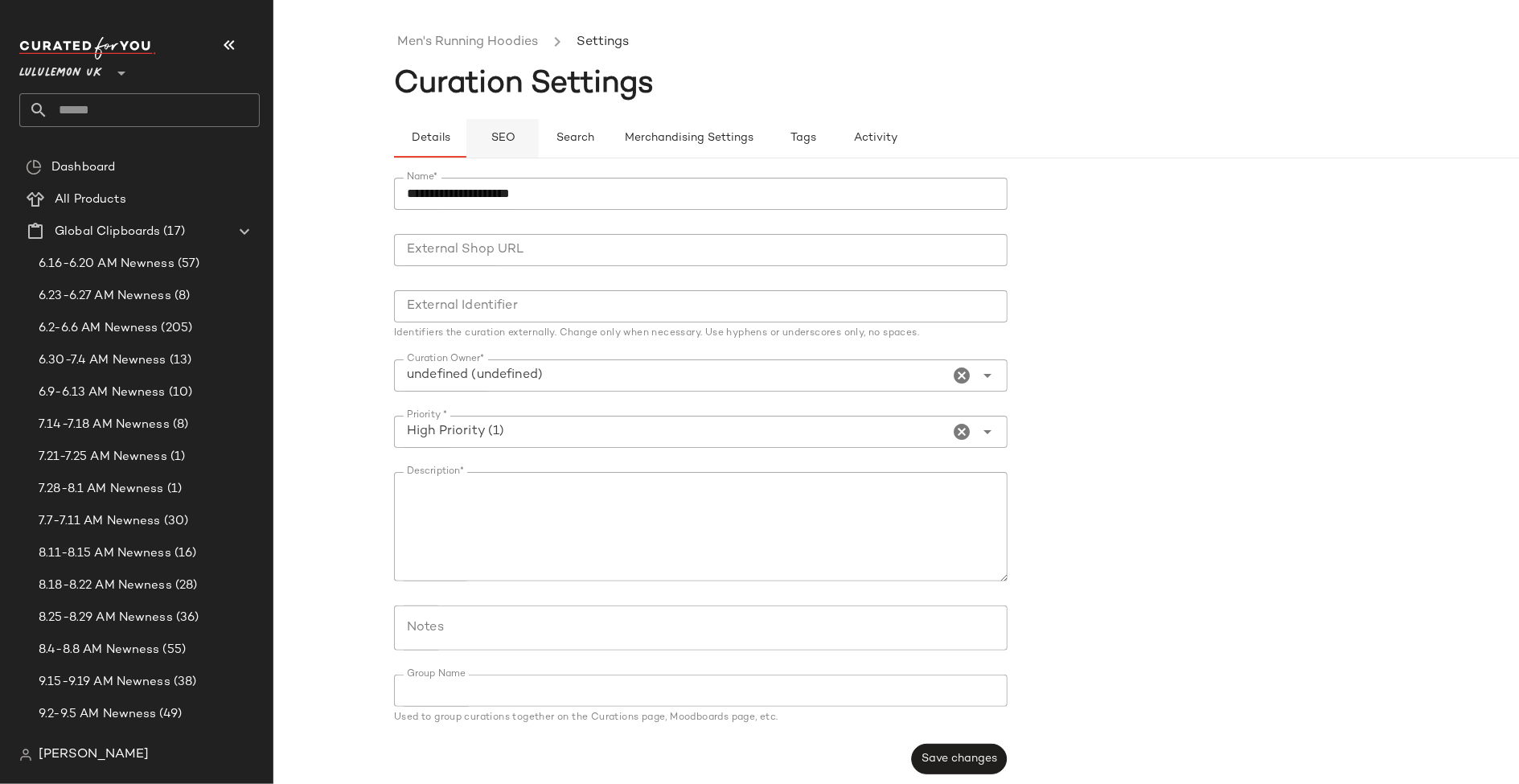
click at [501, 136] on span "SEO" at bounding box center [502, 138] width 25 height 13
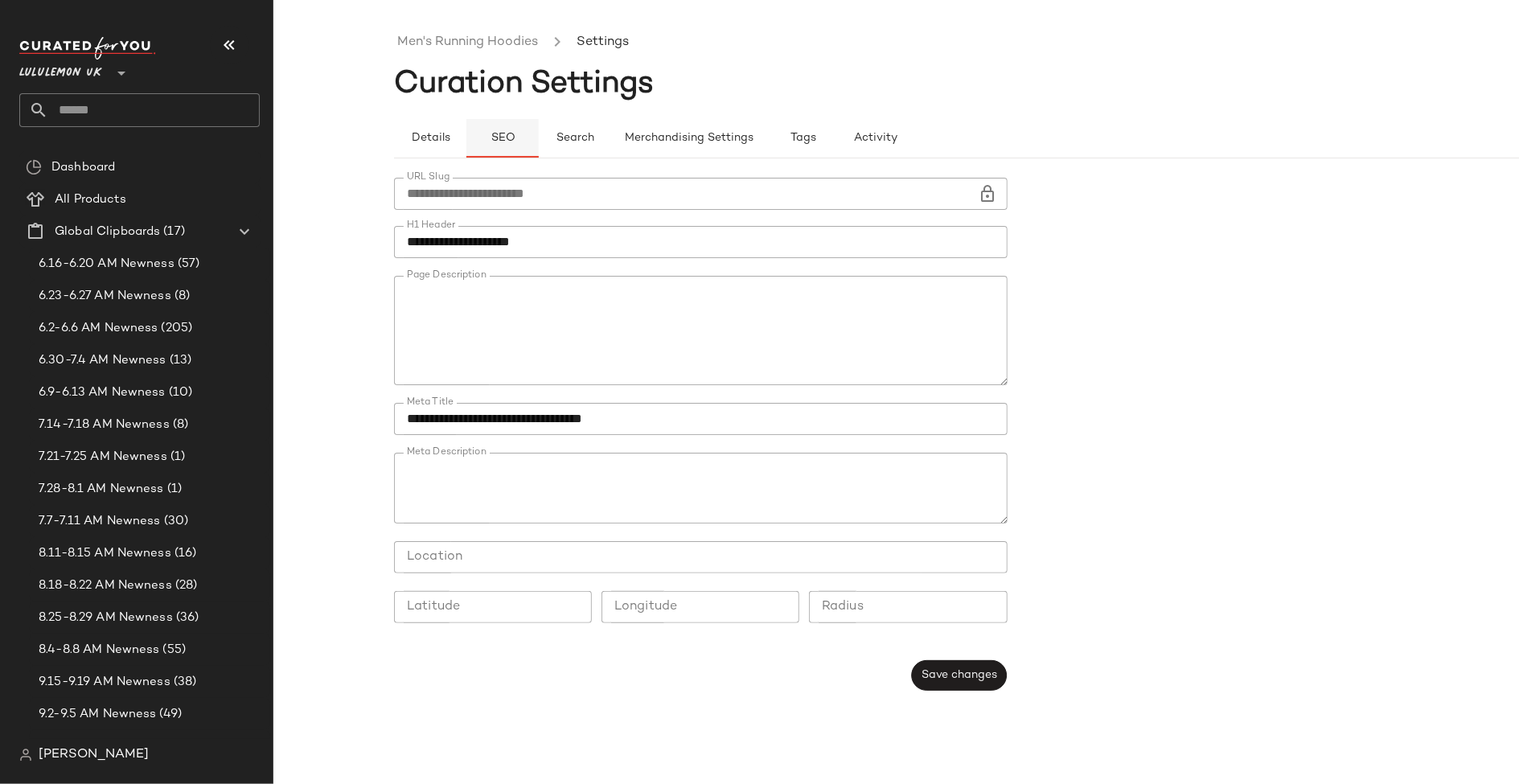
type button "seo"
click at [458, 42] on link "Men's Running Hoodies" at bounding box center [468, 42] width 141 height 21
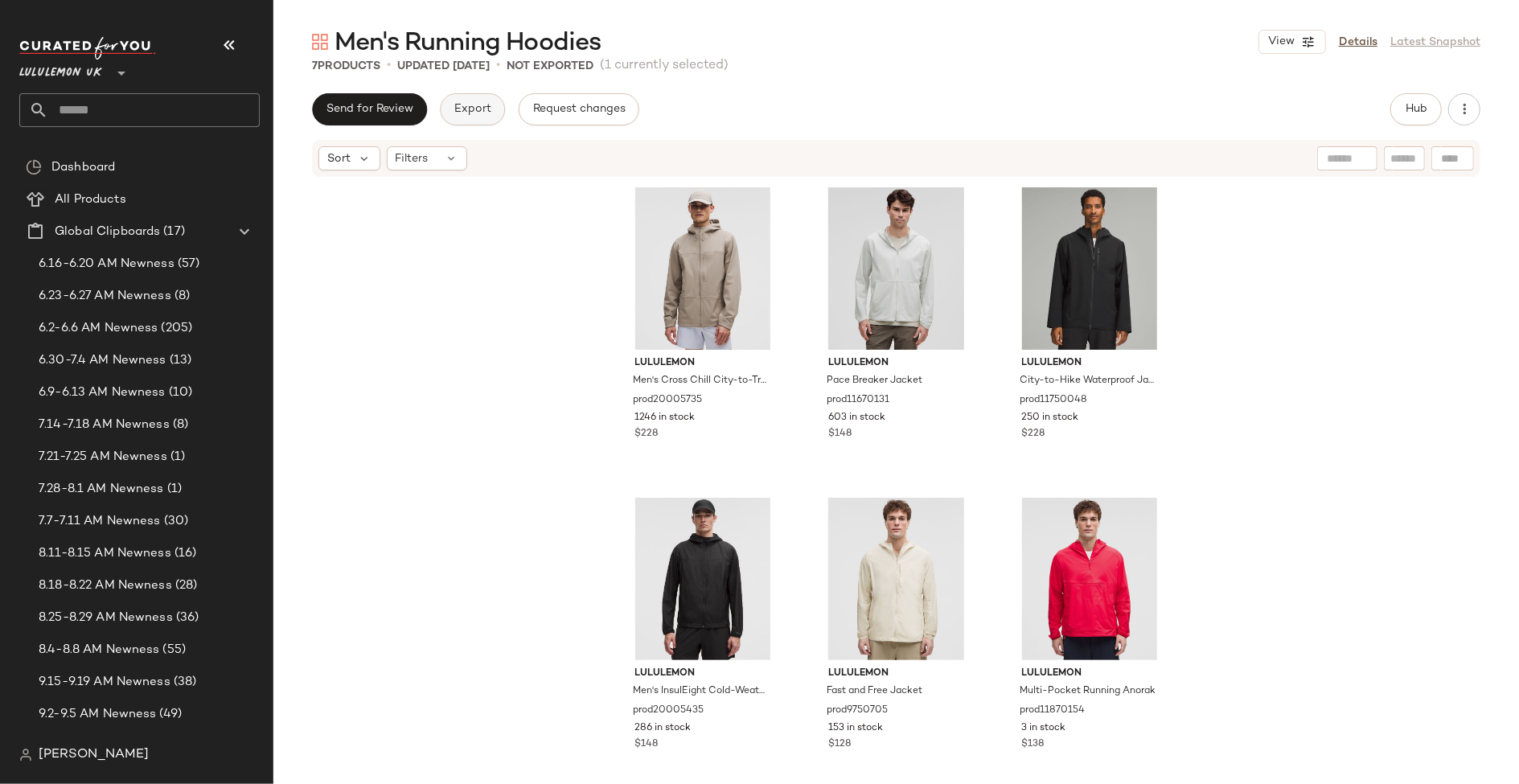
click at [463, 110] on span "Export" at bounding box center [472, 108] width 38 height 13
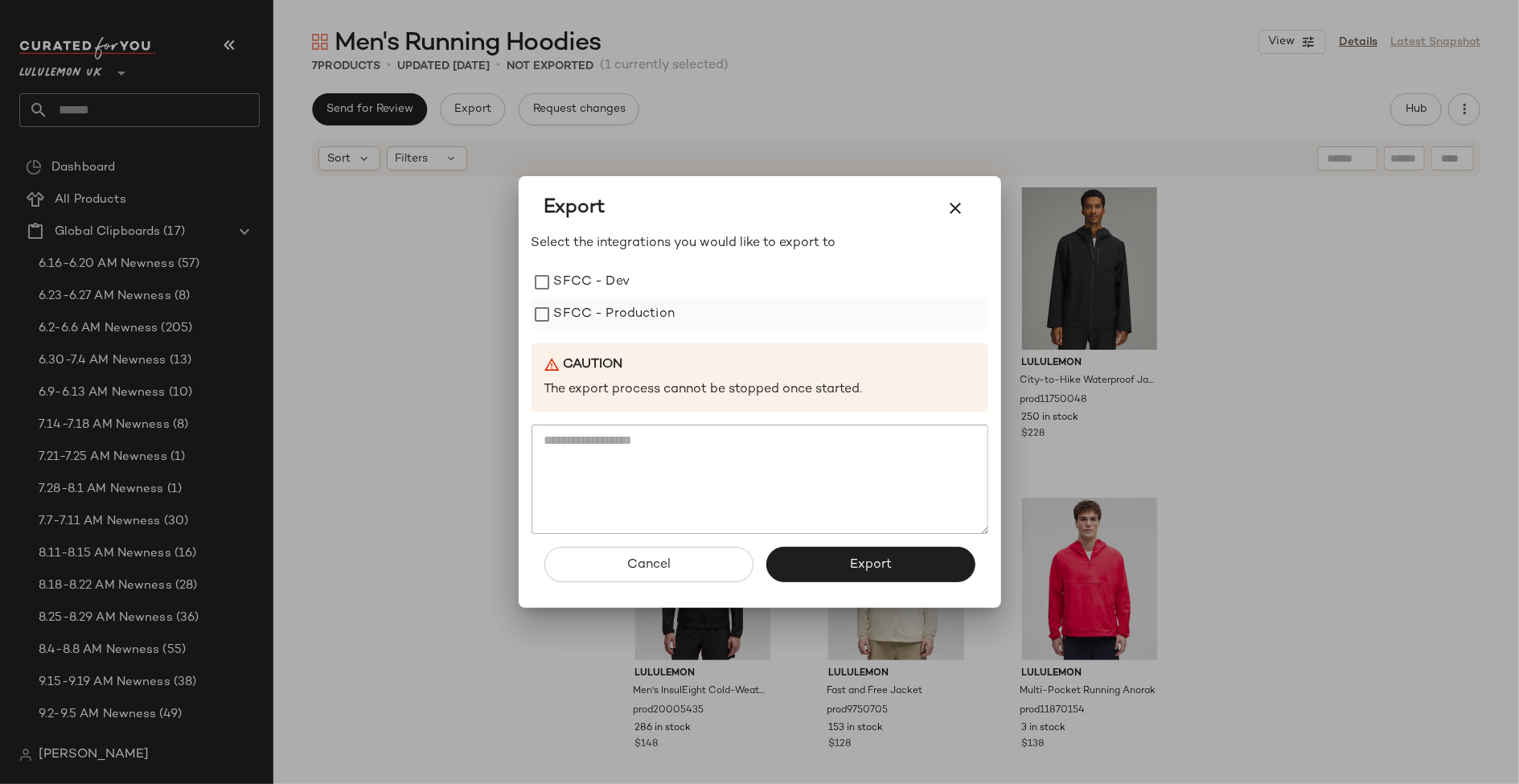
click at [611, 306] on label "SFCC - Production" at bounding box center [614, 313] width 121 height 32
click at [837, 588] on div "Cancel Export" at bounding box center [760, 571] width 457 height 74
click at [842, 567] on button "Export" at bounding box center [871, 564] width 209 height 35
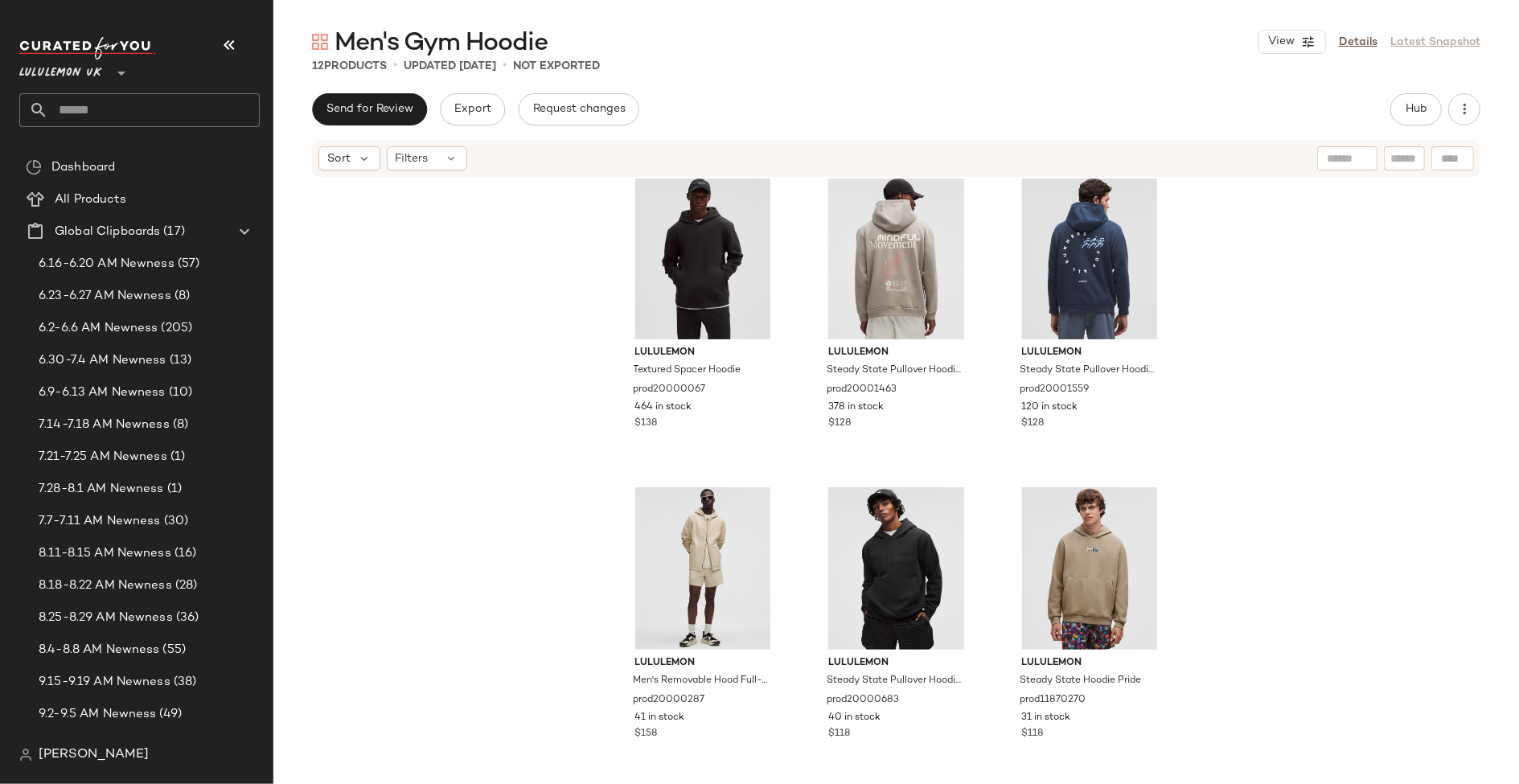
scroll to position [644, 0]
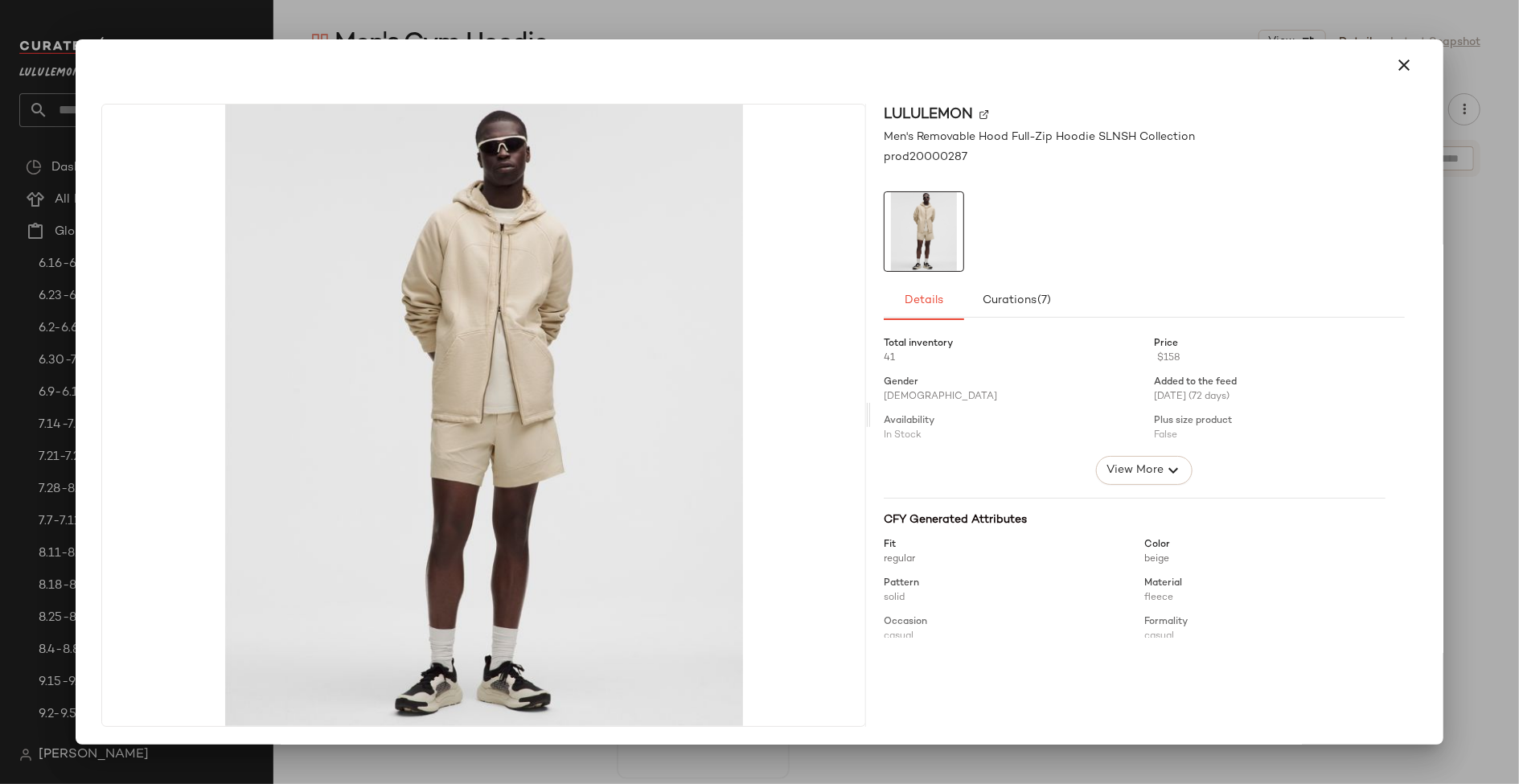
click at [691, 768] on div at bounding box center [759, 392] width 1519 height 784
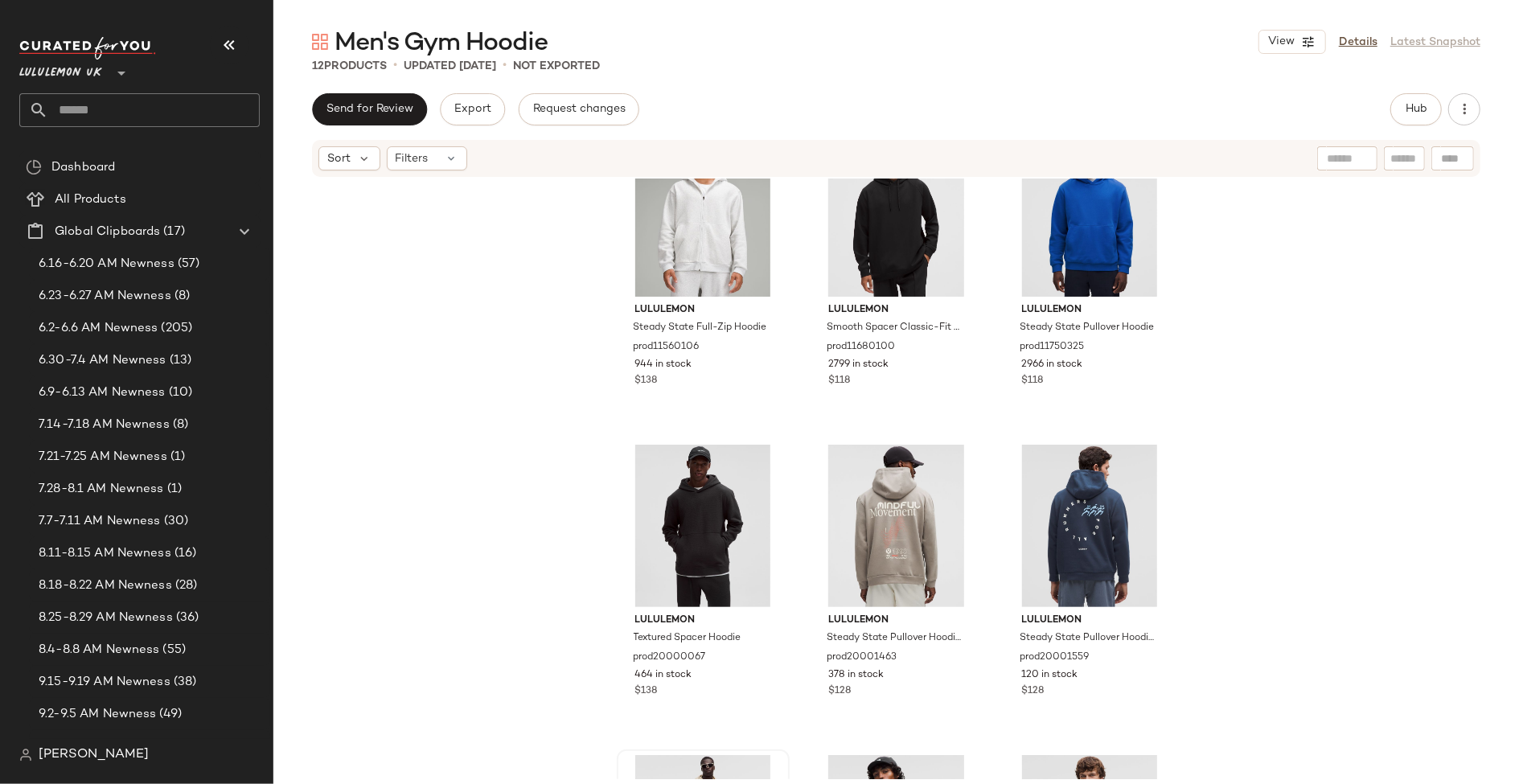
scroll to position [0, 0]
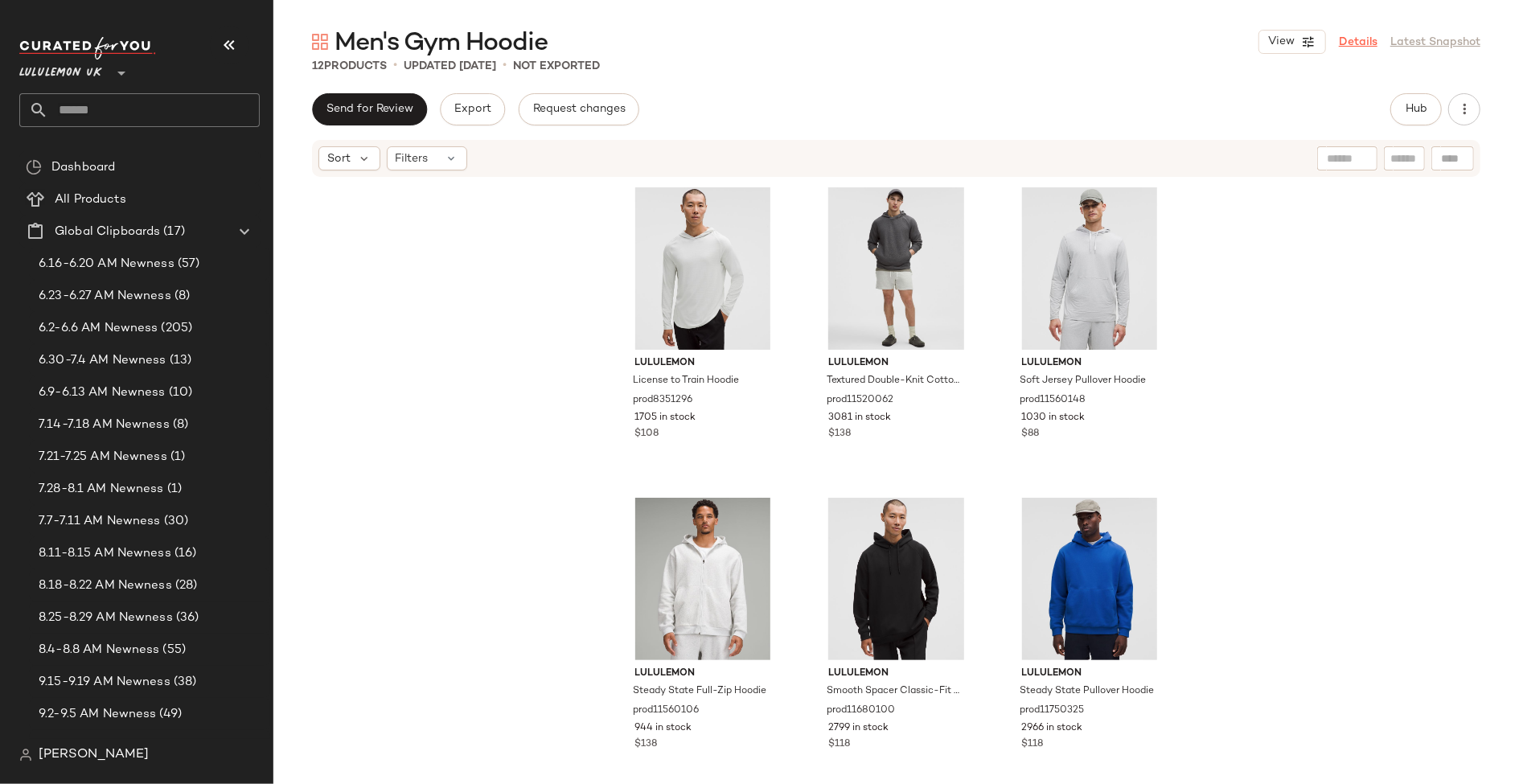
click at [1363, 36] on link "Details" at bounding box center [1359, 42] width 39 height 17
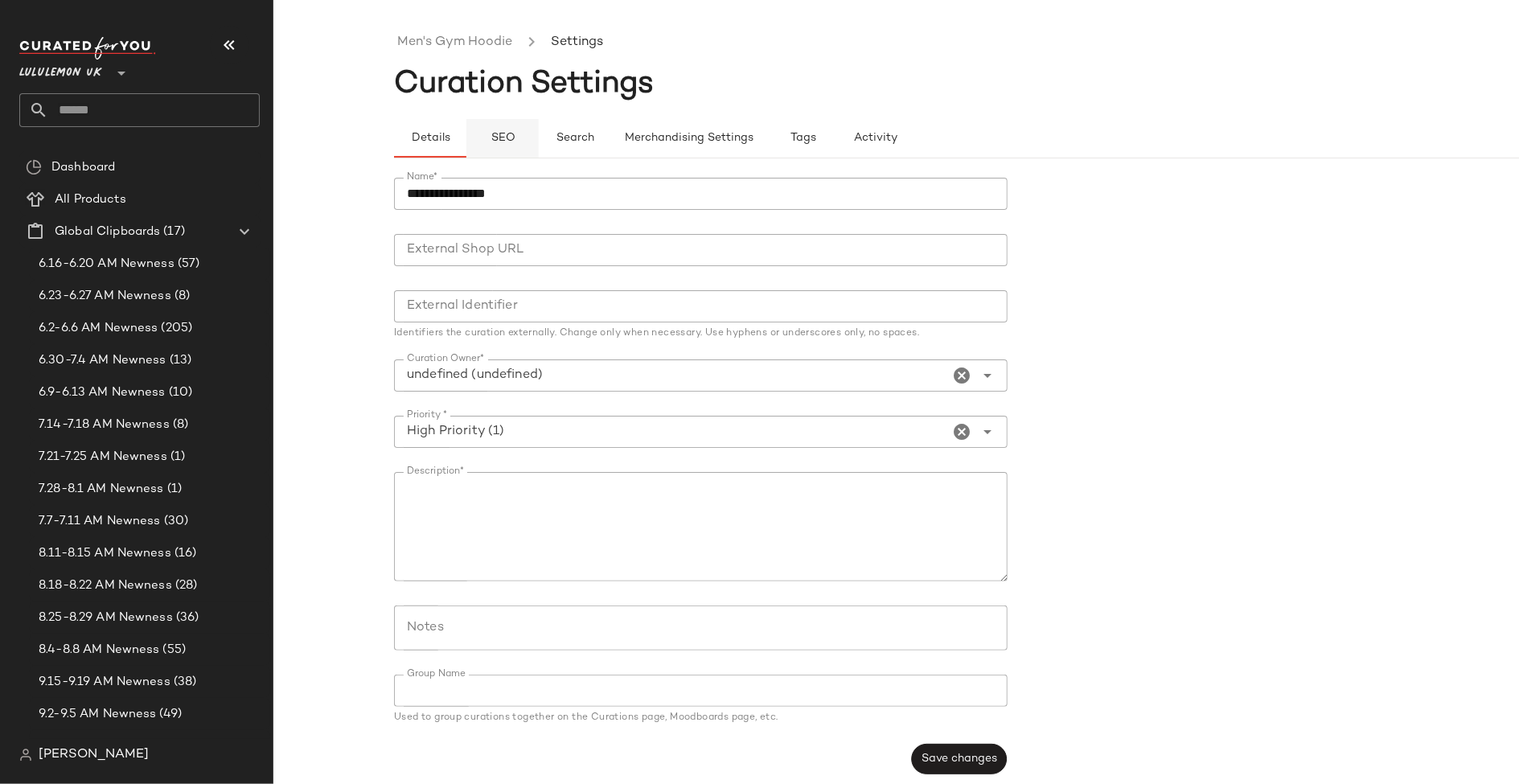
click at [499, 139] on span "SEO" at bounding box center [502, 138] width 25 height 13
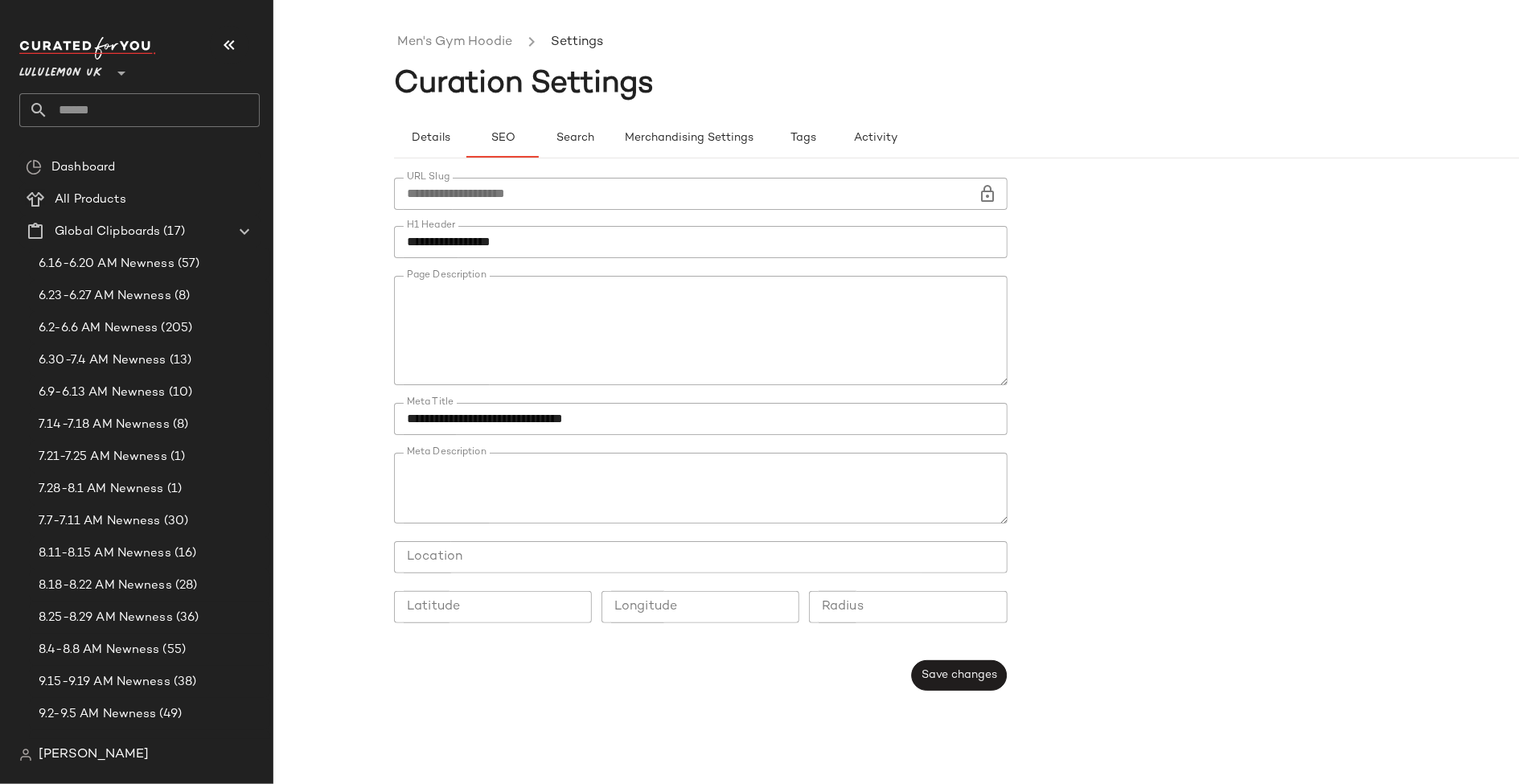
type button "seo"
click at [490, 41] on link "Men's Gym Hoodie" at bounding box center [455, 42] width 115 height 21
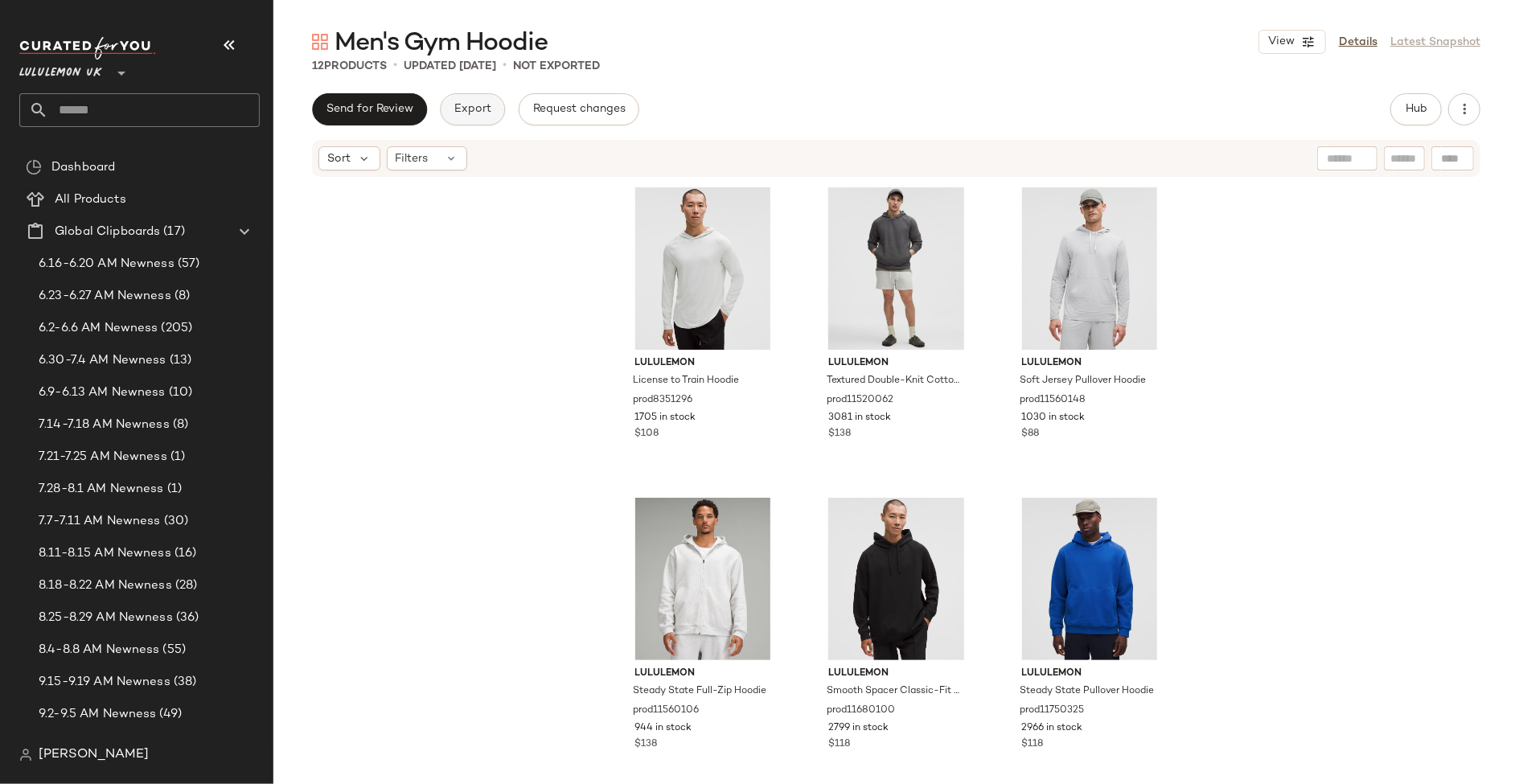
click at [474, 108] on span "Export" at bounding box center [472, 108] width 38 height 13
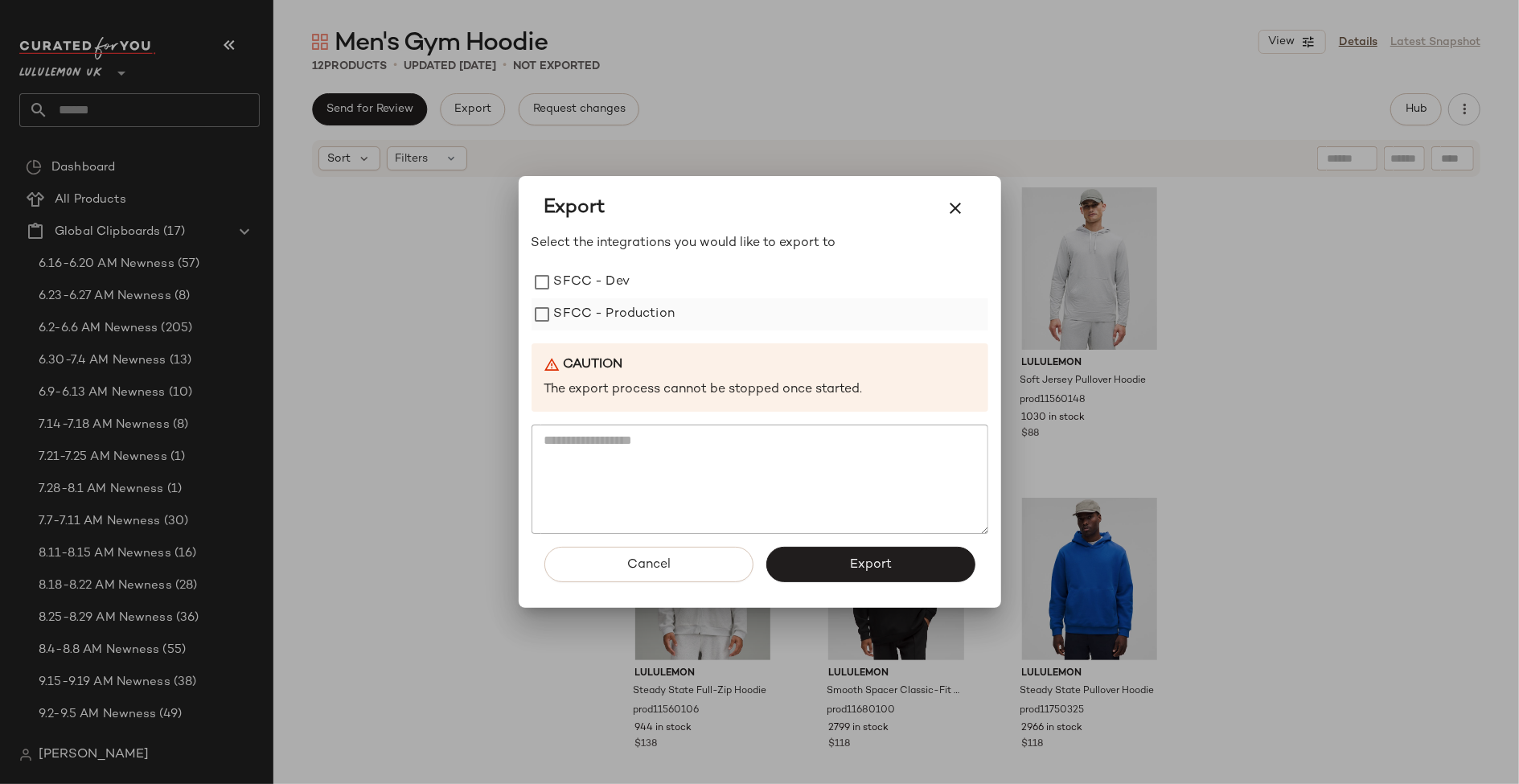
click at [629, 323] on label "SFCC - Production" at bounding box center [614, 313] width 121 height 32
click at [898, 572] on button "Export" at bounding box center [871, 564] width 209 height 35
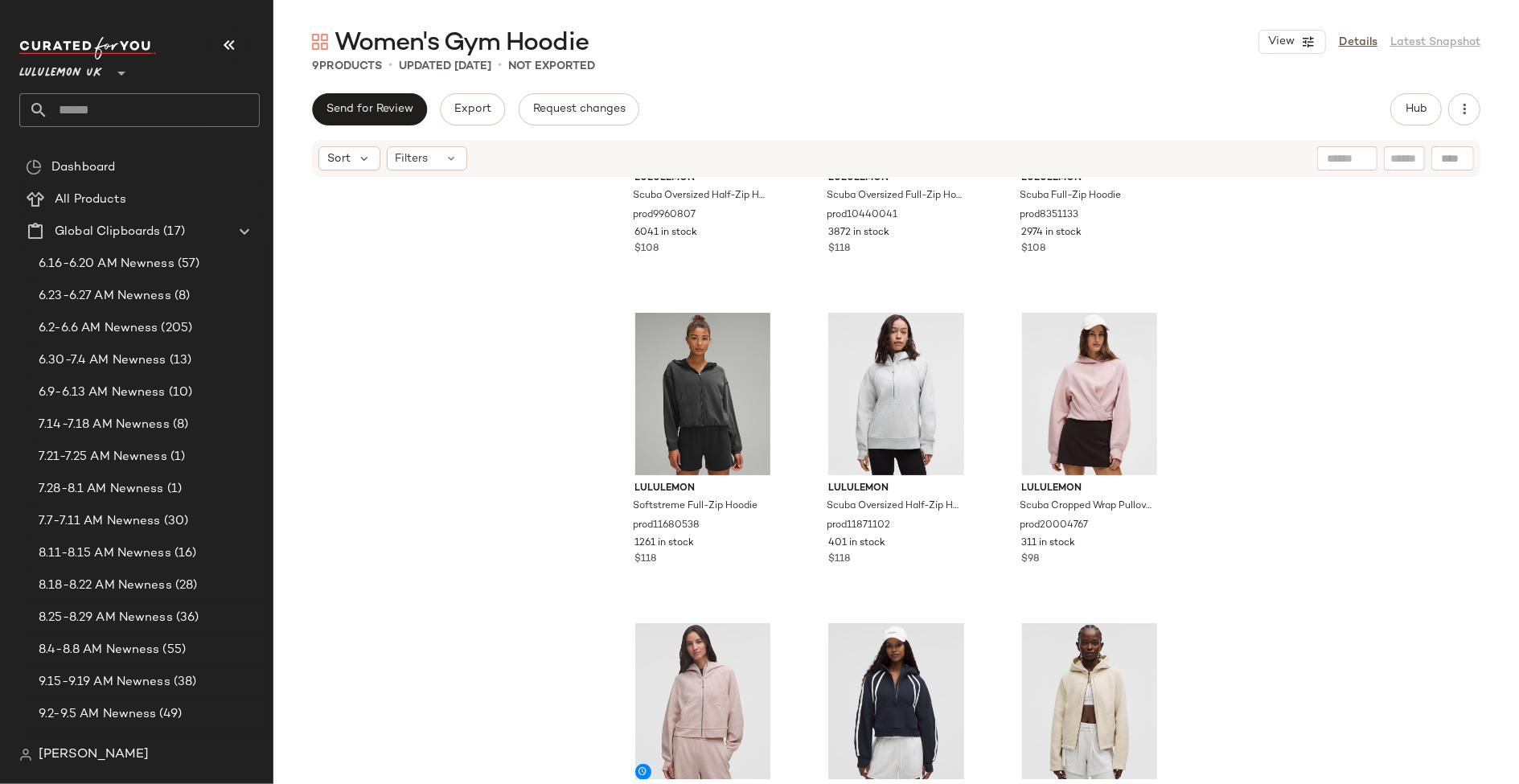
scroll to position [334, 0]
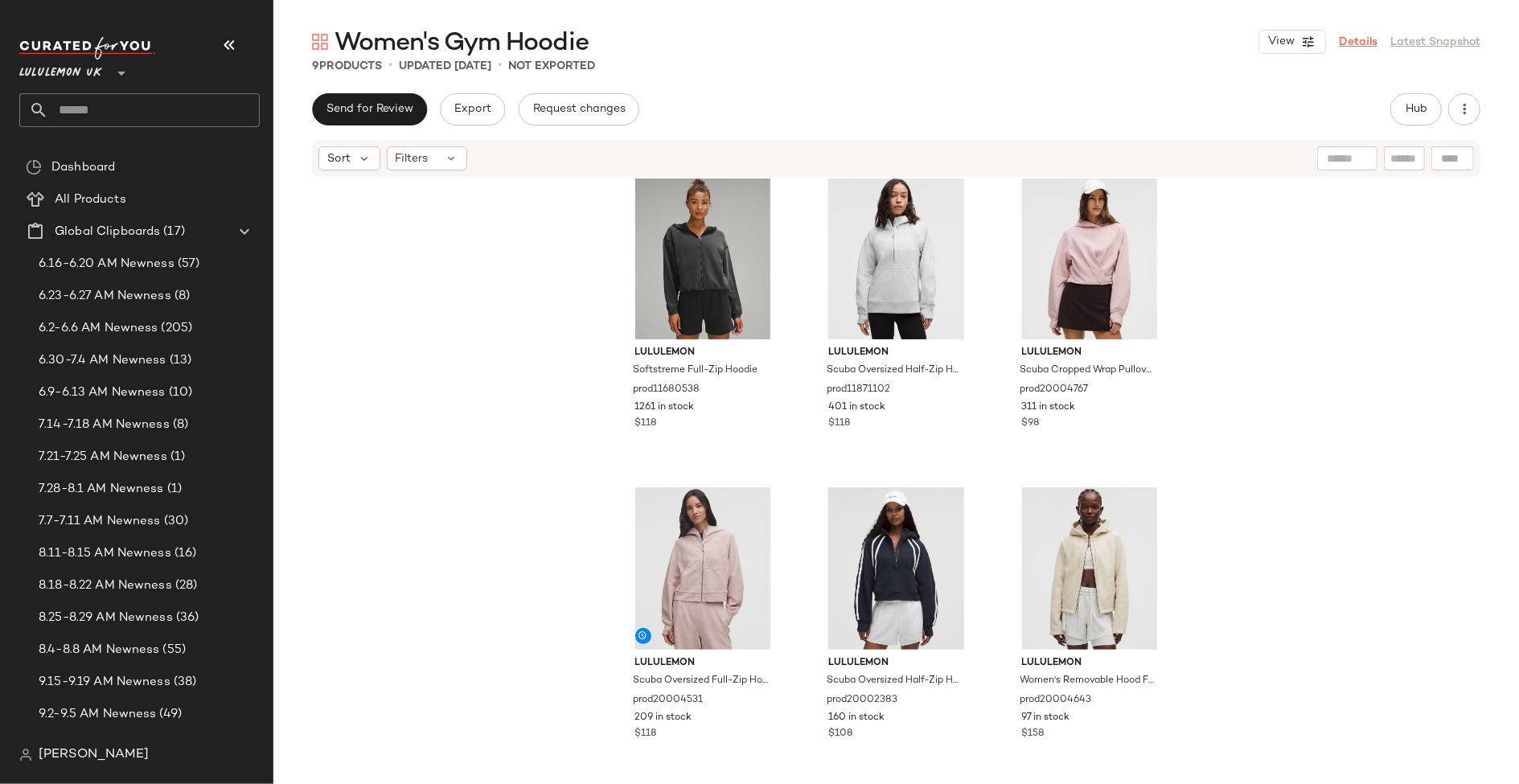
click at [1365, 46] on link "Details" at bounding box center [1359, 42] width 39 height 17
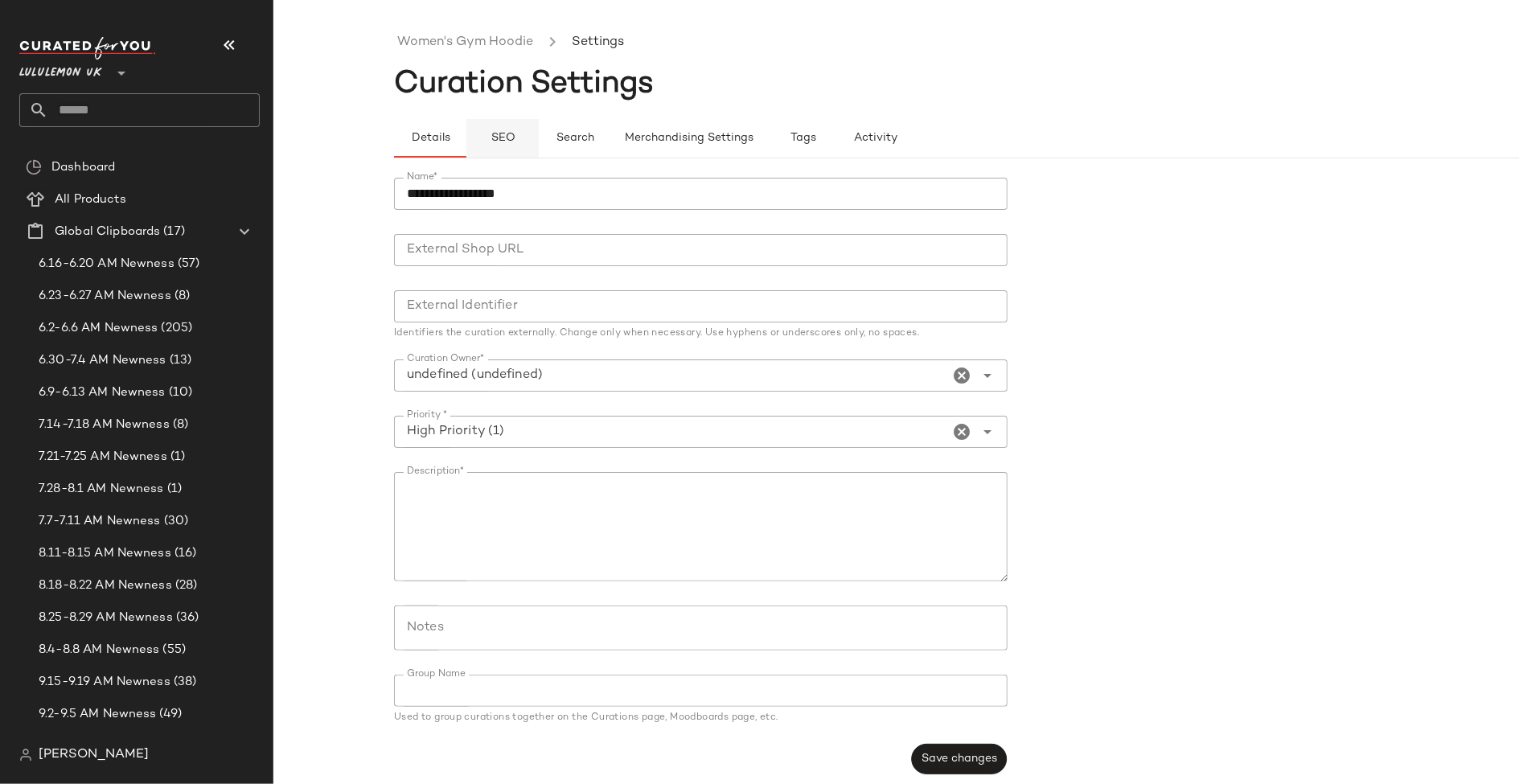
click at [507, 133] on span "SEO" at bounding box center [502, 138] width 25 height 13
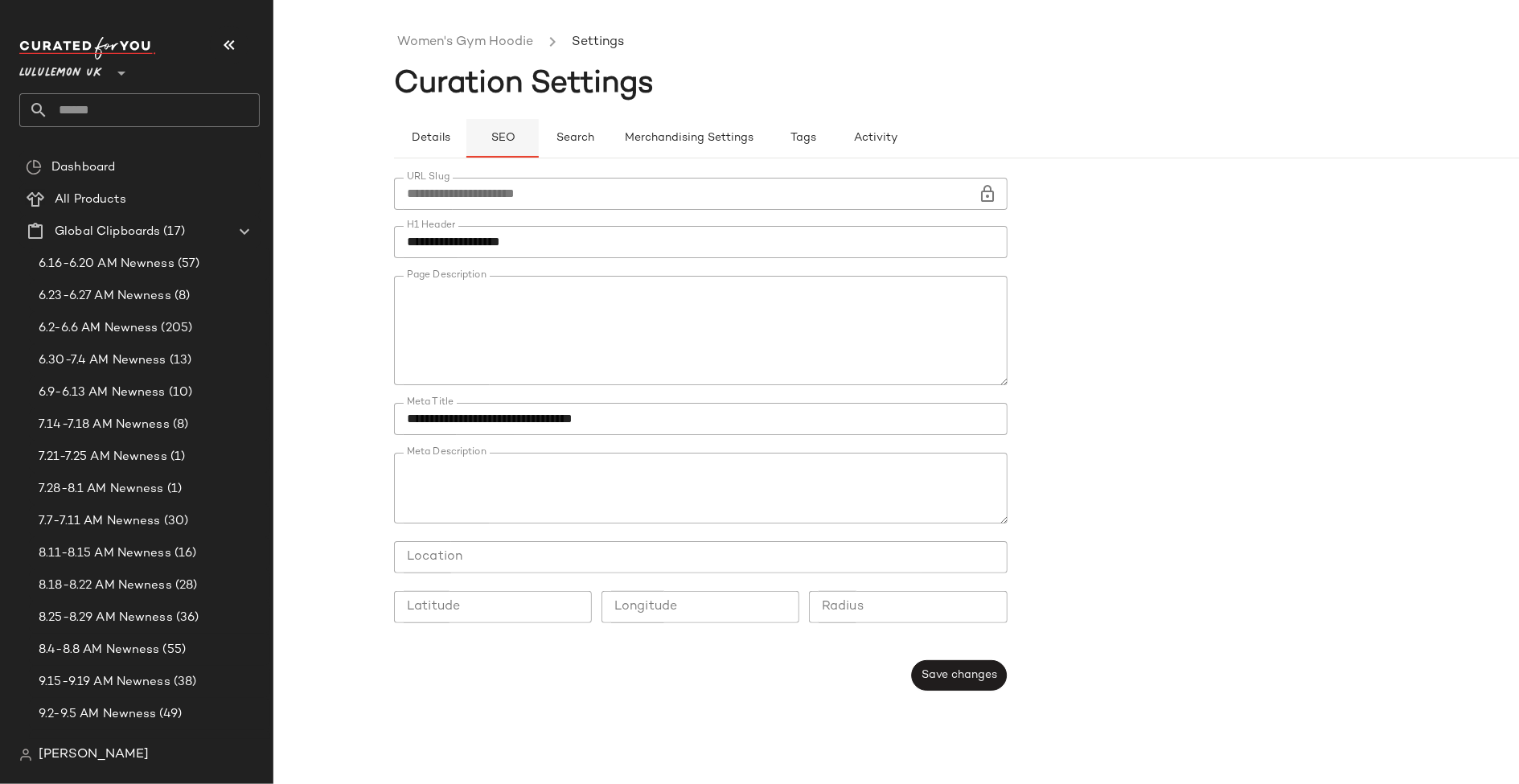
type button "seo"
click at [471, 40] on link "Women's Gym Hoodie" at bounding box center [465, 42] width 136 height 21
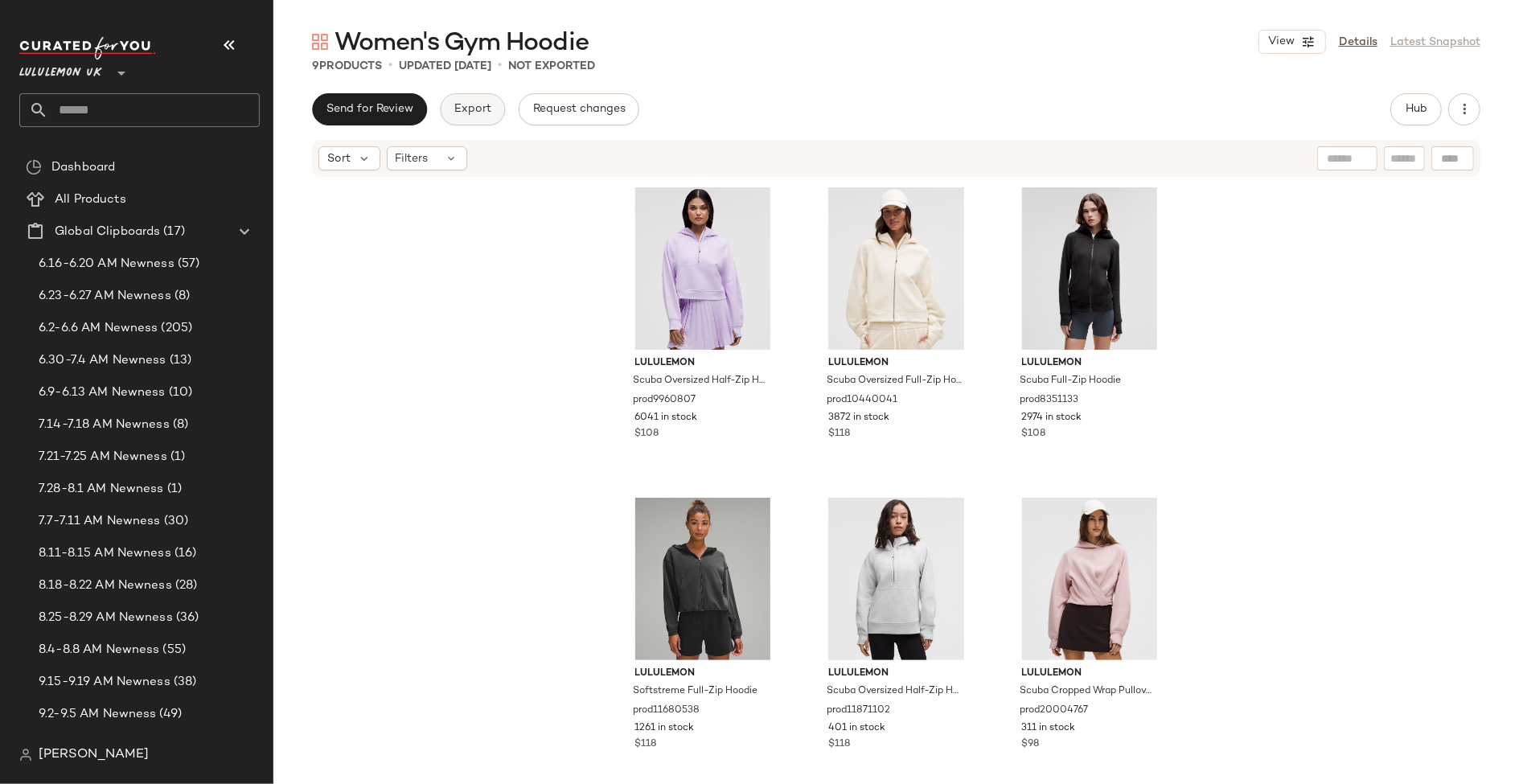
click at [476, 101] on button "Export" at bounding box center [472, 109] width 65 height 32
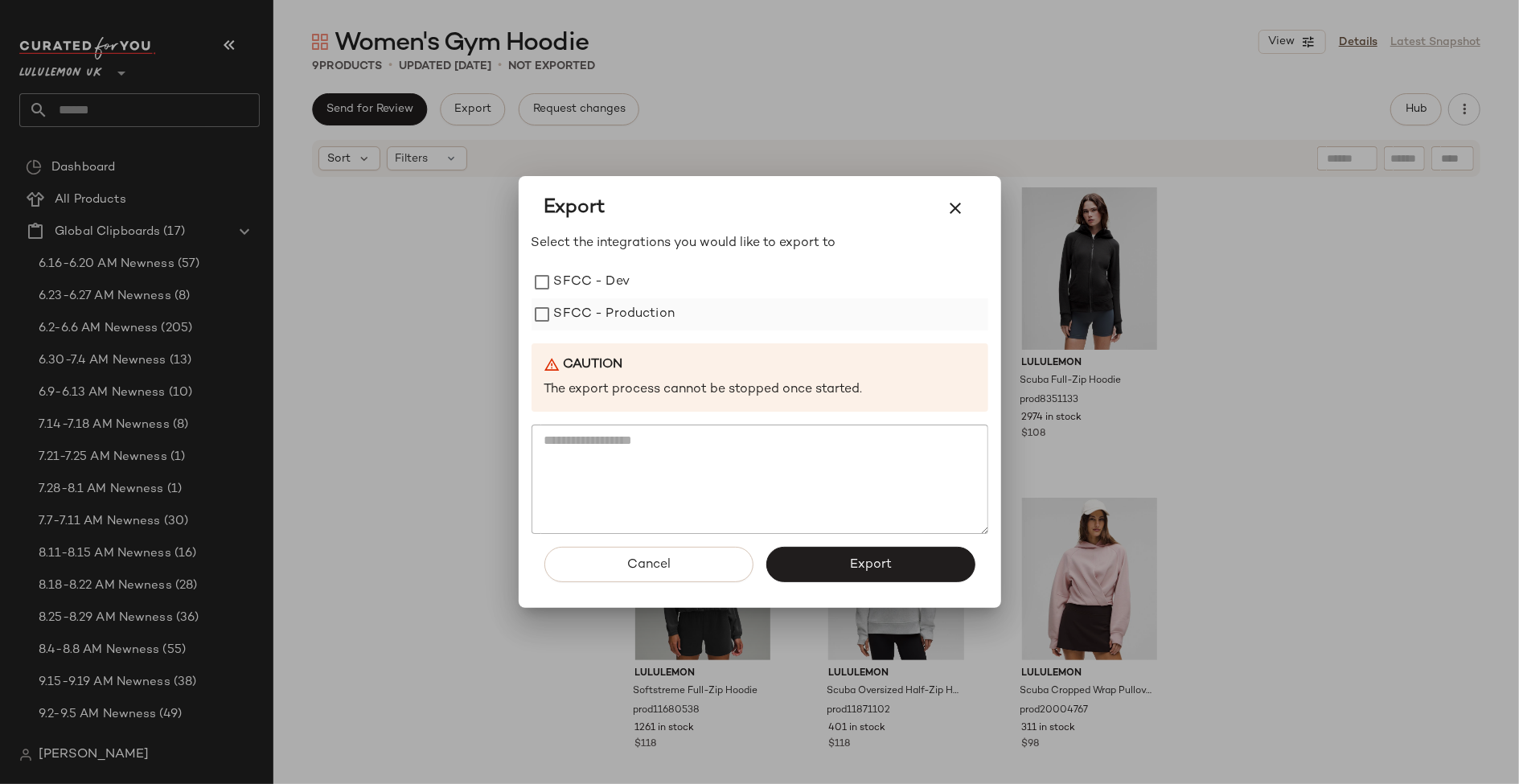
click at [646, 312] on label "SFCC - Production" at bounding box center [614, 313] width 121 height 32
click at [874, 558] on span "Export" at bounding box center [871, 565] width 43 height 16
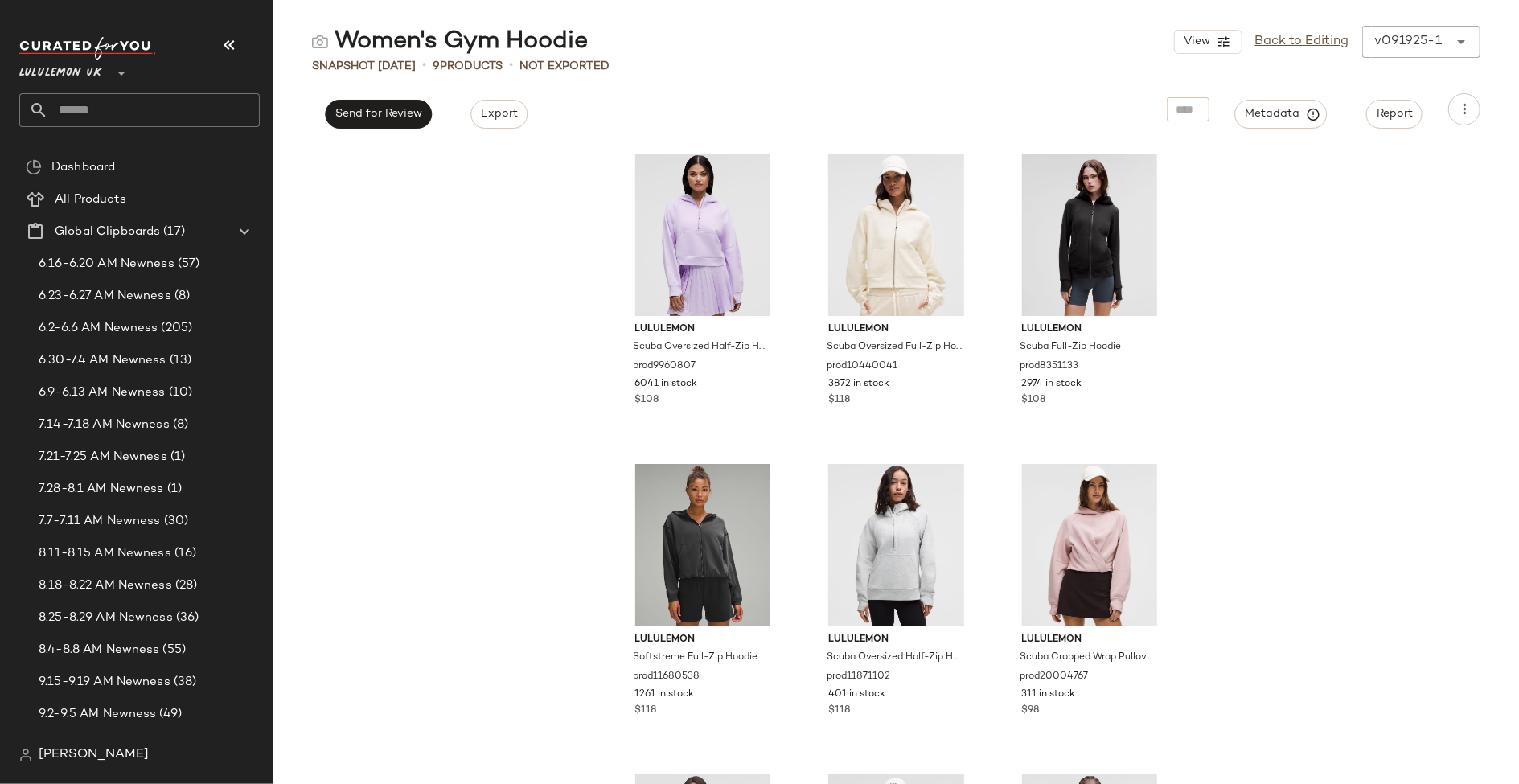
click at [187, 109] on input "text" at bounding box center [153, 110] width 212 height 34
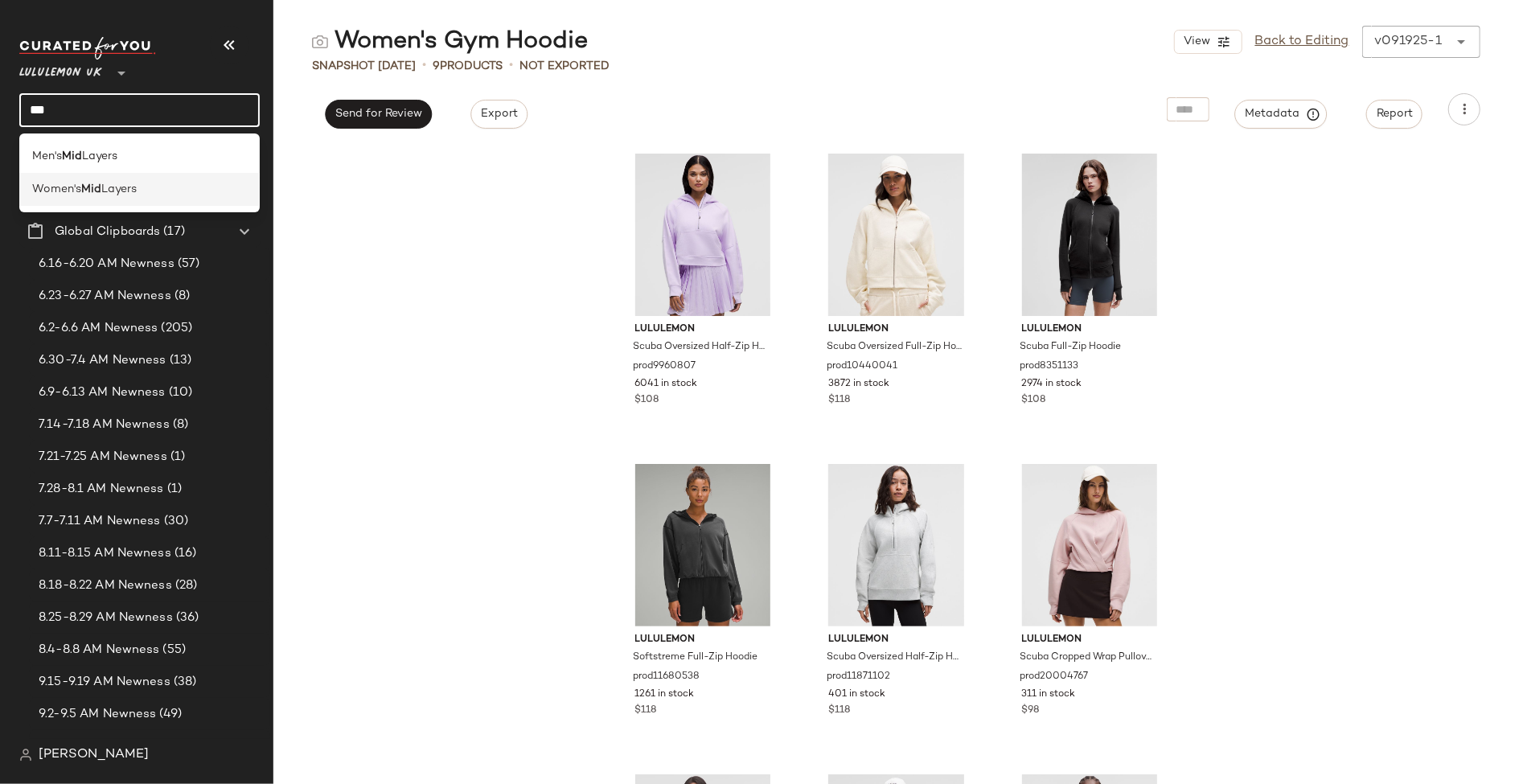
type input "***"
click at [176, 188] on div "Women's Mid Layers" at bounding box center [140, 188] width 215 height 17
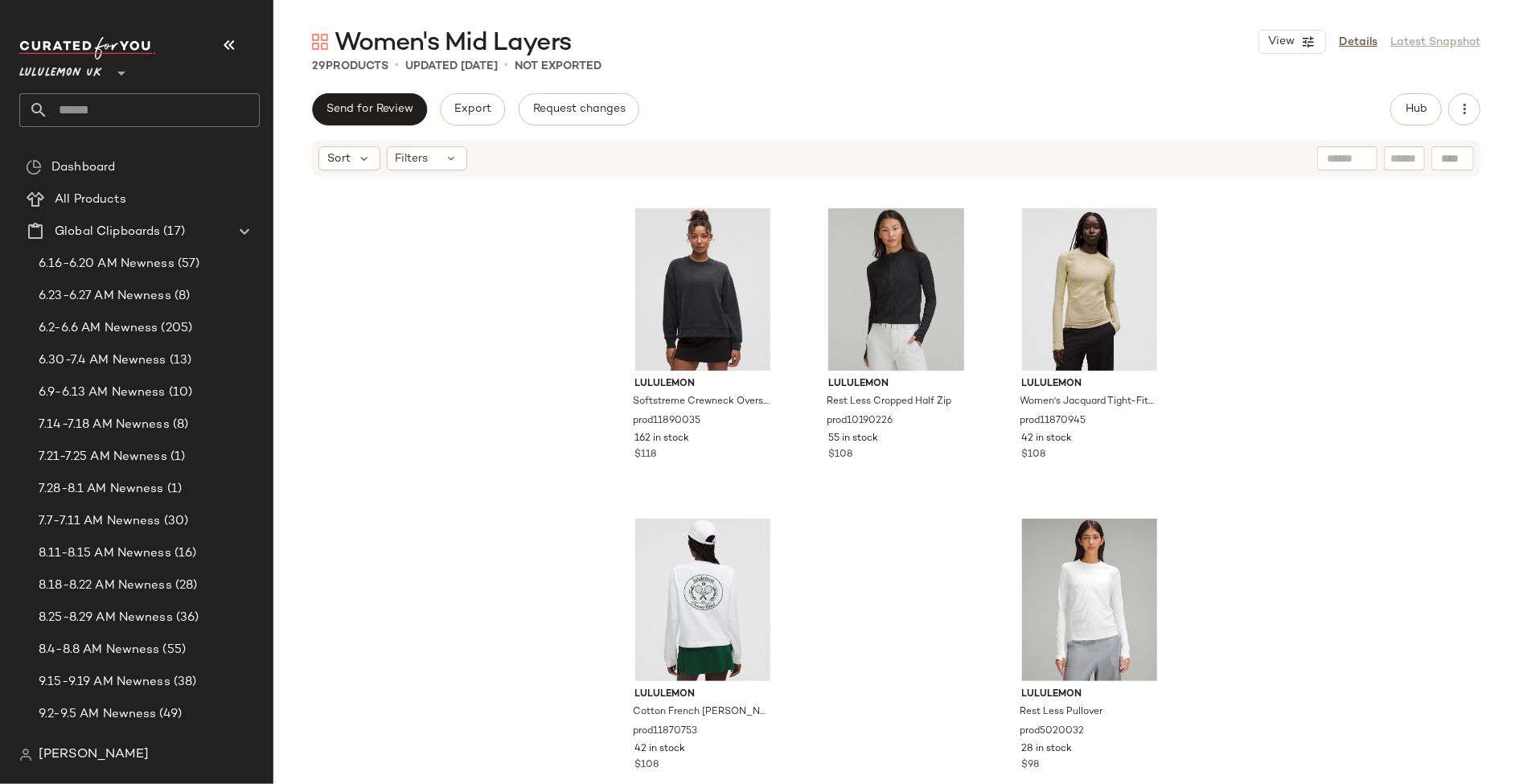
scroll to position [2506, 0]
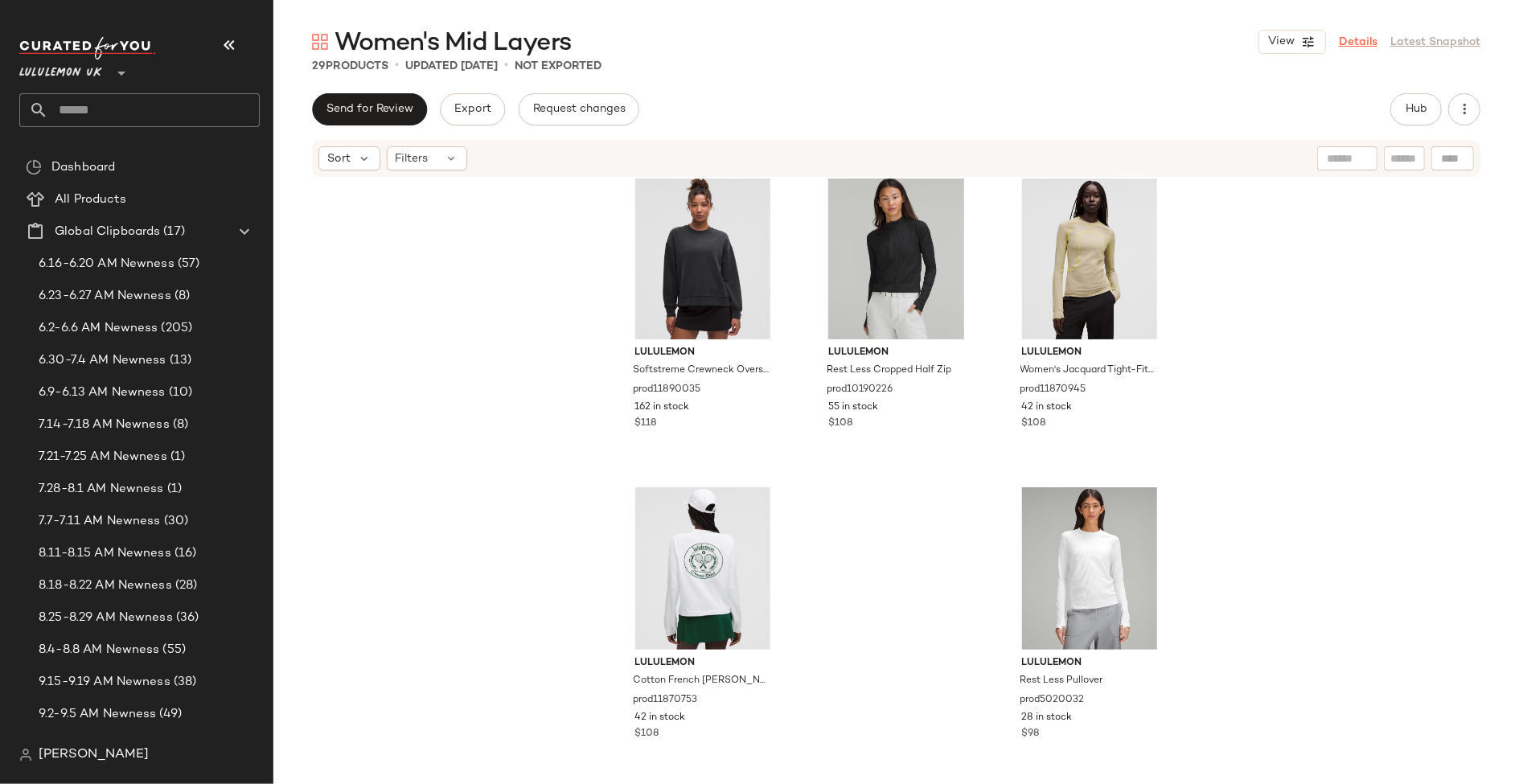
click at [1354, 35] on link "Details" at bounding box center [1359, 42] width 39 height 17
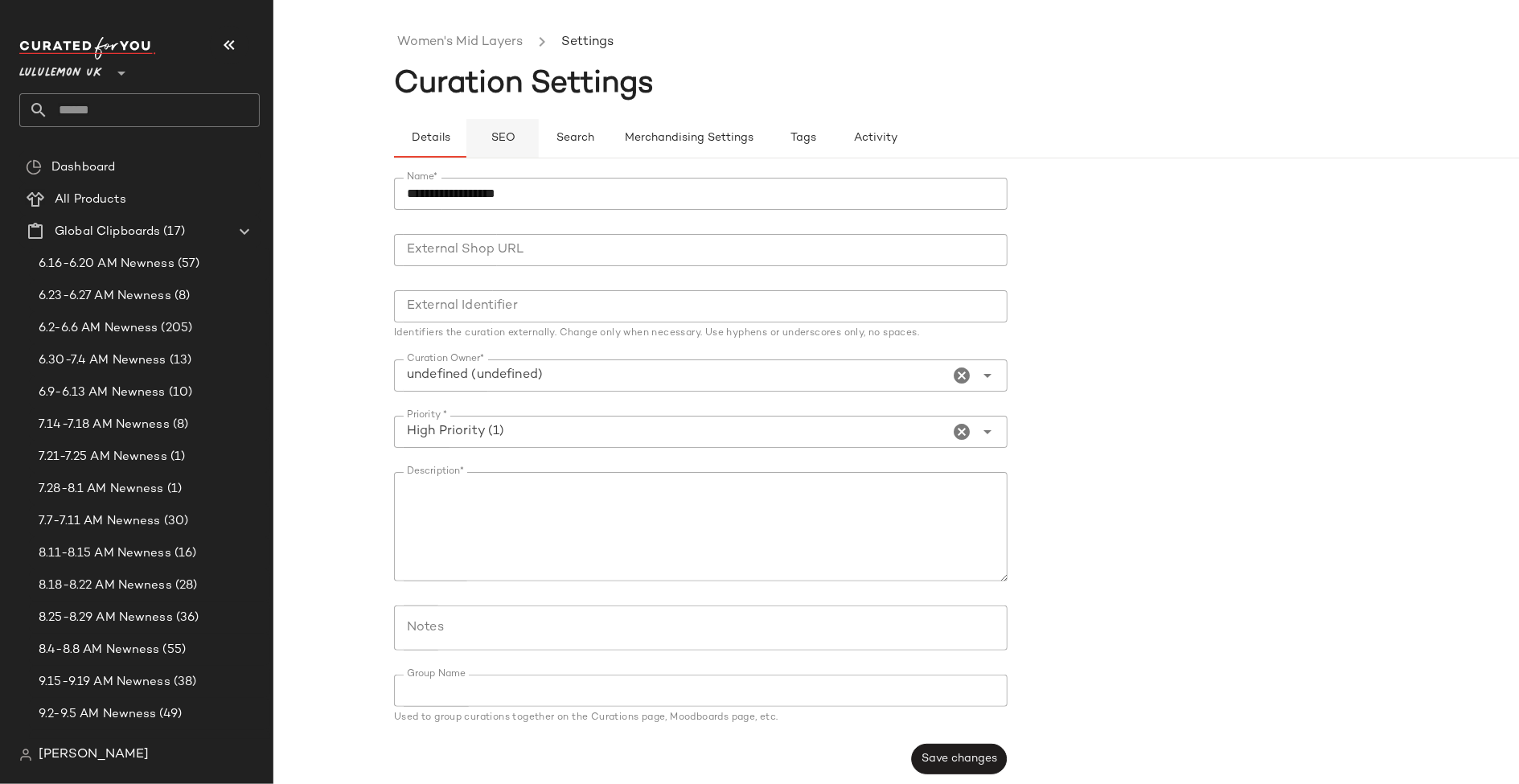
click at [501, 144] on button "SEO" at bounding box center [503, 139] width 72 height 39
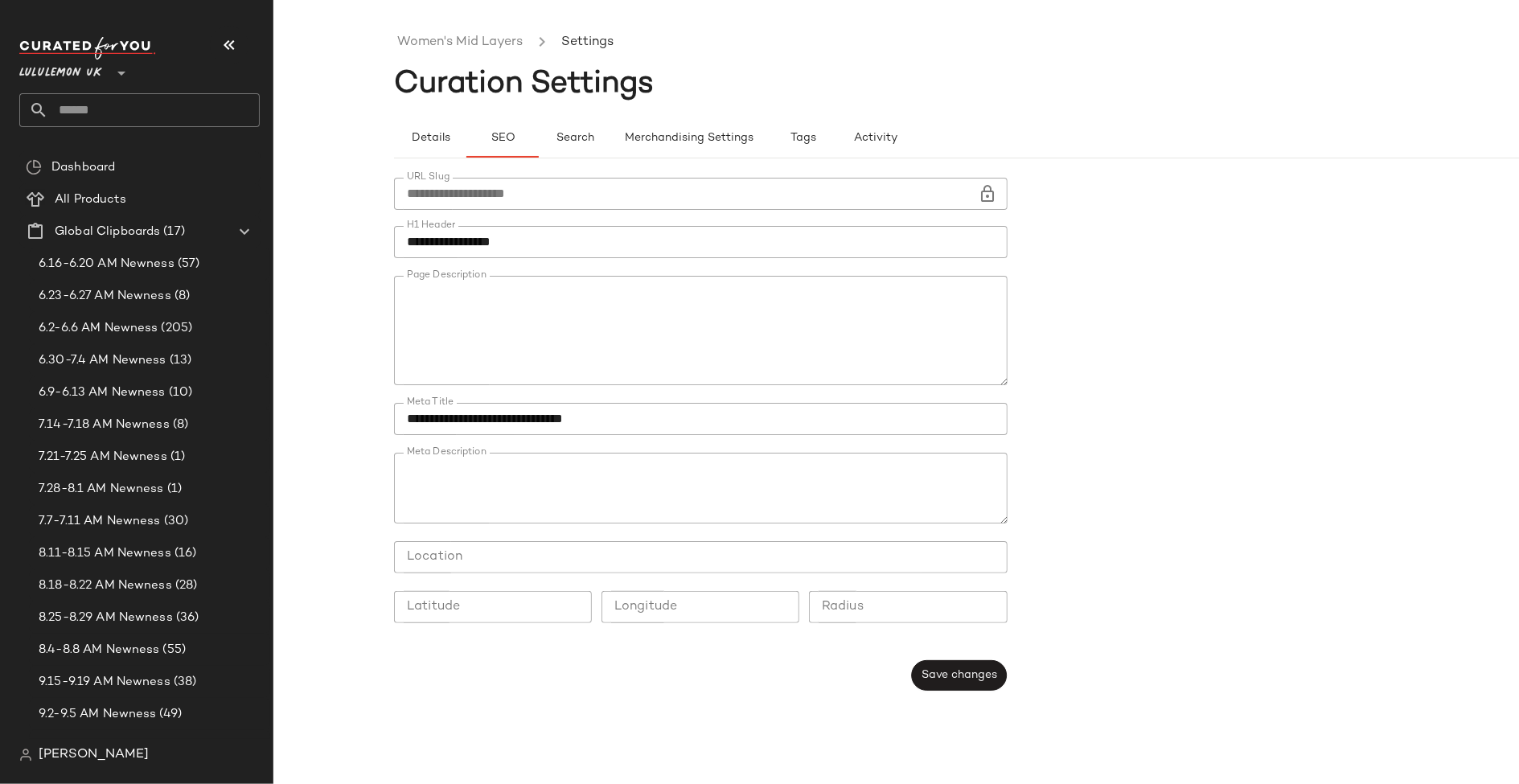
type button "seo"
click at [463, 45] on link "Women's Mid Layers" at bounding box center [460, 42] width 125 height 21
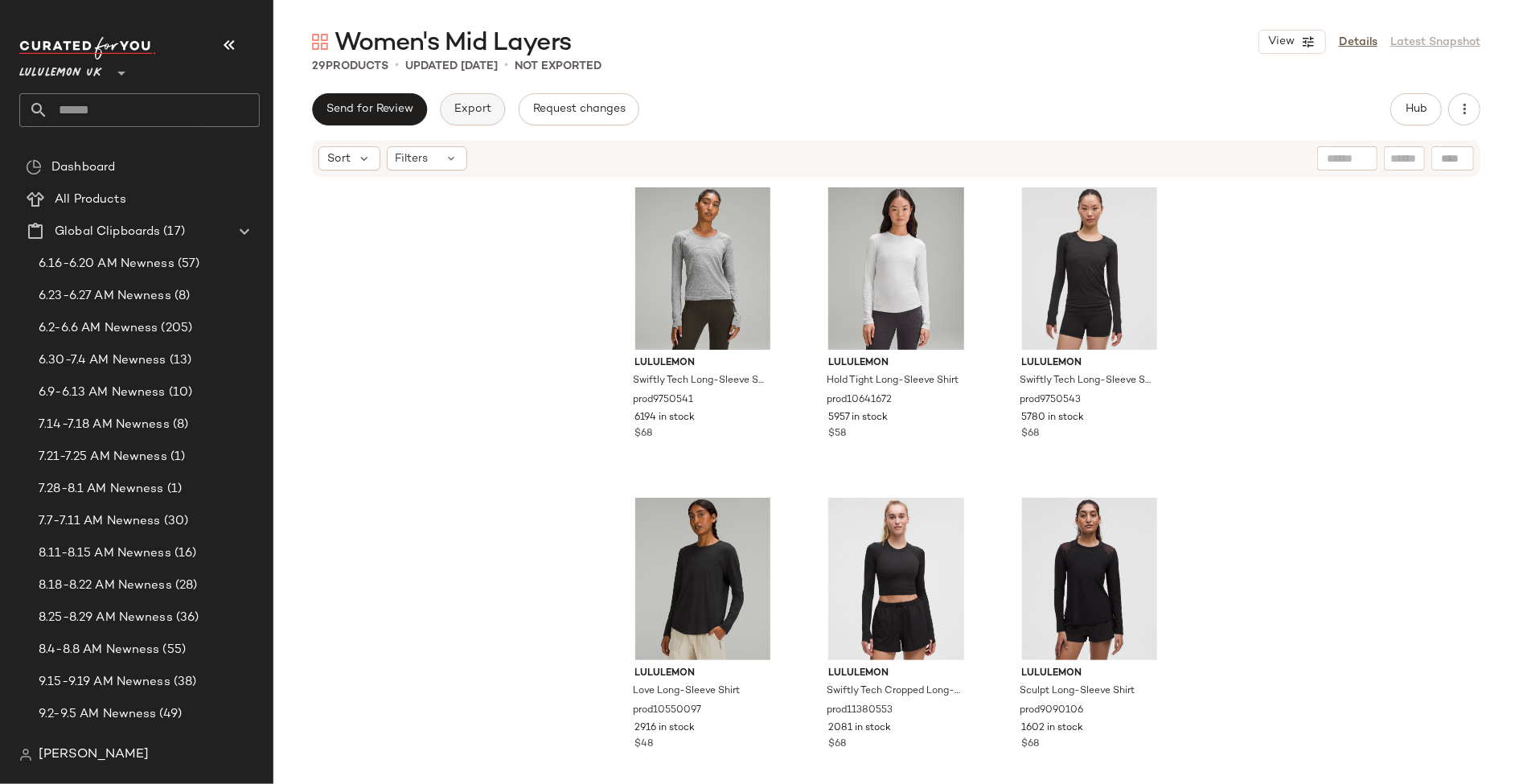
click at [468, 121] on button "Export" at bounding box center [472, 109] width 65 height 32
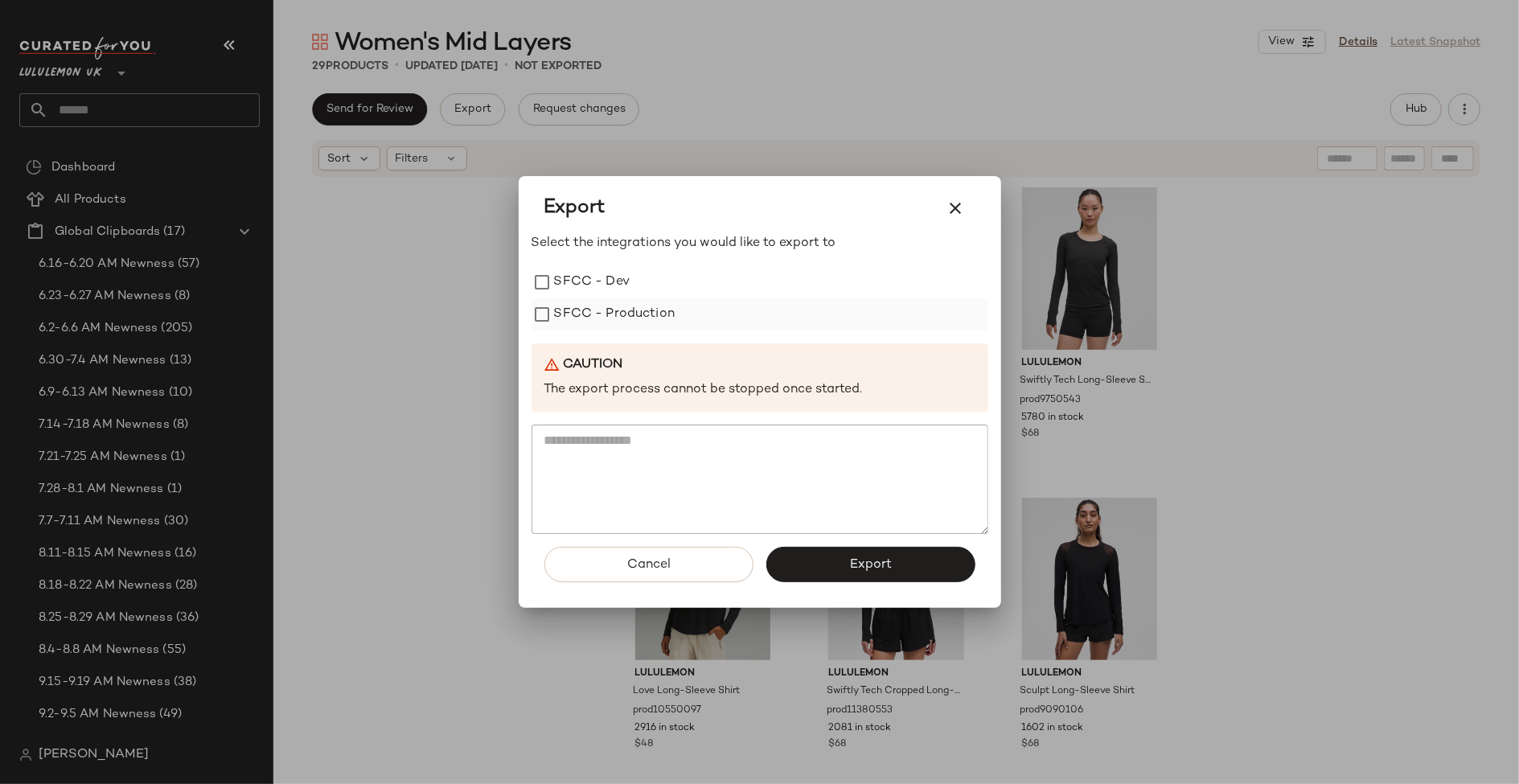
click at [638, 311] on label "SFCC - Production" at bounding box center [614, 313] width 121 height 32
click at [823, 565] on button "Export" at bounding box center [871, 564] width 209 height 35
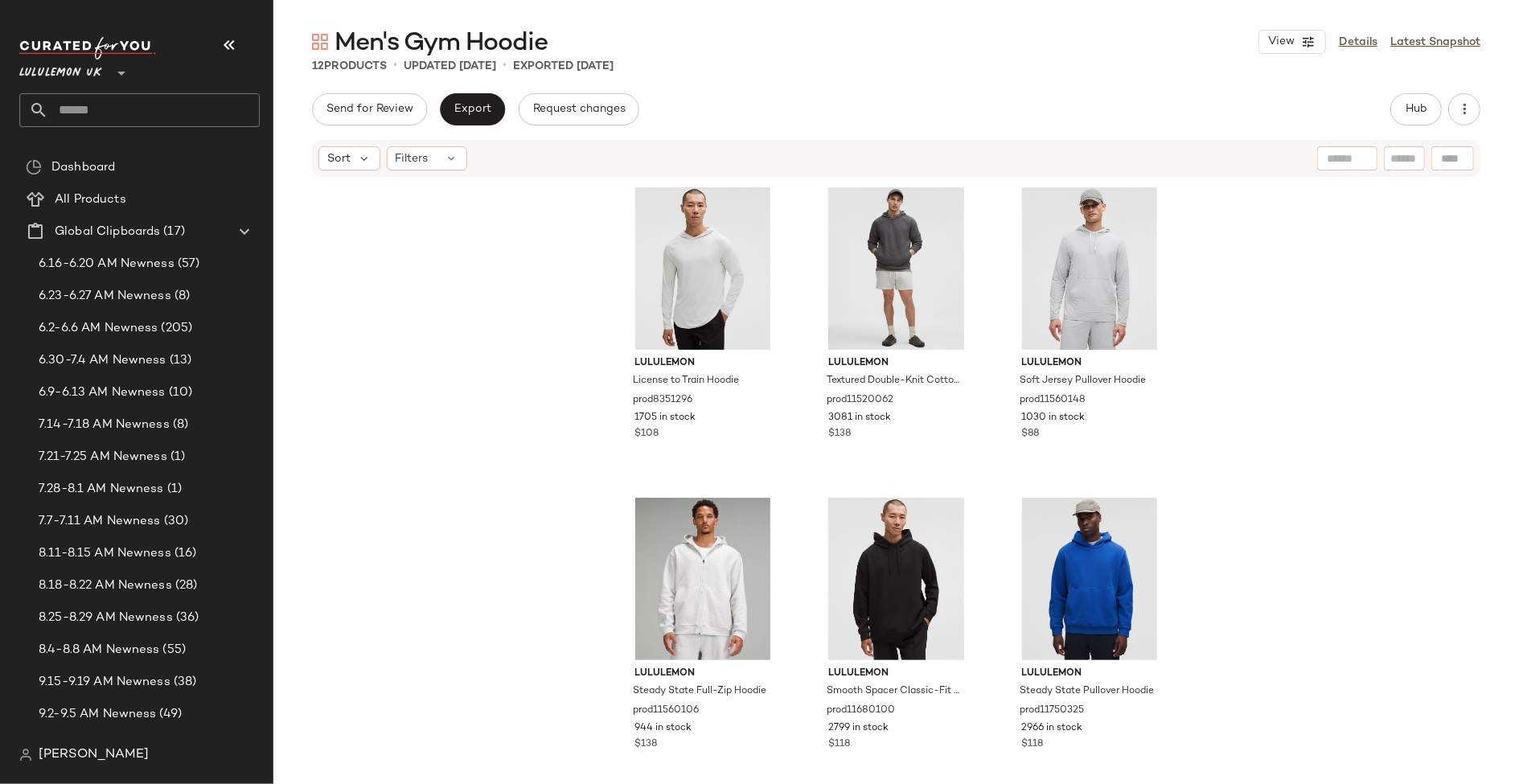
click at [236, 102] on input "text" at bounding box center [153, 110] width 212 height 34
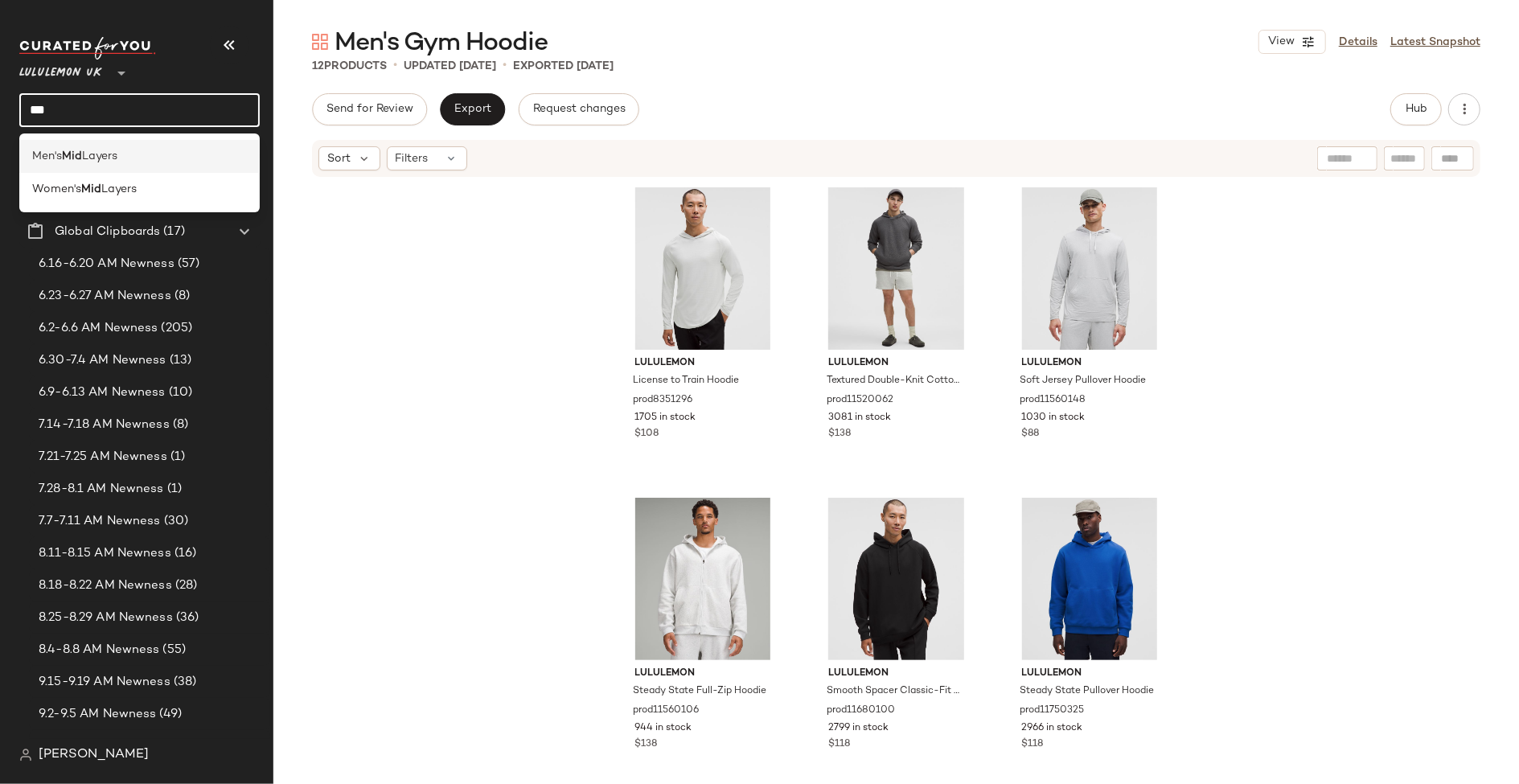
type input "***"
click at [148, 146] on div "Men's Mid Layers" at bounding box center [140, 156] width 240 height 33
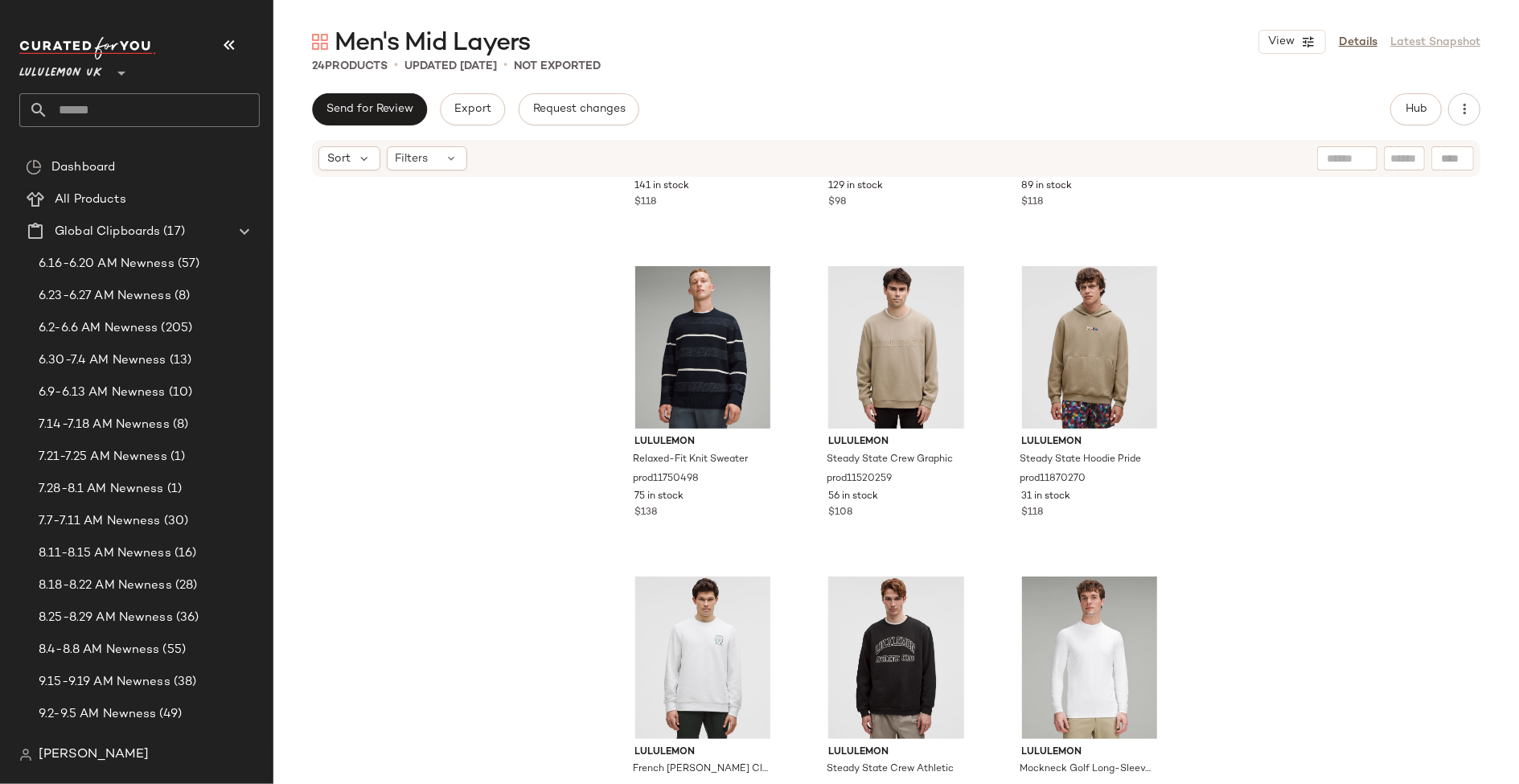
scroll to position [1885, 0]
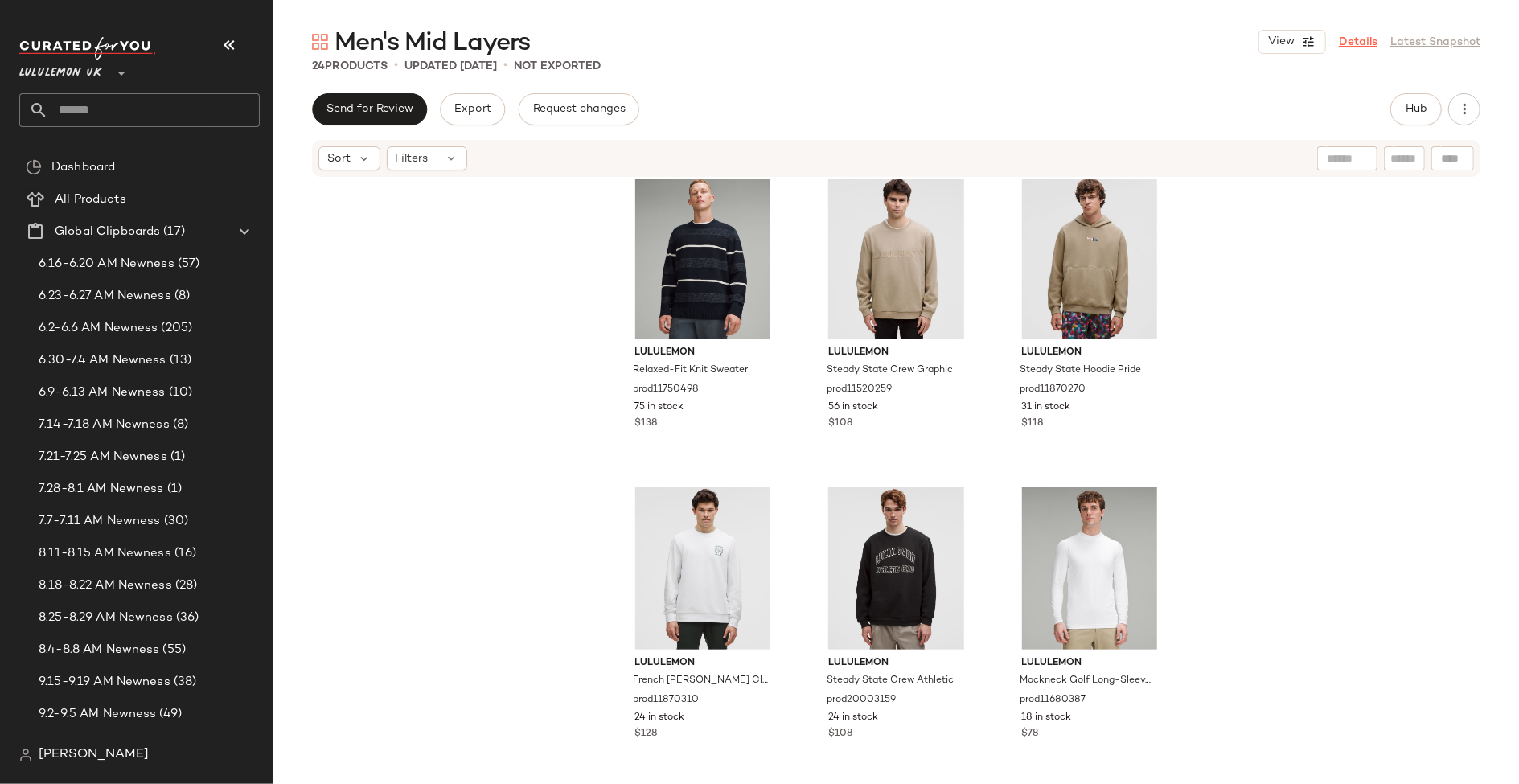
click at [1365, 43] on link "Details" at bounding box center [1359, 42] width 39 height 17
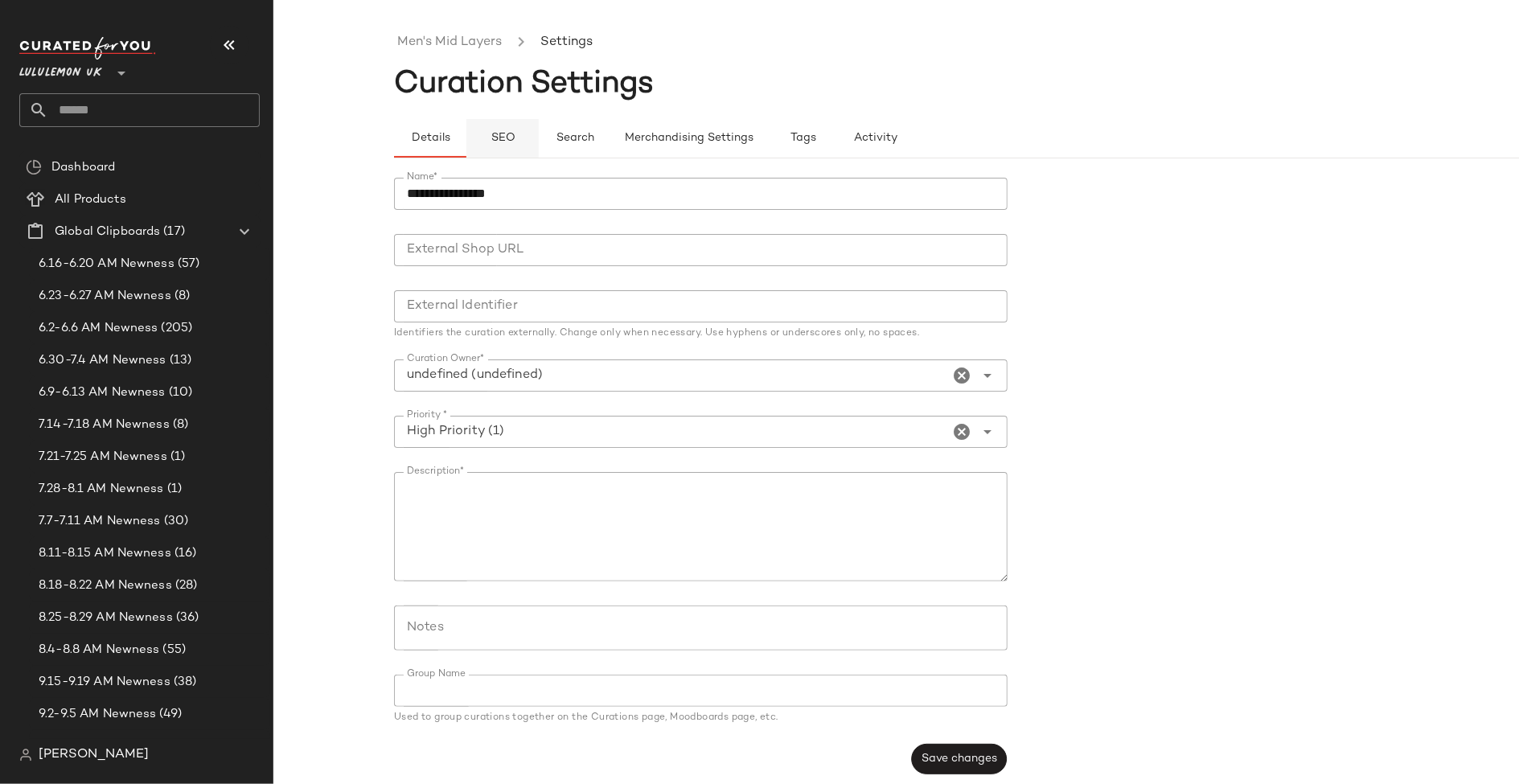
click at [489, 129] on button "SEO" at bounding box center [503, 139] width 72 height 39
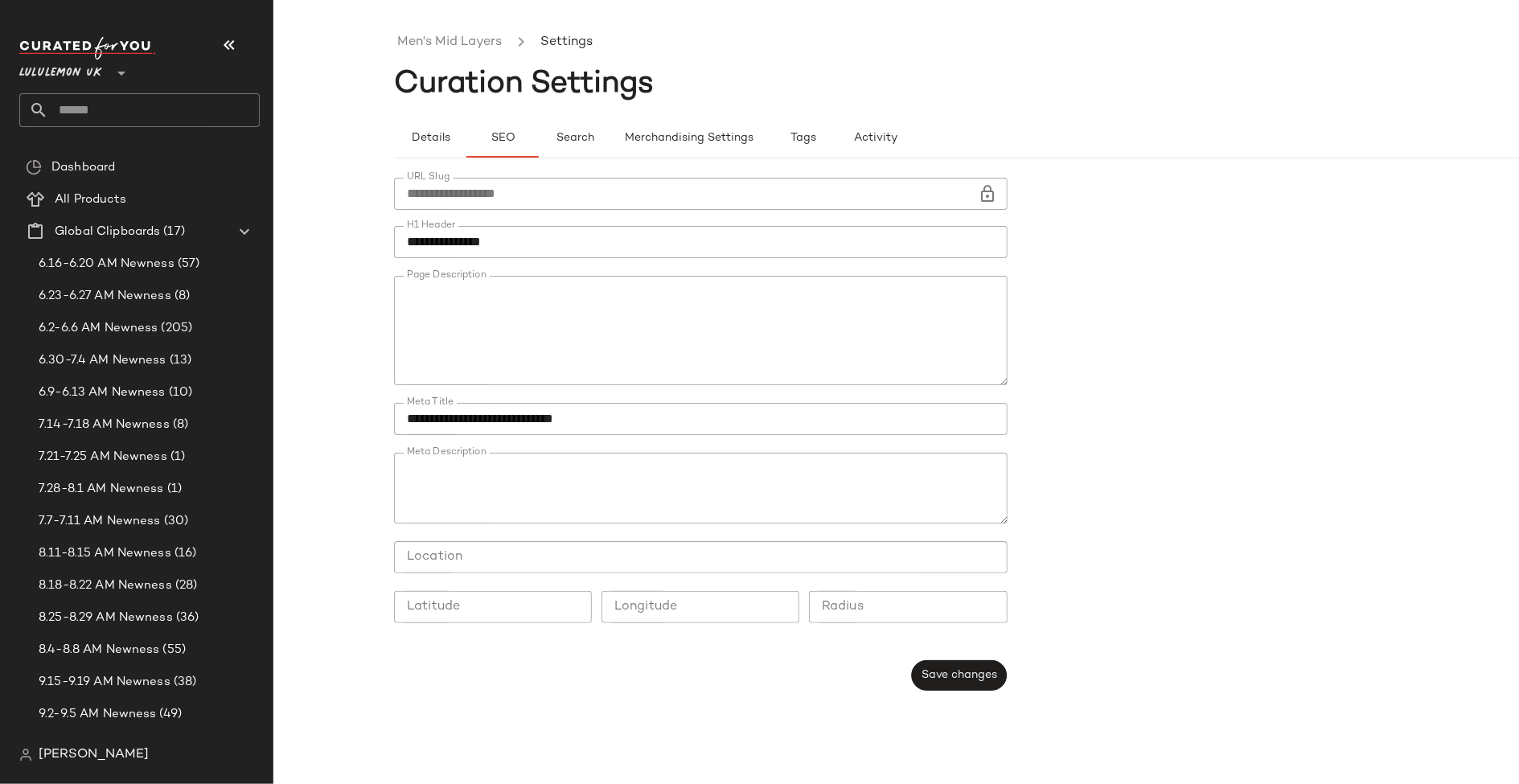
type button "seo"
click at [453, 32] on link "Men's Mid Layers" at bounding box center [449, 42] width 105 height 21
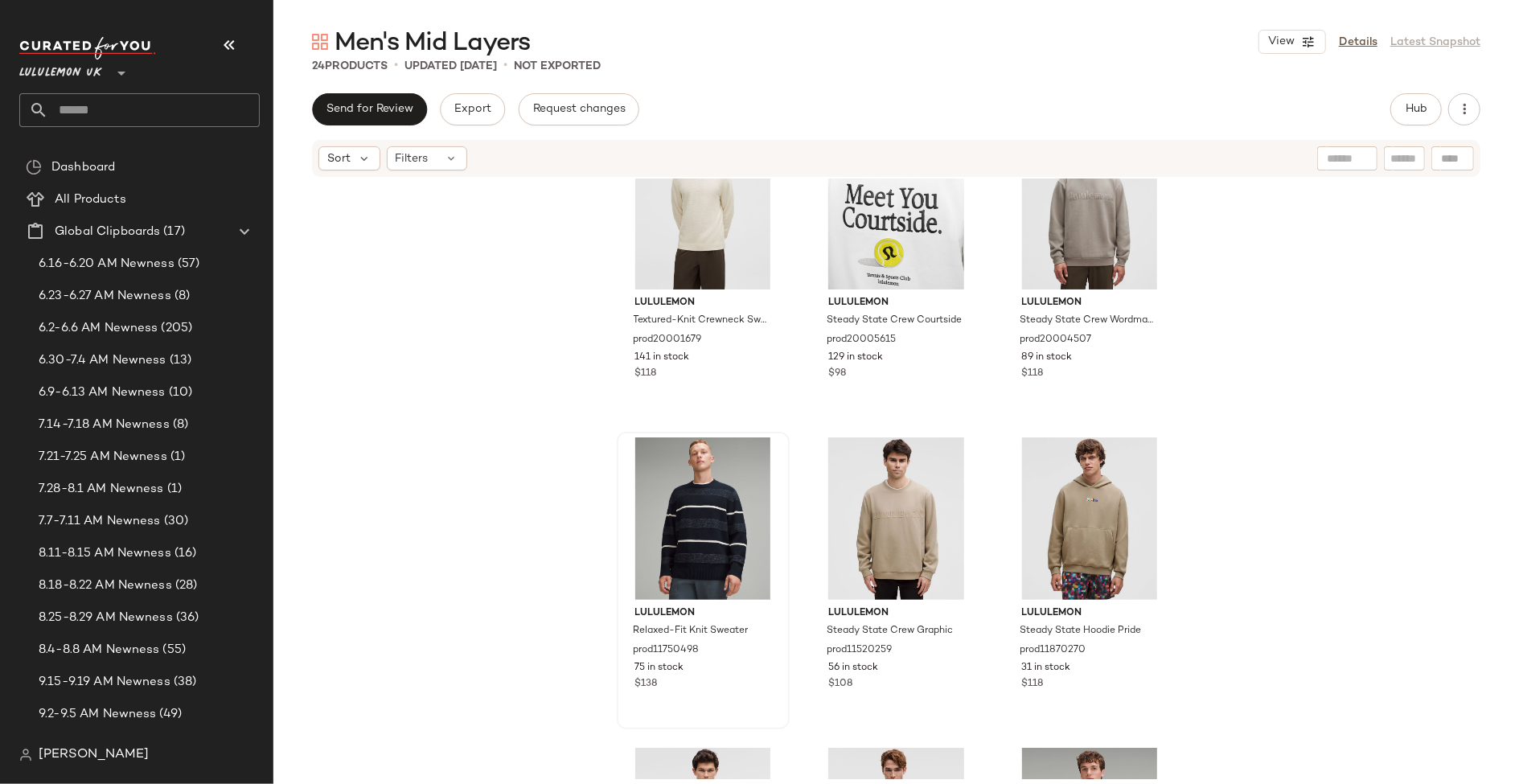
scroll to position [1650, 0]
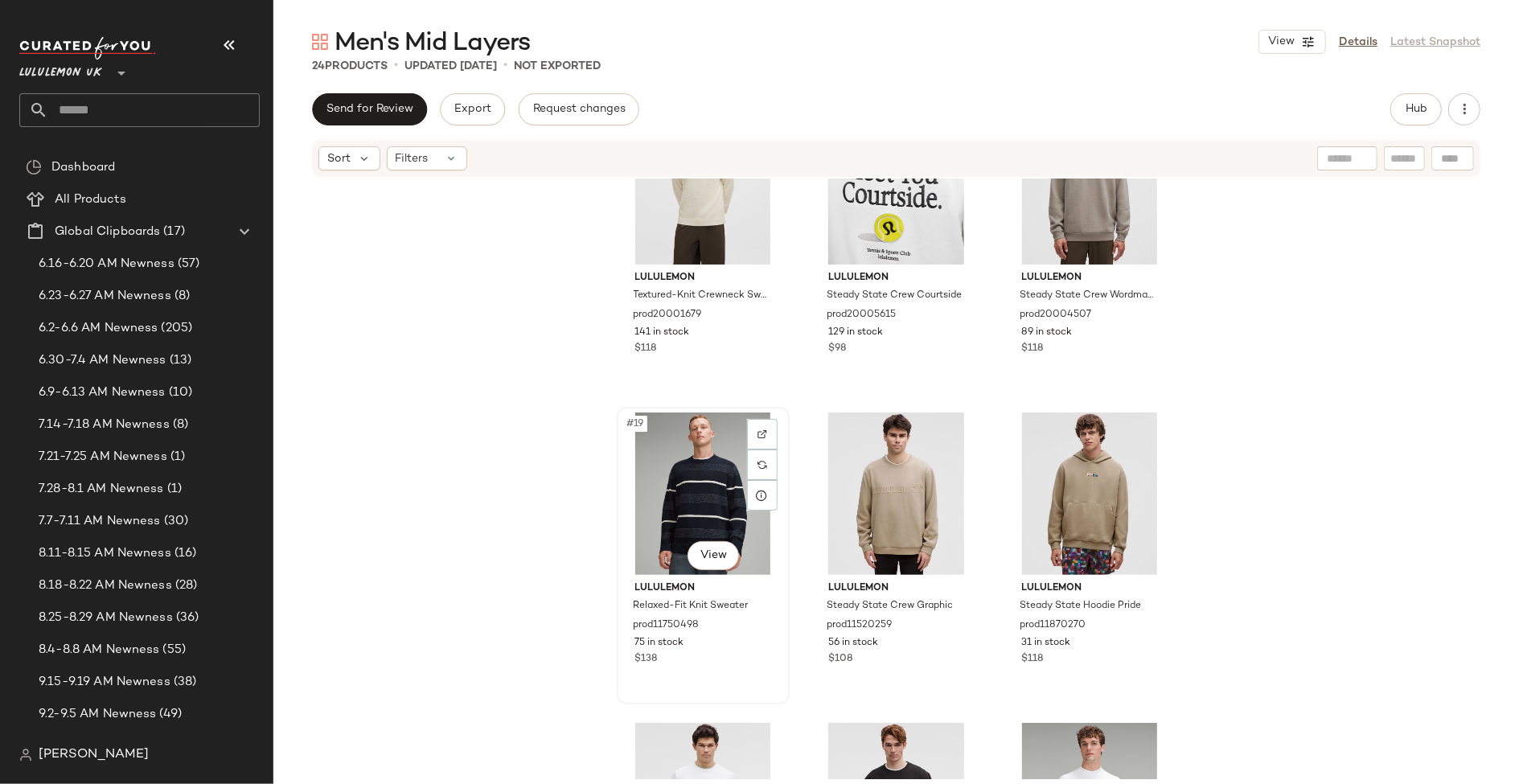
click at [767, 442] on div at bounding box center [762, 433] width 30 height 30
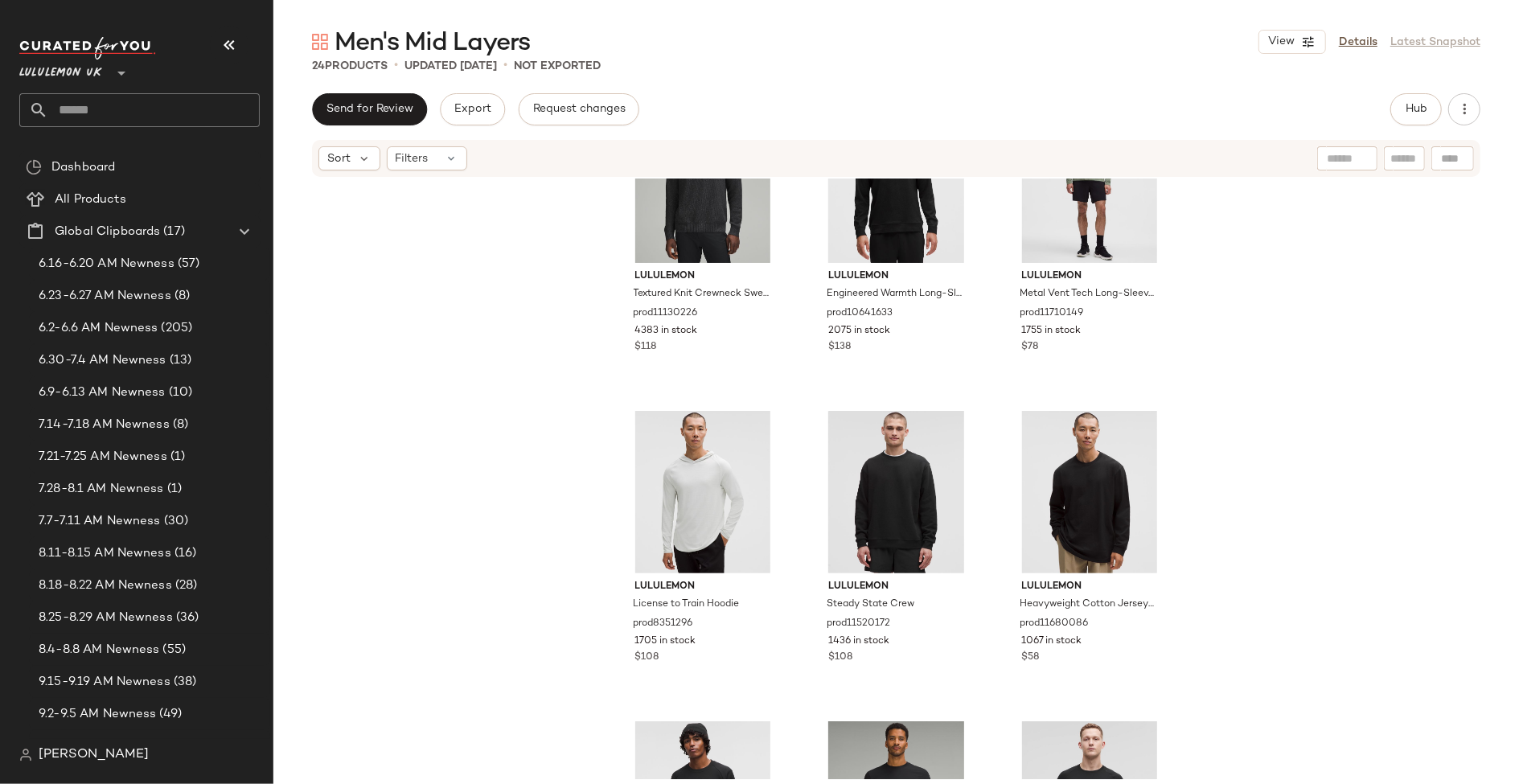
scroll to position [0, 0]
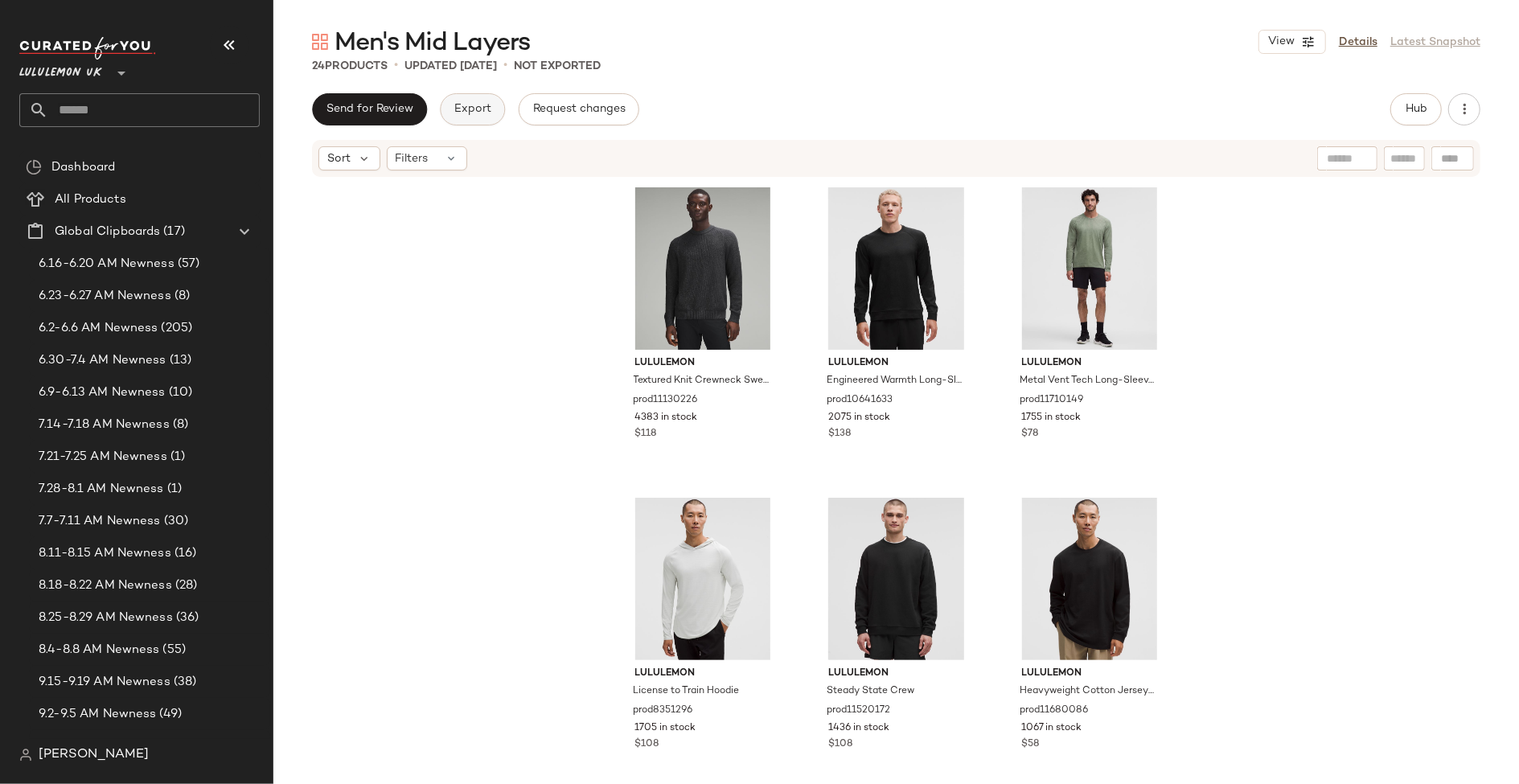
click at [481, 104] on span "Export" at bounding box center [472, 108] width 38 height 13
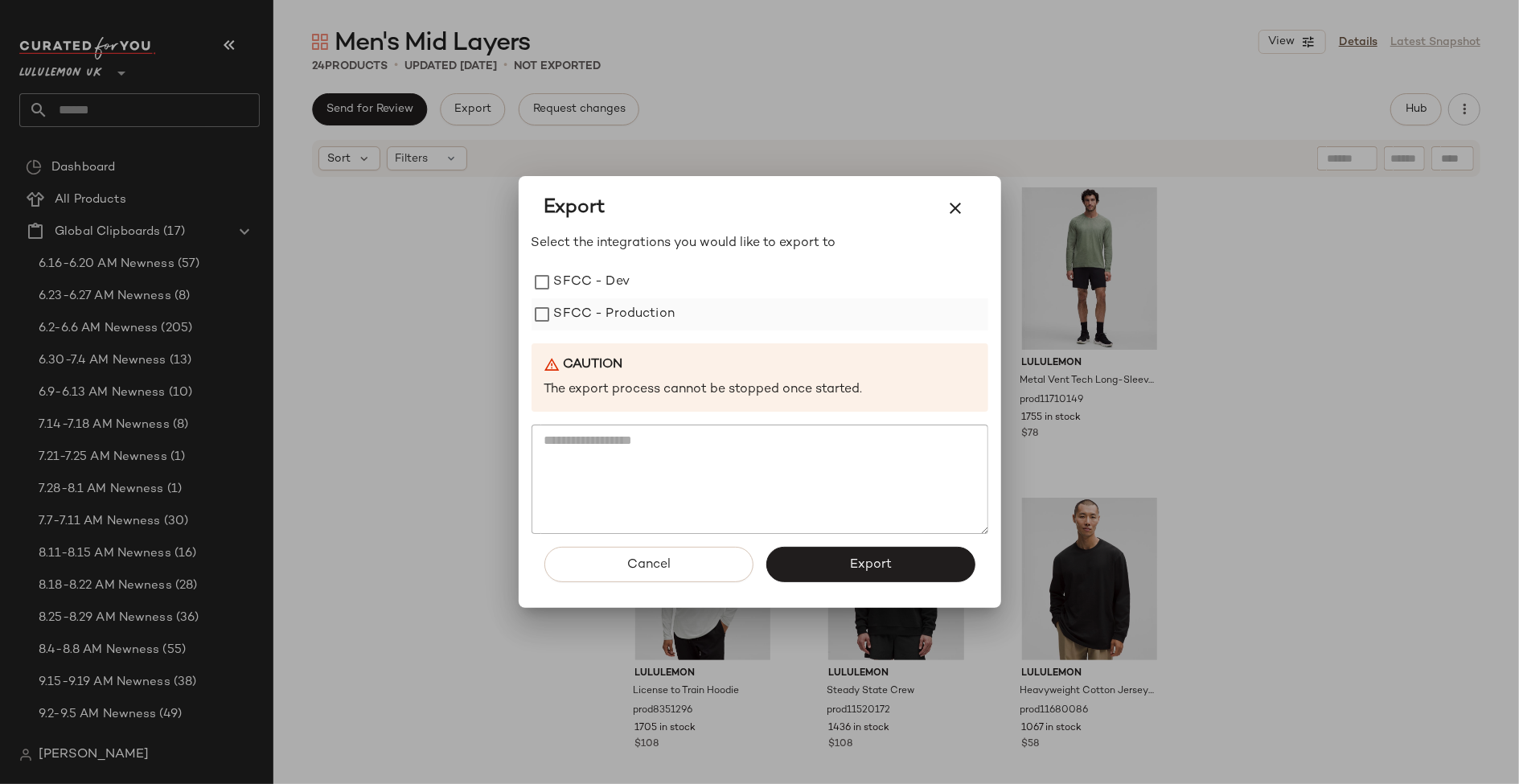
click at [624, 308] on label "SFCC - Production" at bounding box center [614, 313] width 121 height 32
click at [828, 562] on button "Export" at bounding box center [871, 564] width 209 height 35
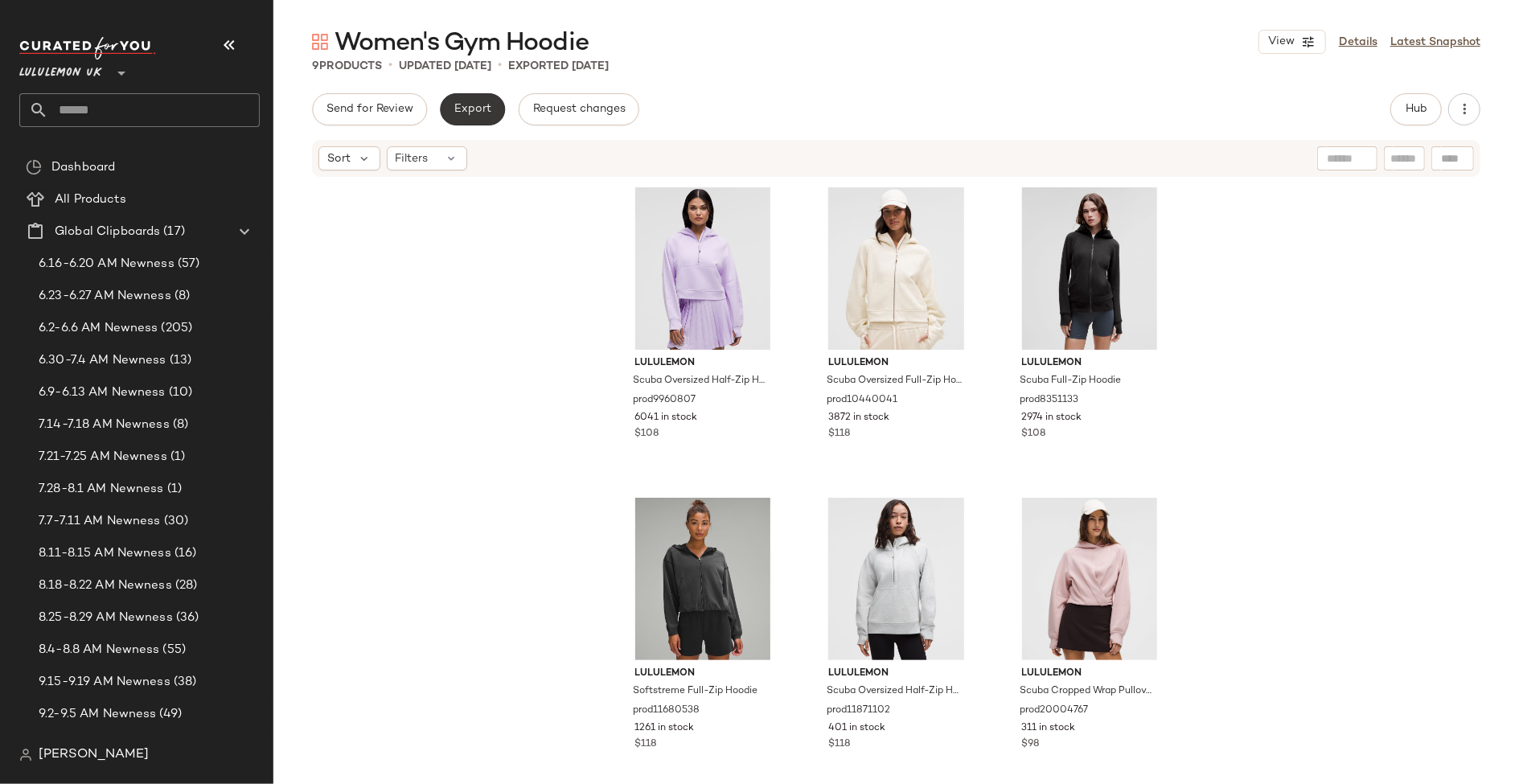
click at [460, 104] on span "Export" at bounding box center [472, 108] width 38 height 13
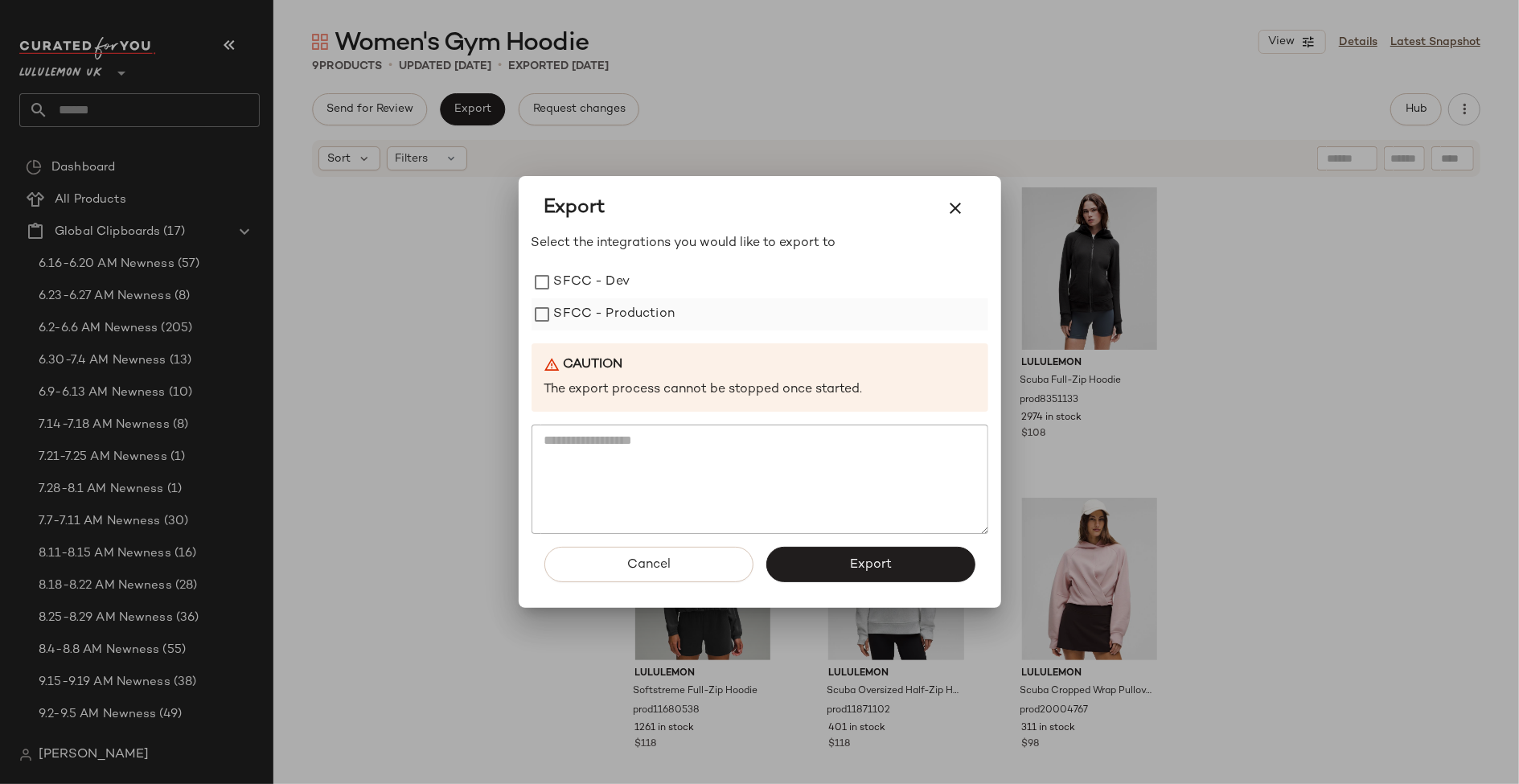
click at [674, 309] on div "SFCC - Production" at bounding box center [760, 313] width 457 height 32
click at [636, 308] on label "SFCC - Production" at bounding box center [614, 313] width 121 height 32
click at [895, 569] on button "Export" at bounding box center [871, 564] width 209 height 35
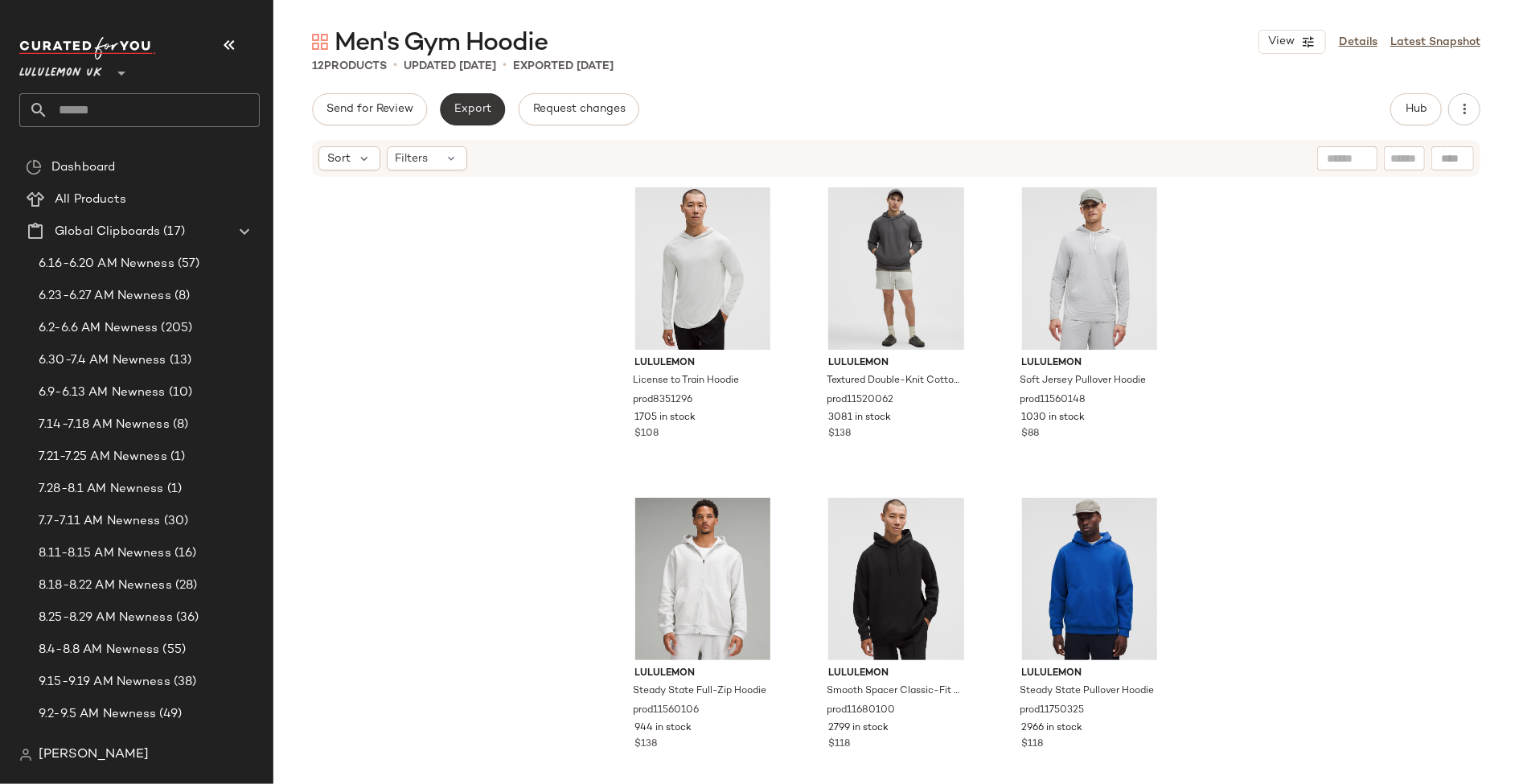
click at [467, 119] on button "Export" at bounding box center [472, 109] width 65 height 32
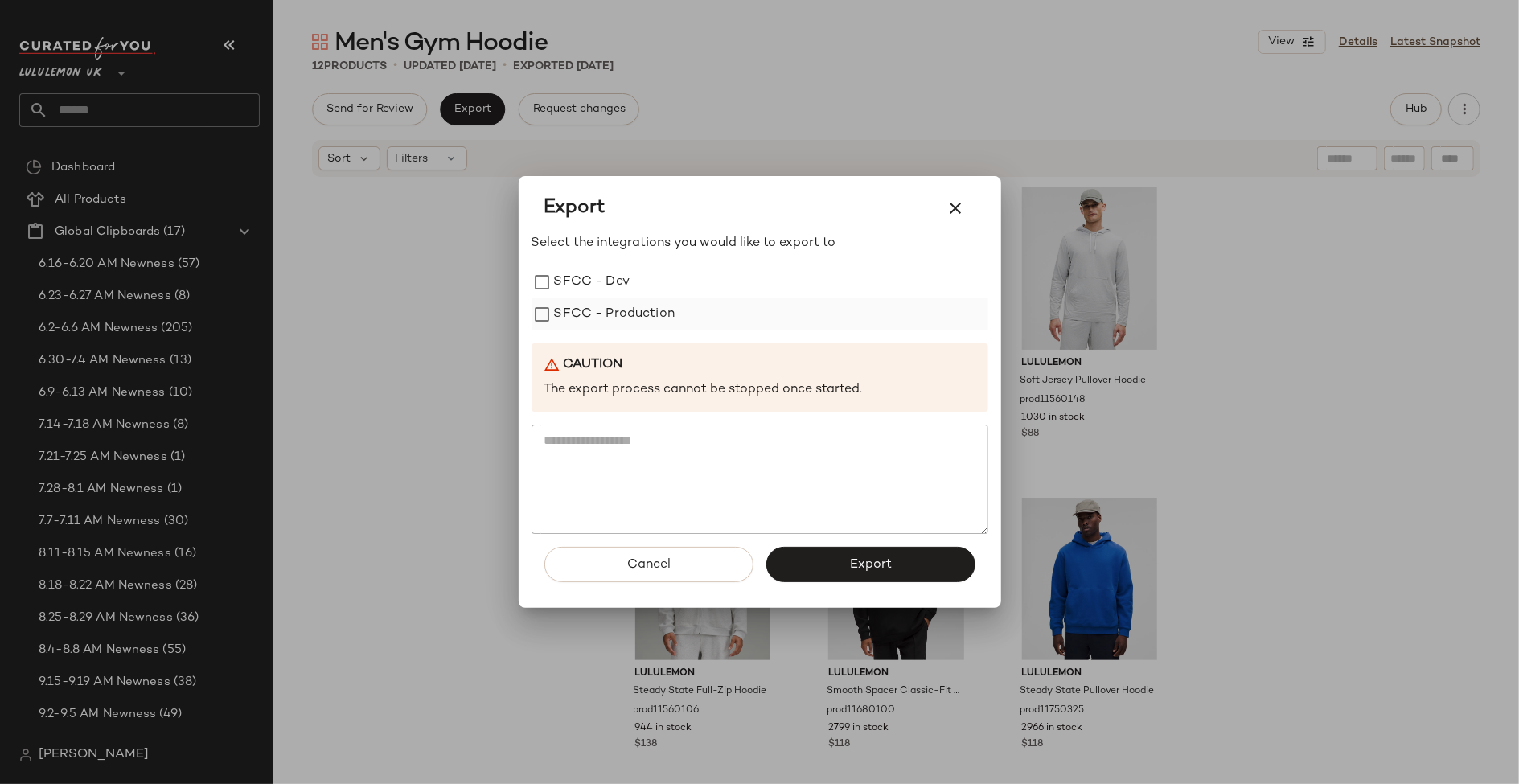
click at [637, 323] on label "SFCC - Production" at bounding box center [614, 313] width 121 height 32
click at [874, 567] on span "Export" at bounding box center [871, 565] width 43 height 16
